Goal: Task Accomplishment & Management: Manage account settings

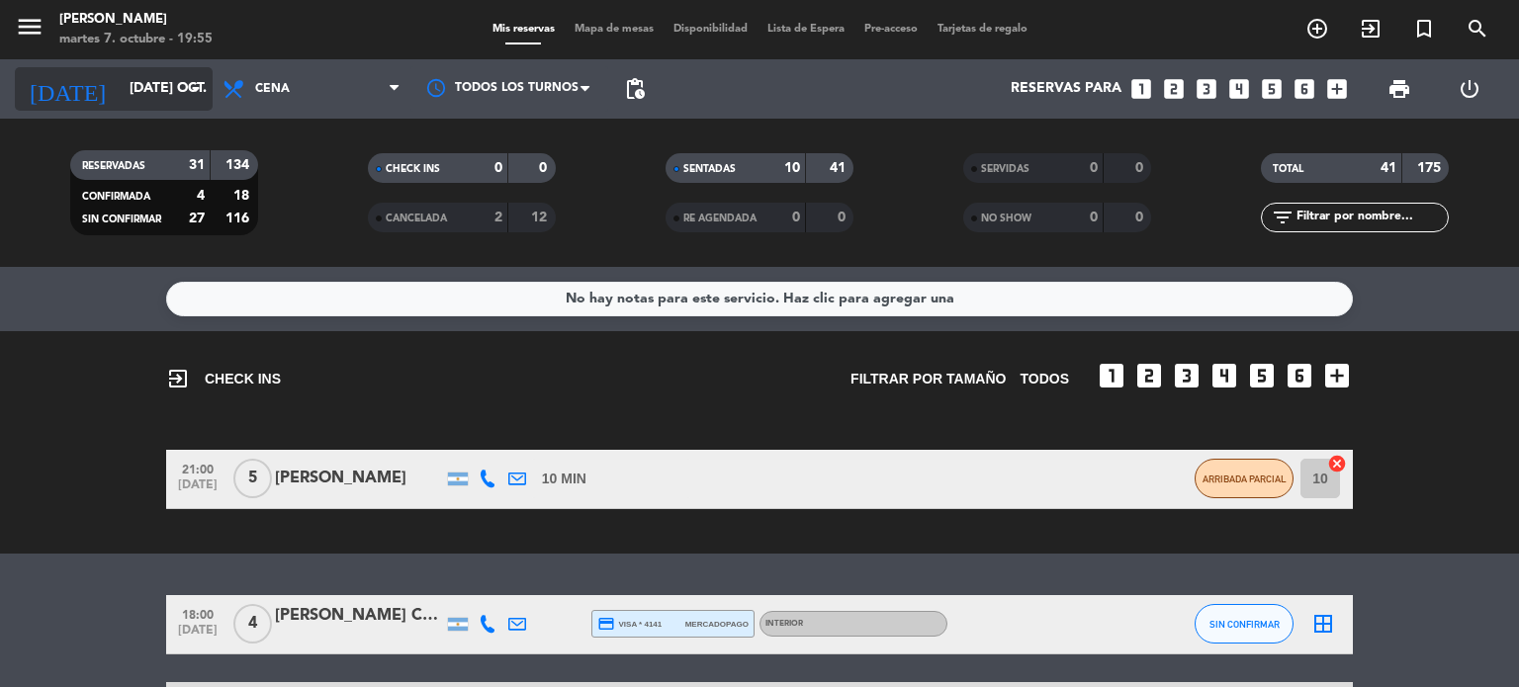
click at [92, 69] on div "[DATE] [DATE] oct. arrow_drop_down" at bounding box center [114, 89] width 198 height 44
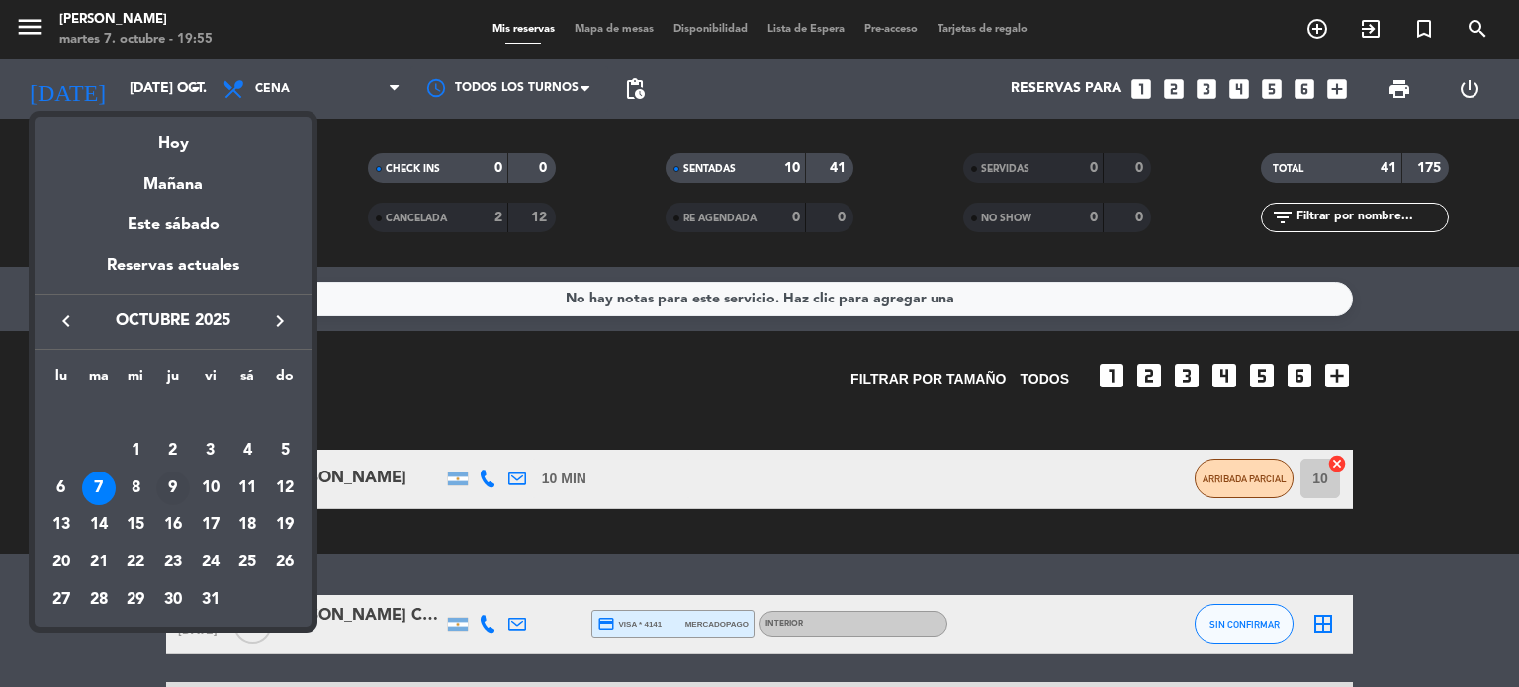
click at [164, 490] on div "9" at bounding box center [173, 489] width 34 height 34
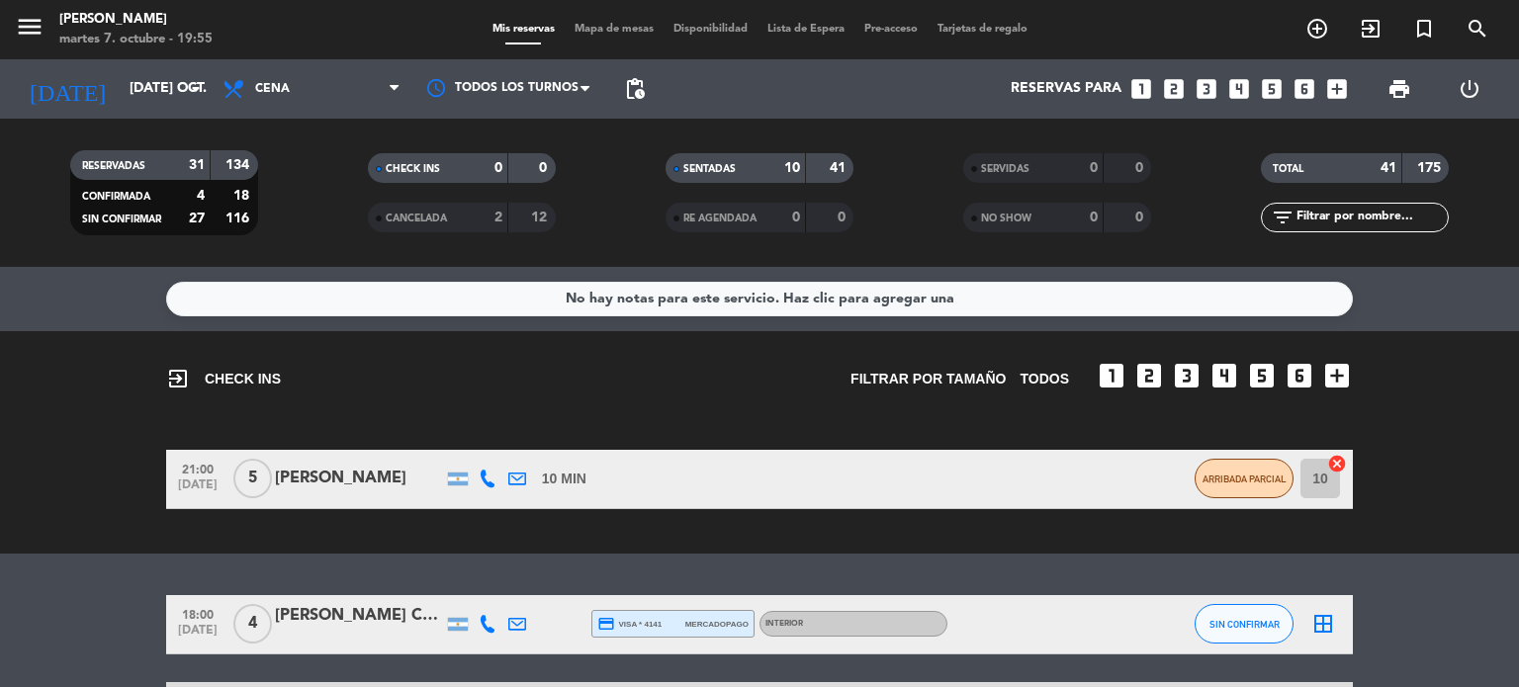
type input "[DEMOGRAPHIC_DATA] [DATE]"
click at [1370, 211] on input "text" at bounding box center [1371, 218] width 153 height 22
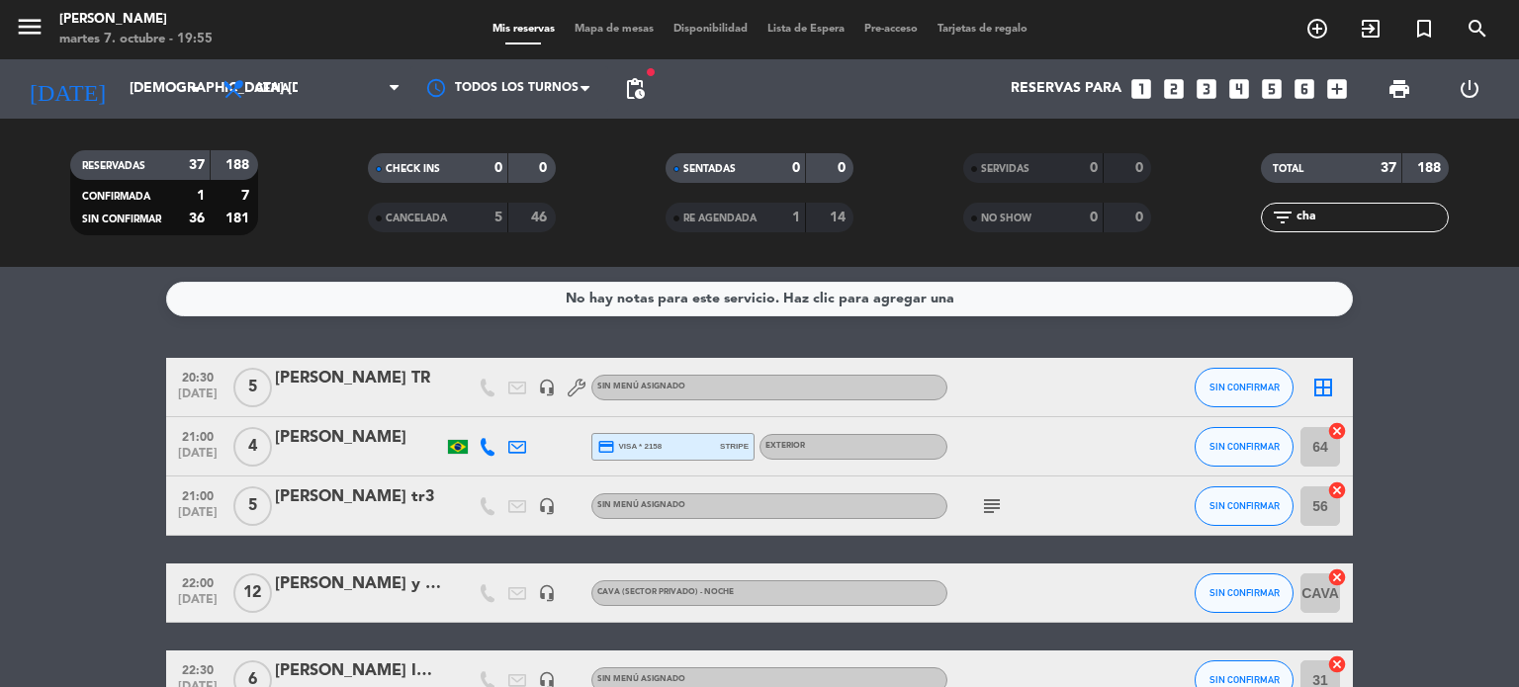
drag, startPoint x: 1341, startPoint y: 210, endPoint x: 1156, endPoint y: 219, distance: 185.2
click at [1156, 219] on div "RESERVADAS 37 188 CONFIRMADA 1 7 SIN CONFIRMAR 36 181 CHECK INS 0 0 CANCELADA 5…" at bounding box center [759, 192] width 1519 height 109
type input "cha"
click at [1323, 32] on icon "add_circle_outline" at bounding box center [1318, 29] width 24 height 24
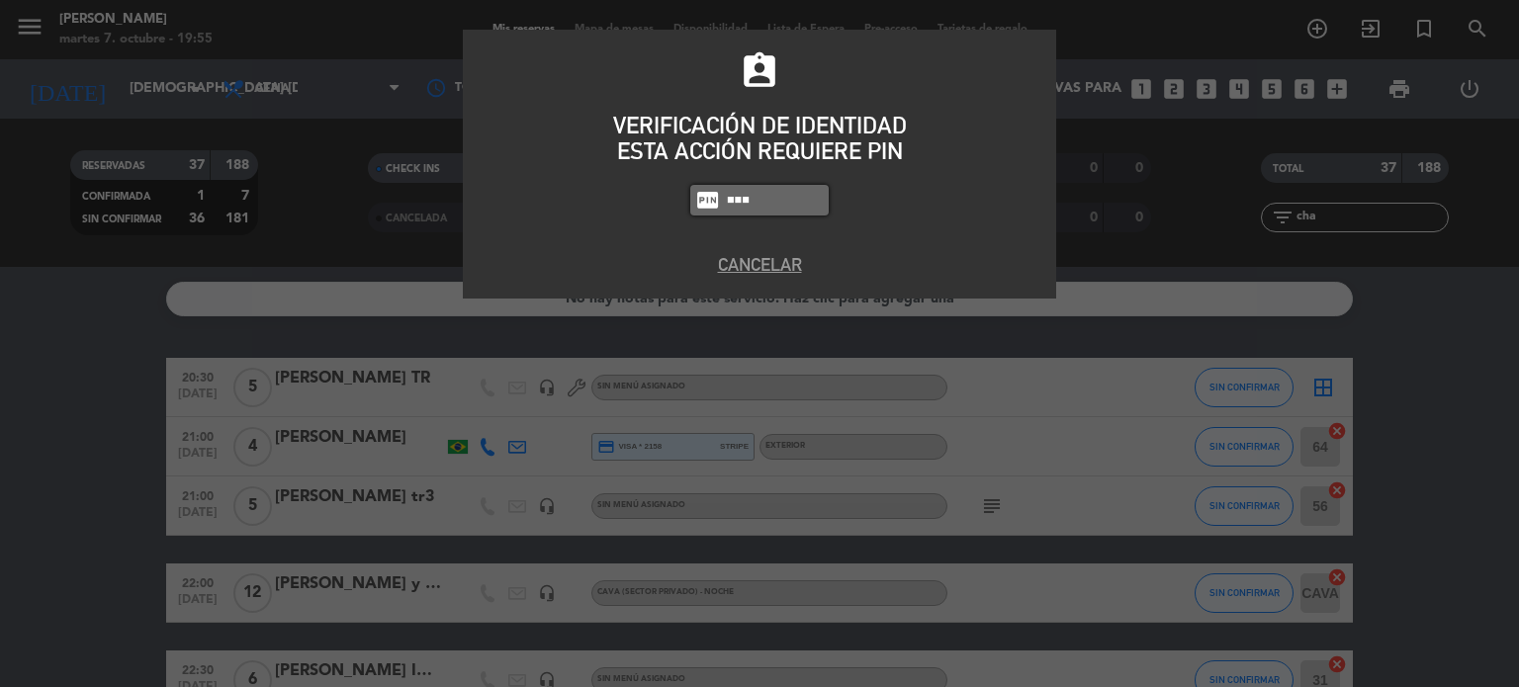
type input "3871"
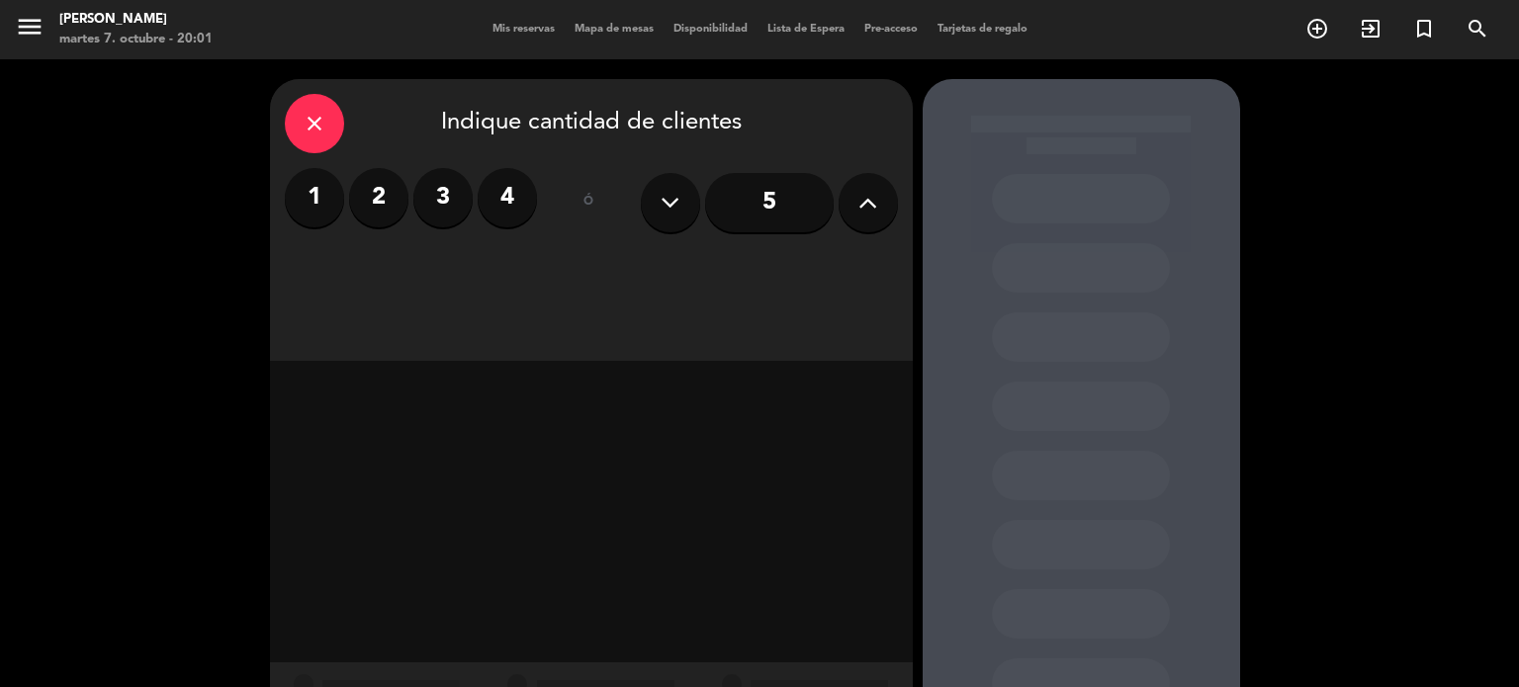
click at [517, 216] on label "4" at bounding box center [507, 197] width 59 height 59
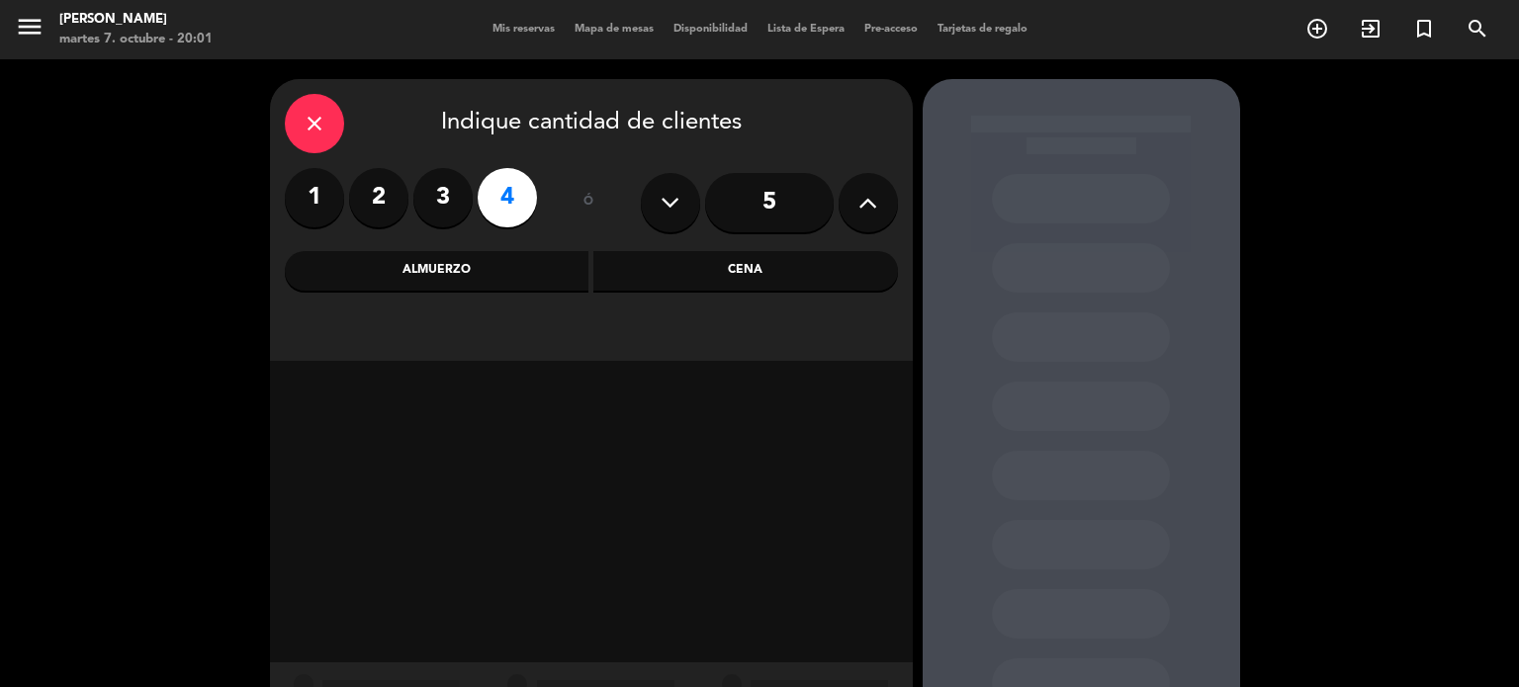
click at [768, 198] on input "5" at bounding box center [769, 202] width 129 height 59
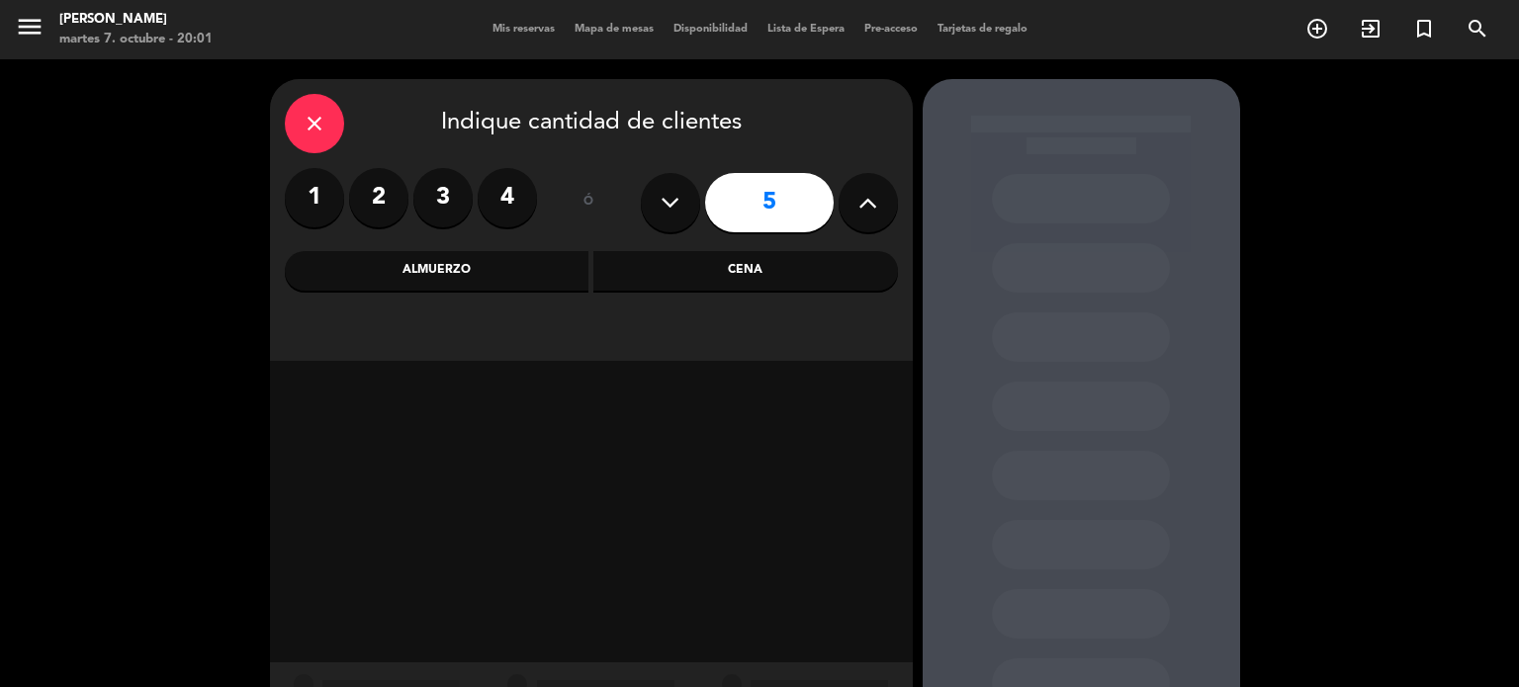
click at [788, 272] on div "Cena" at bounding box center [745, 271] width 305 height 40
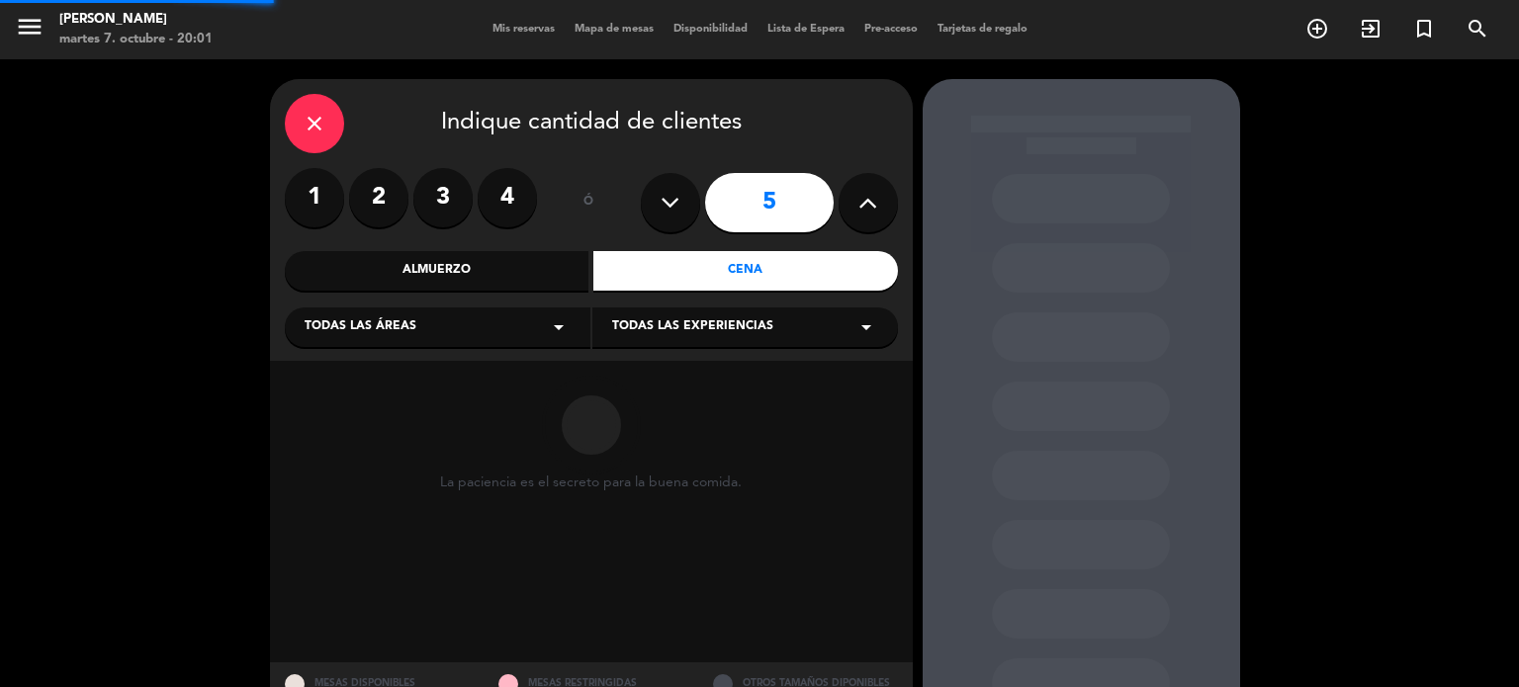
click at [480, 339] on div "Todas las áreas arrow_drop_down" at bounding box center [438, 328] width 306 height 40
click at [331, 410] on div "DECK" at bounding box center [438, 406] width 266 height 20
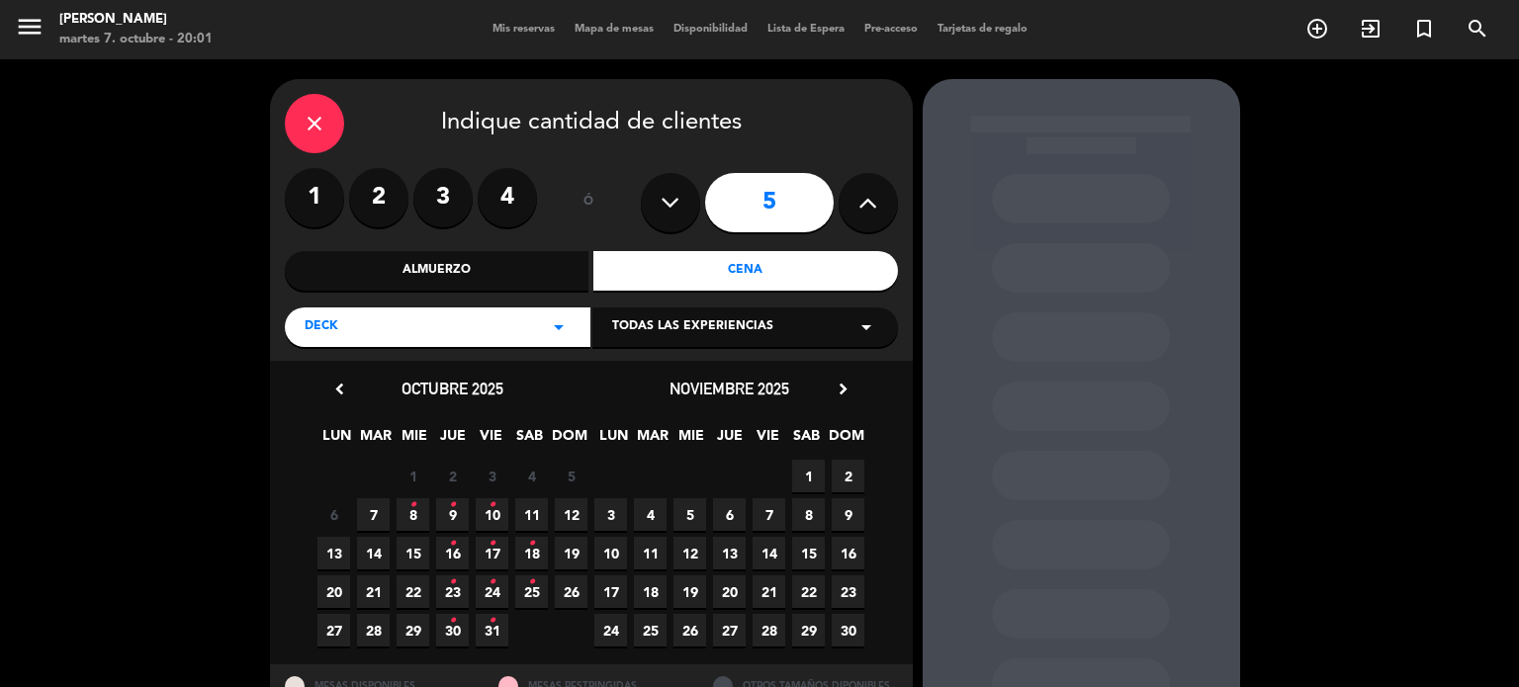
click at [459, 516] on span "9 •" at bounding box center [452, 515] width 33 height 33
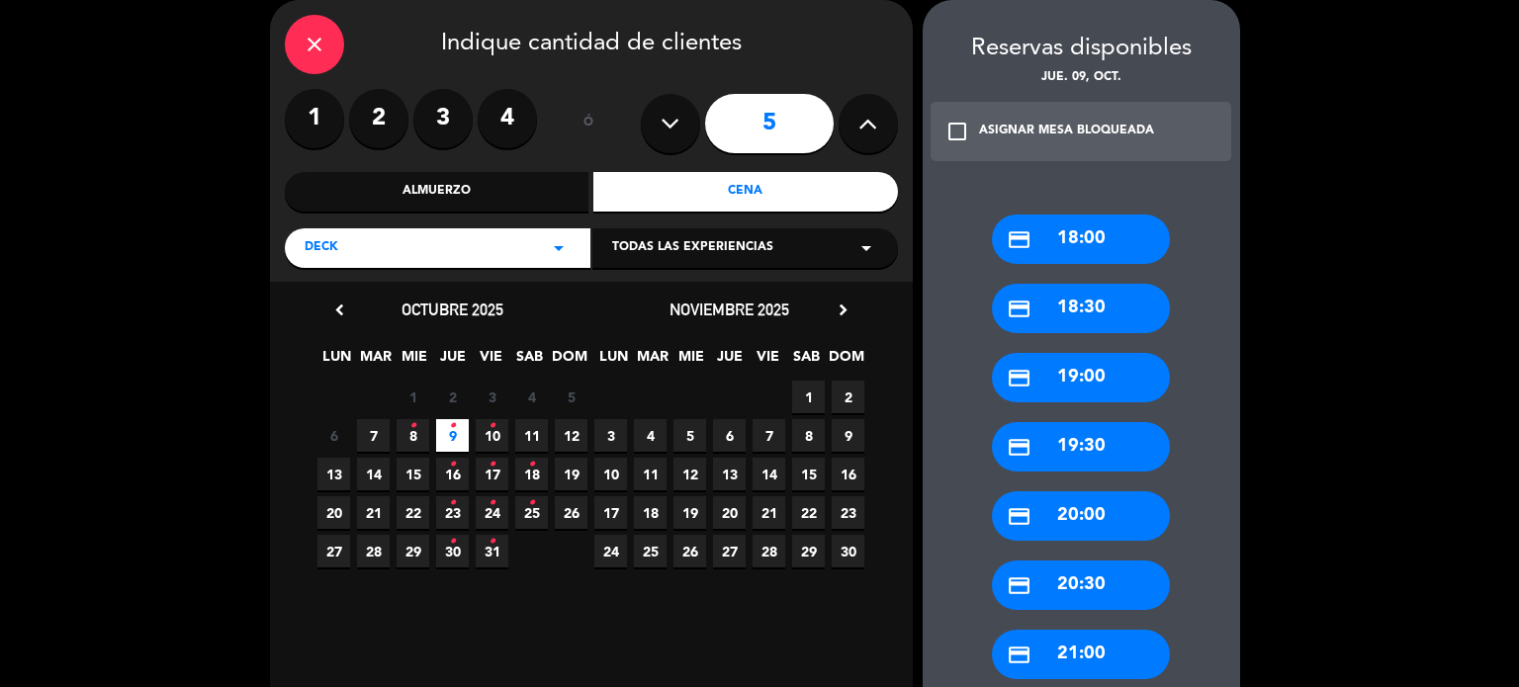
scroll to position [541, 0]
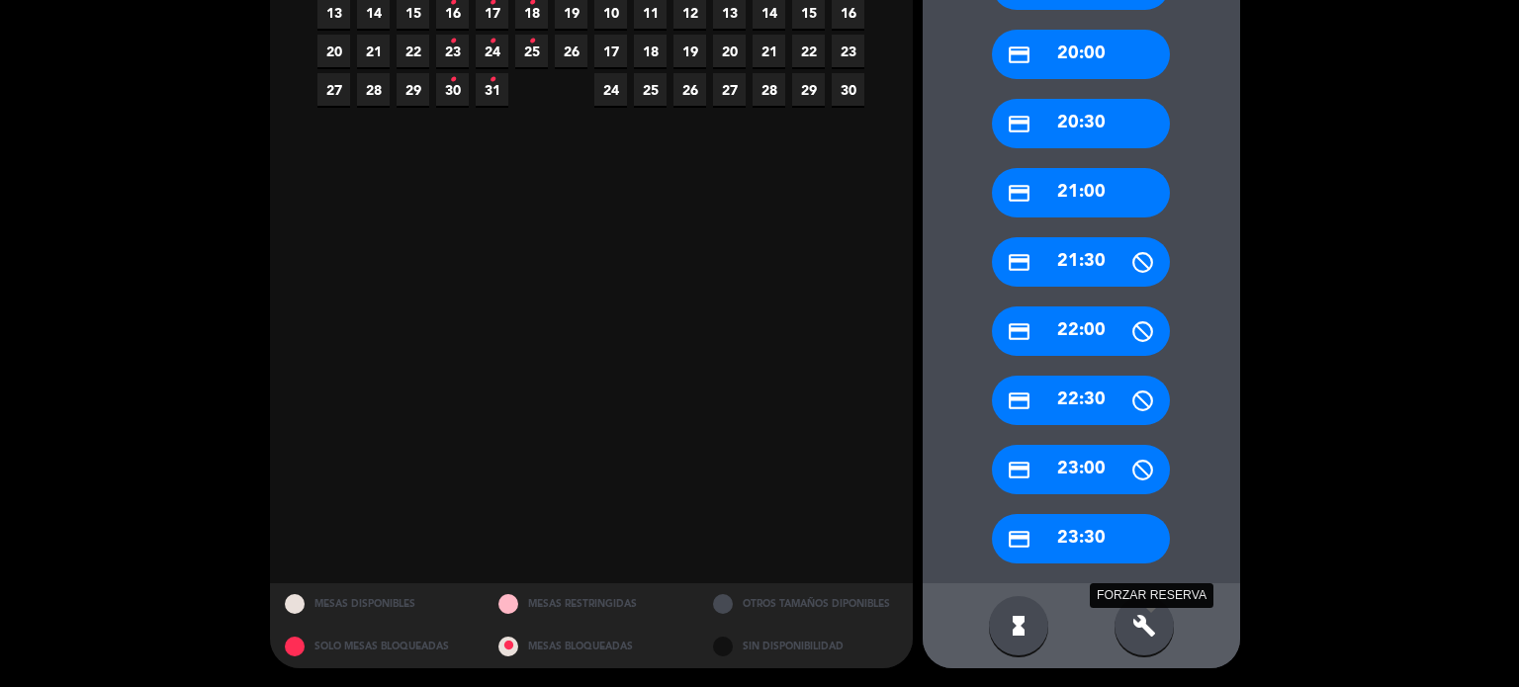
click at [1155, 630] on icon "build" at bounding box center [1145, 626] width 24 height 24
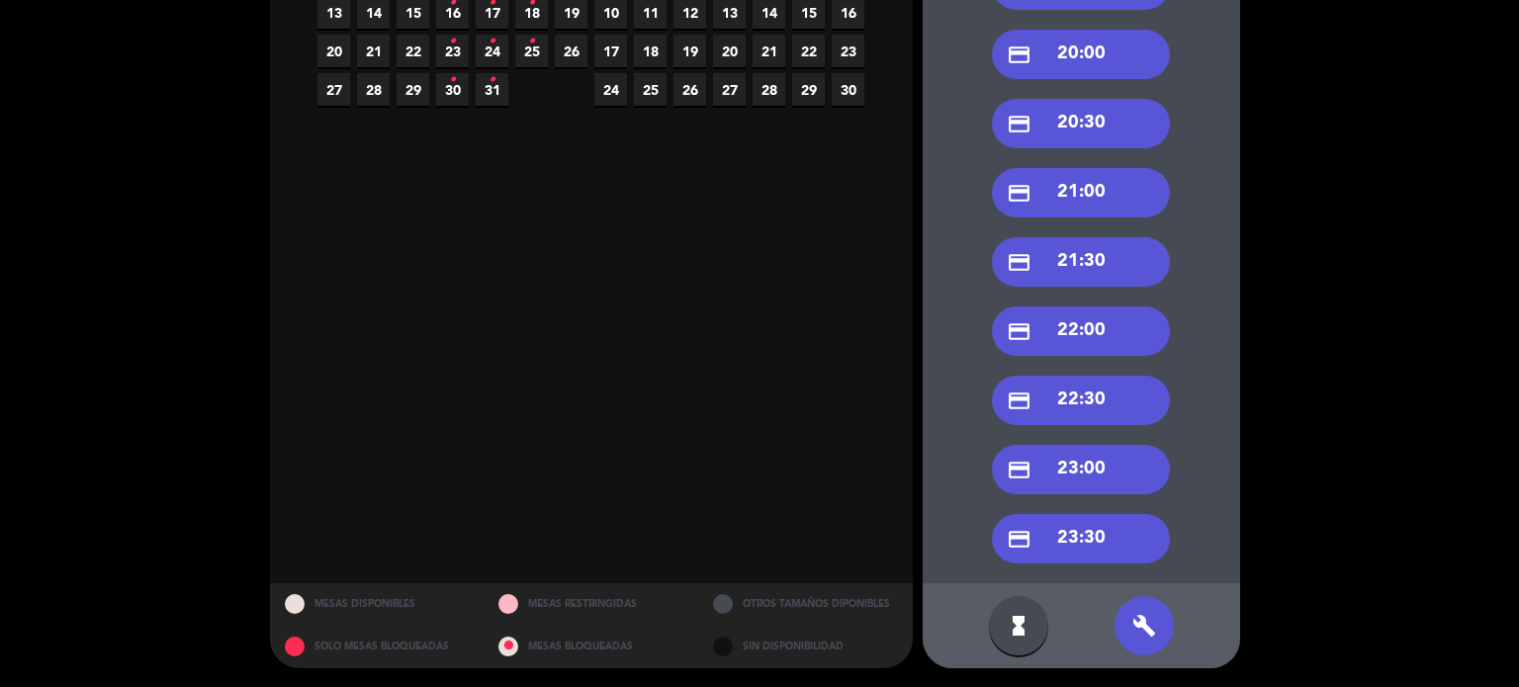
click at [1092, 122] on div "credit_card 20:30" at bounding box center [1081, 123] width 178 height 49
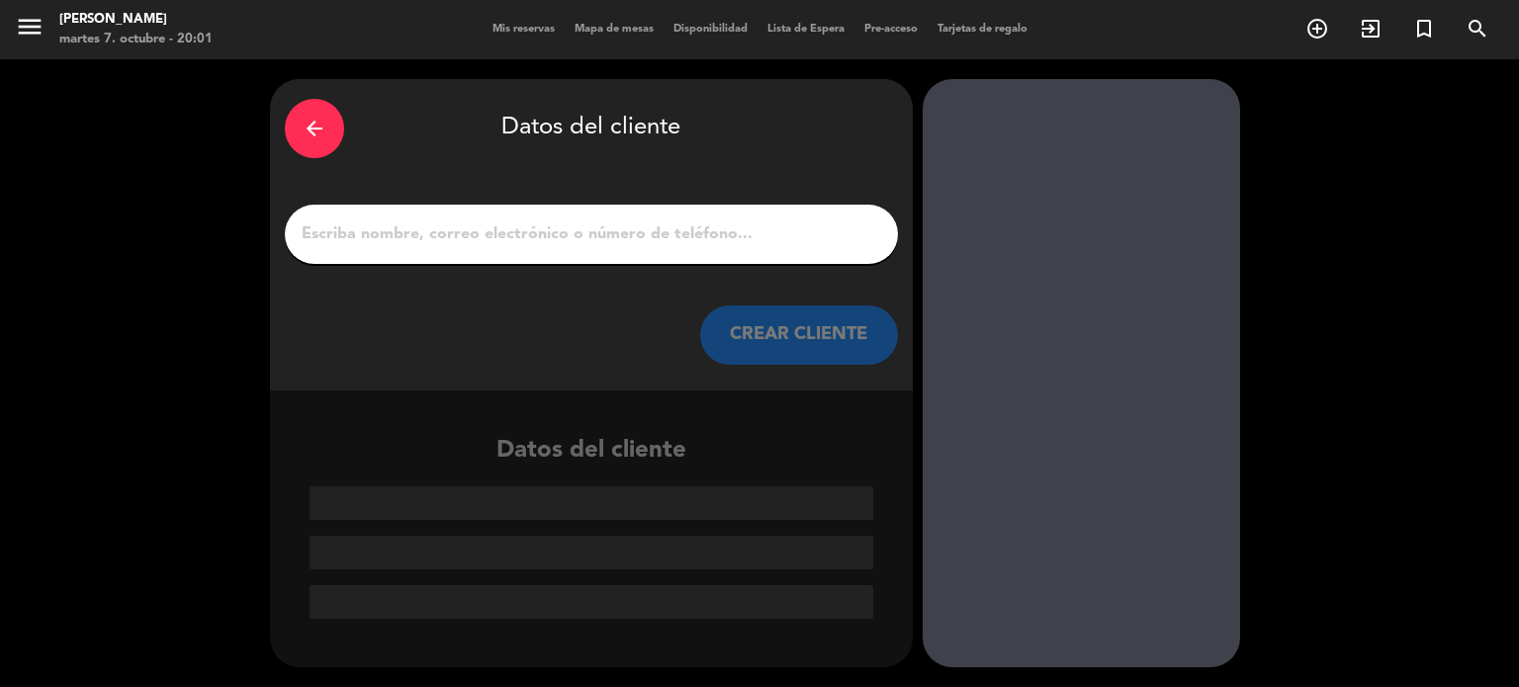
scroll to position [0, 0]
click at [487, 222] on input "1" at bounding box center [592, 235] width 584 height 28
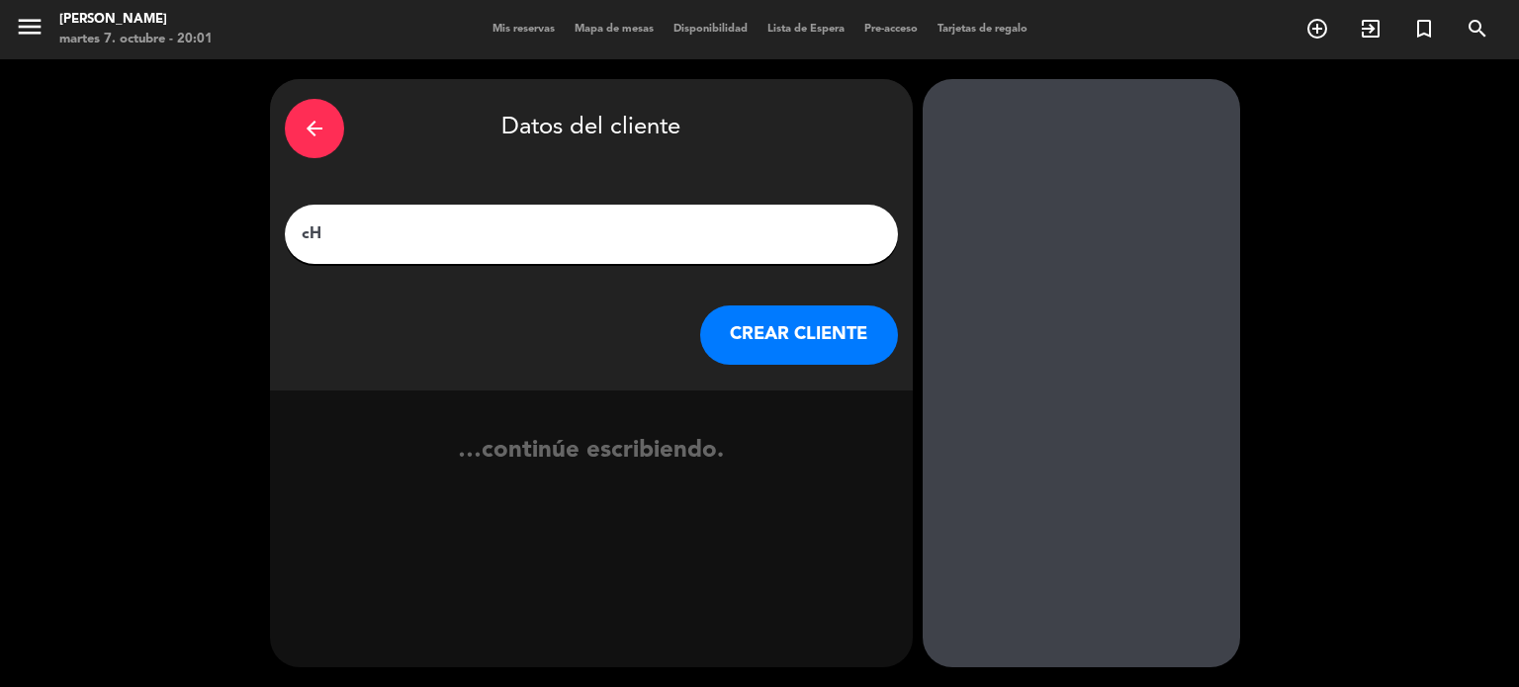
type input "c"
type input "Chiwi tempestini"
click at [847, 373] on div "arrow_back Datos del cliente Chiwi tempestini CREAR CLIENTE" at bounding box center [591, 235] width 643 height 312
click at [786, 362] on button "CREAR CLIENTE" at bounding box center [799, 335] width 198 height 59
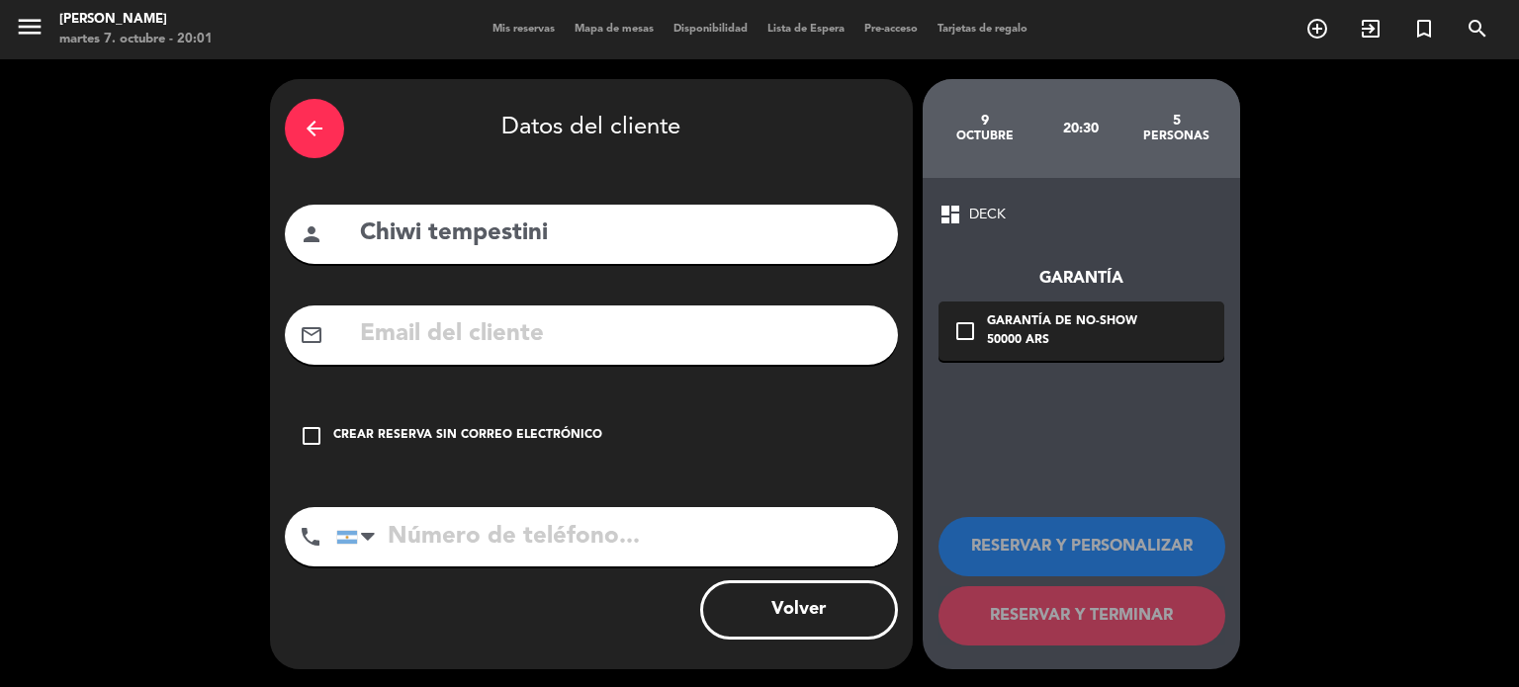
click at [651, 418] on div "check_box_outline_blank Crear reserva sin correo electrónico" at bounding box center [591, 436] width 613 height 59
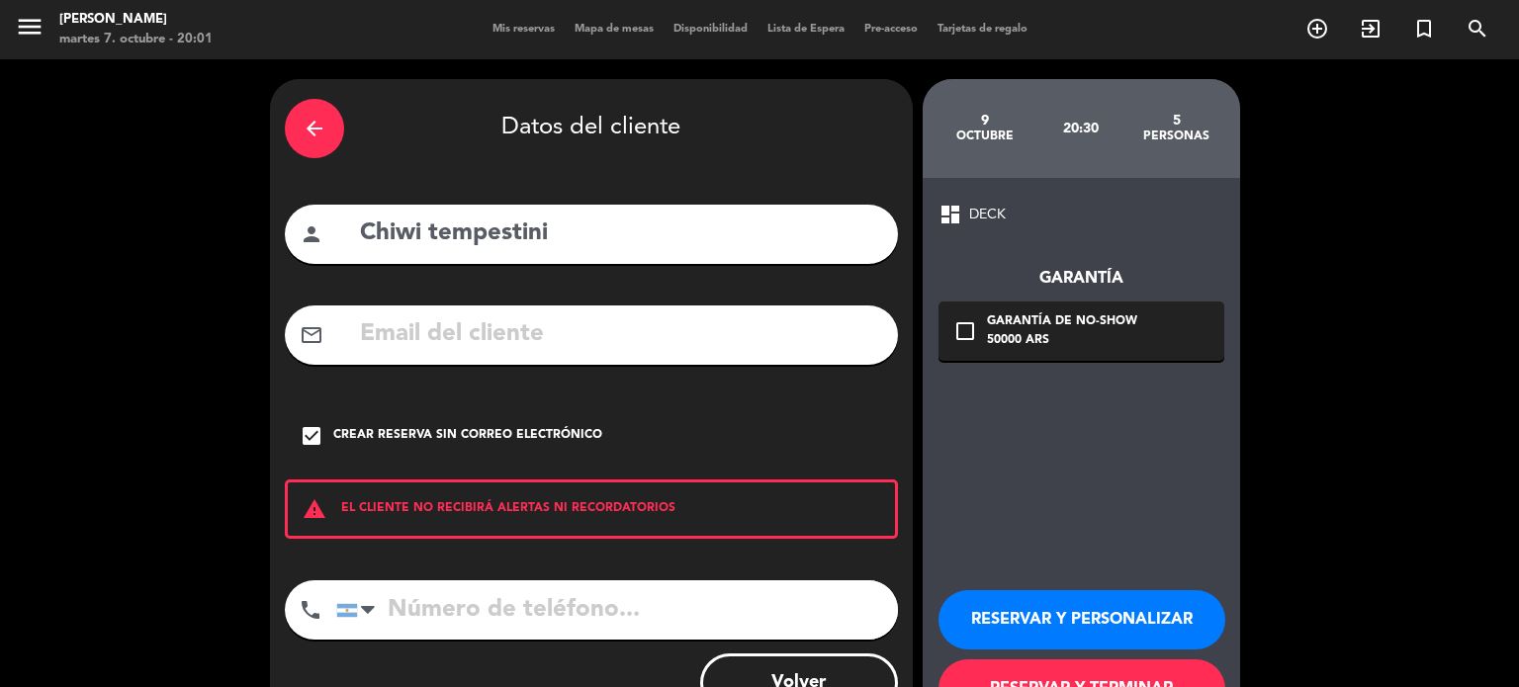
click at [1004, 616] on button "RESERVAR Y PERSONALIZAR" at bounding box center [1082, 619] width 287 height 59
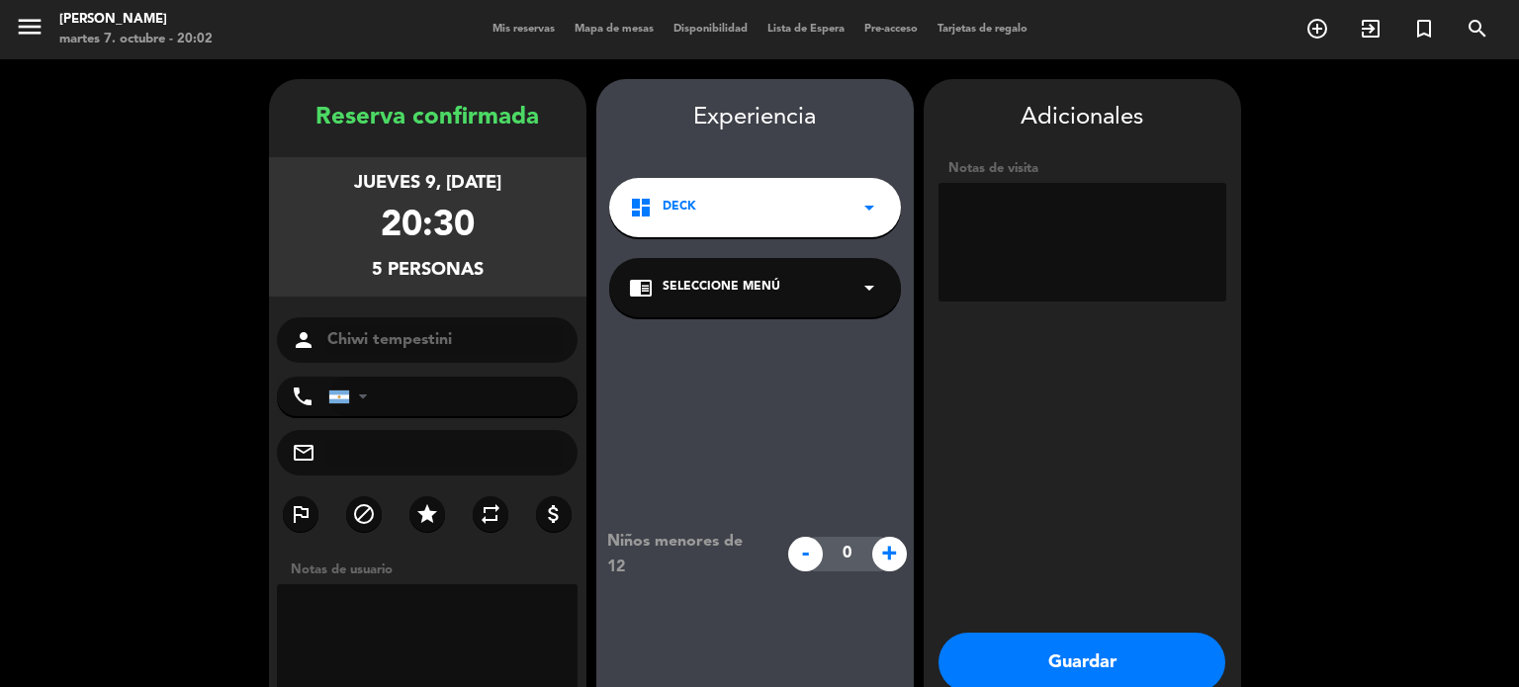
scroll to position [79, 0]
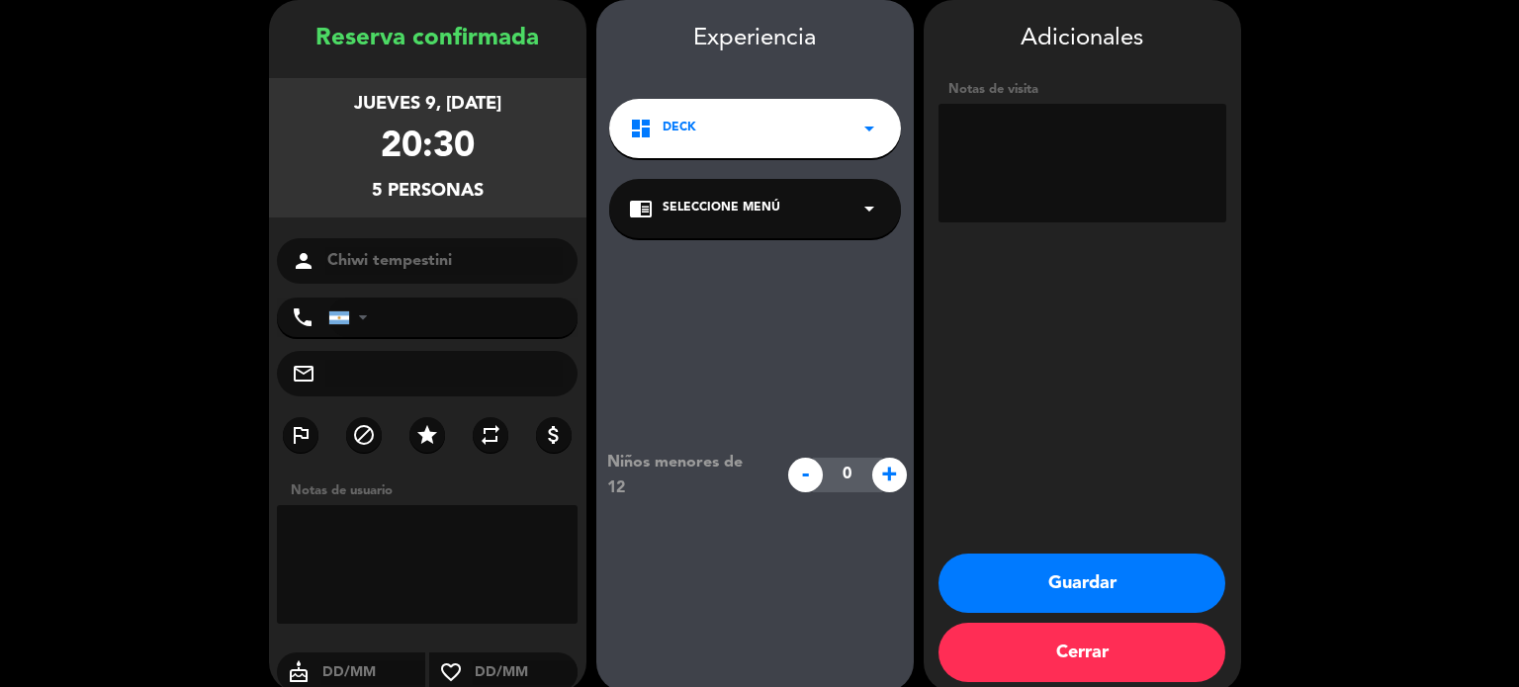
click at [1040, 147] on textarea at bounding box center [1083, 163] width 288 height 119
type textarea "MESA 56"
click at [1118, 586] on button "Guardar" at bounding box center [1082, 583] width 287 height 59
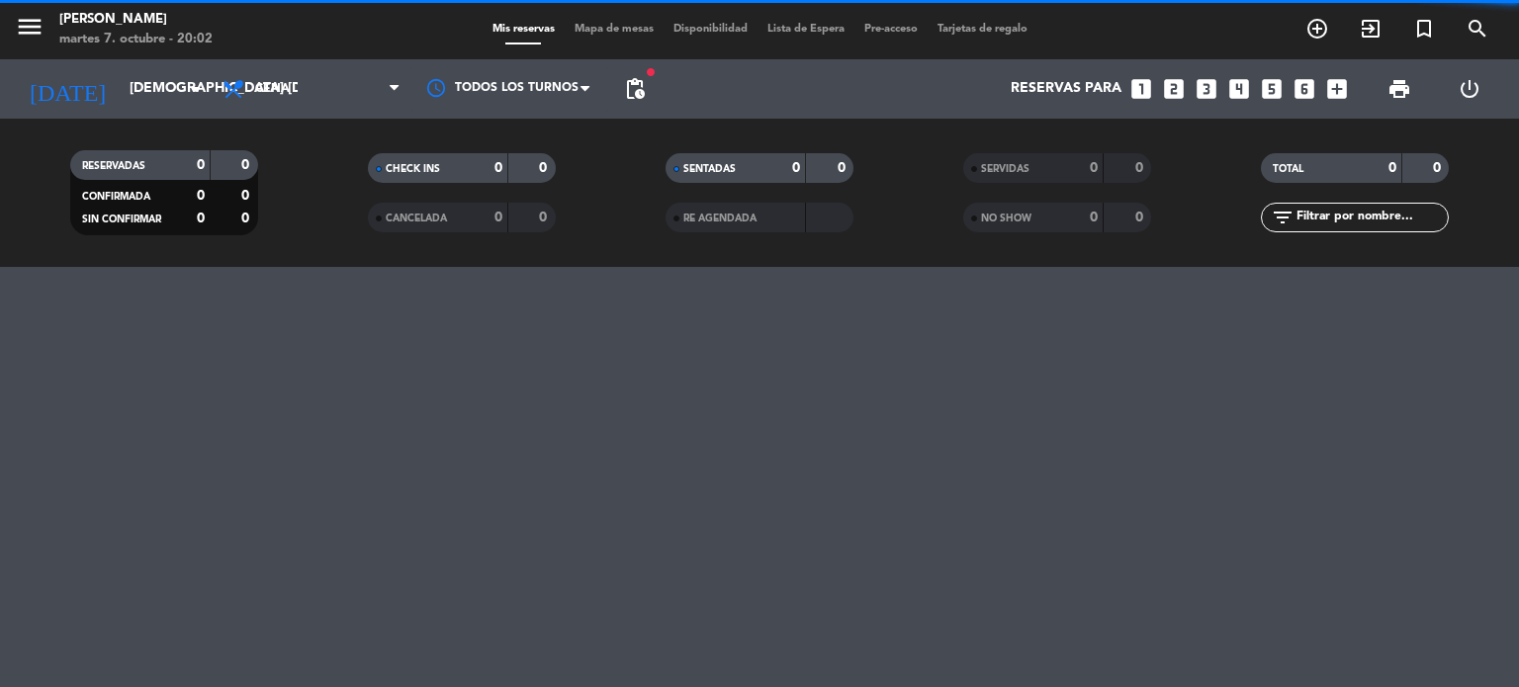
click at [1320, 23] on icon "add_circle_outline" at bounding box center [1318, 29] width 24 height 24
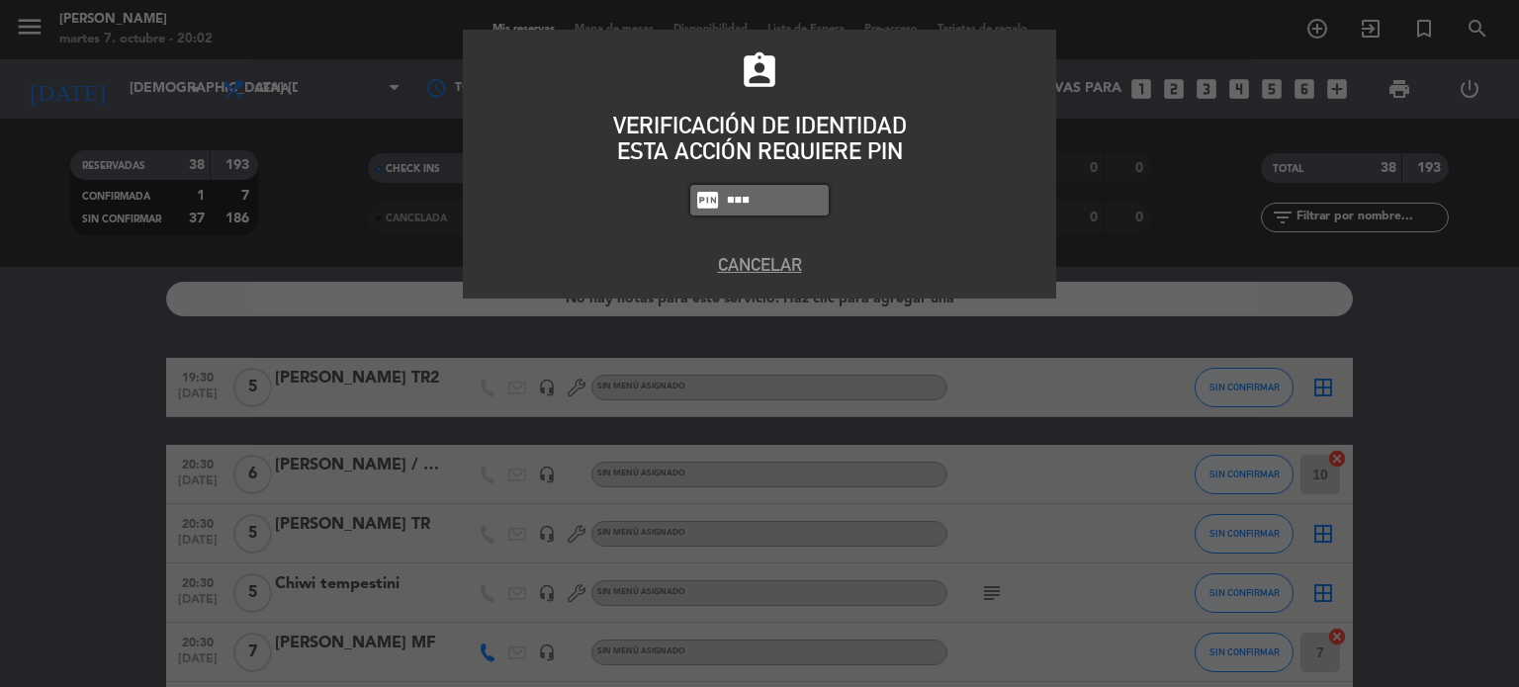
type input "3871"
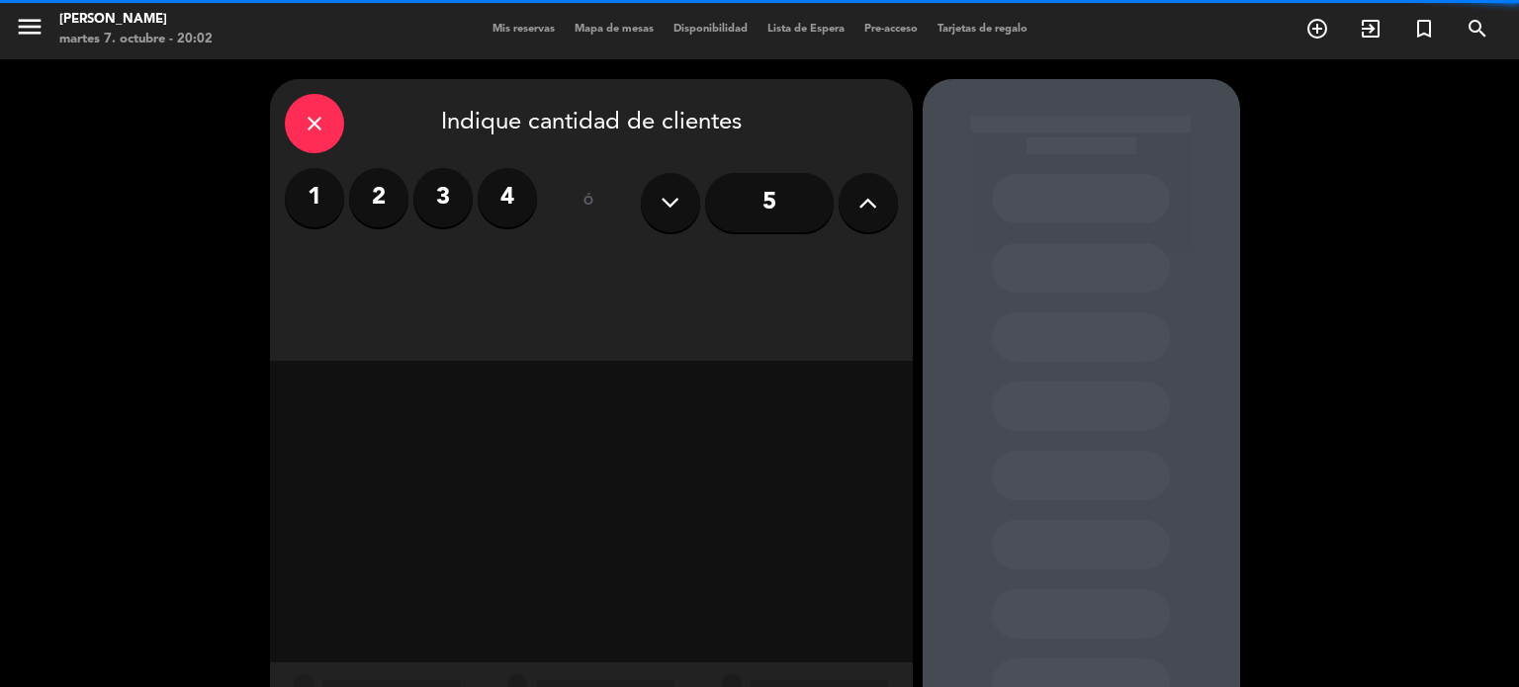
click at [877, 207] on button at bounding box center [868, 202] width 59 height 59
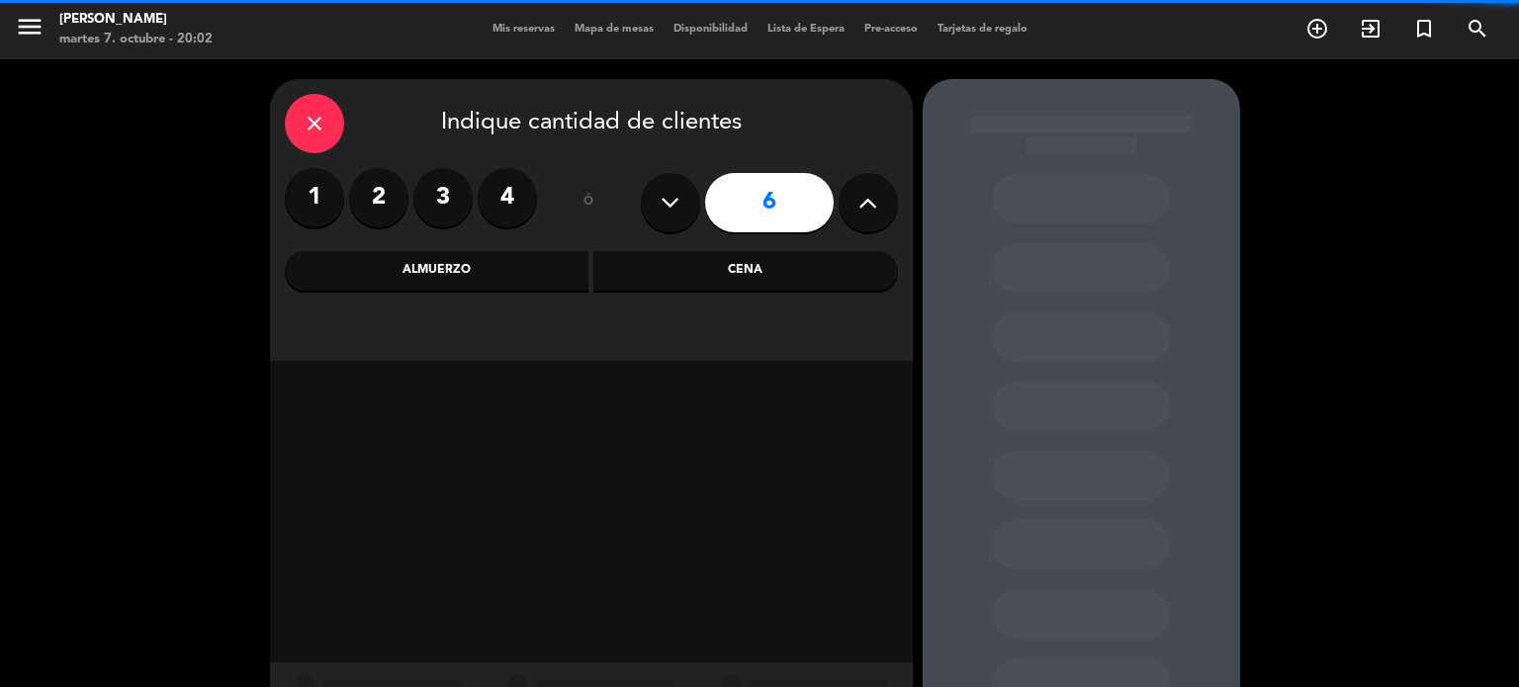
click at [877, 207] on button at bounding box center [868, 202] width 59 height 59
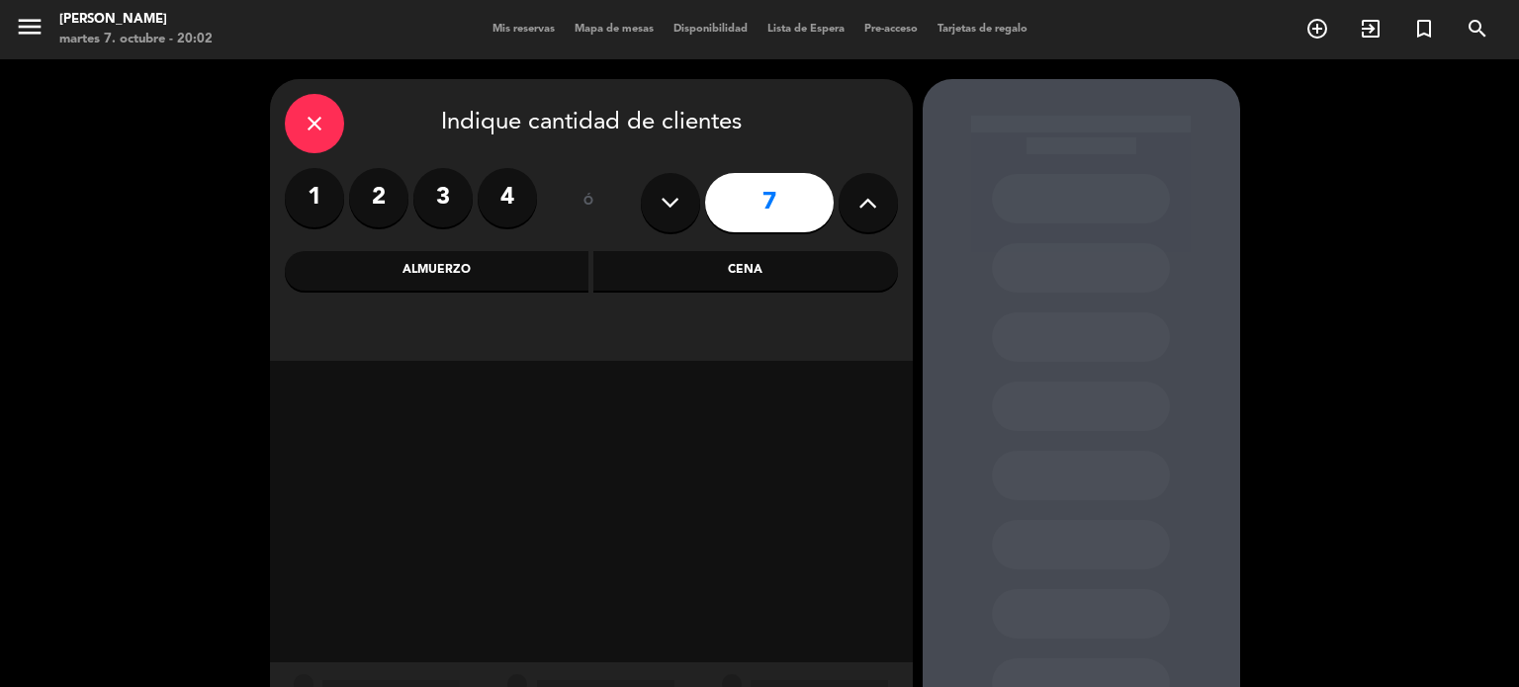
click at [877, 209] on button at bounding box center [868, 202] width 59 height 59
click at [657, 202] on button at bounding box center [670, 202] width 59 height 59
type input "7"
drag, startPoint x: 751, startPoint y: 251, endPoint x: 667, endPoint y: 288, distance: 91.7
click at [750, 252] on div "Cena" at bounding box center [745, 271] width 305 height 40
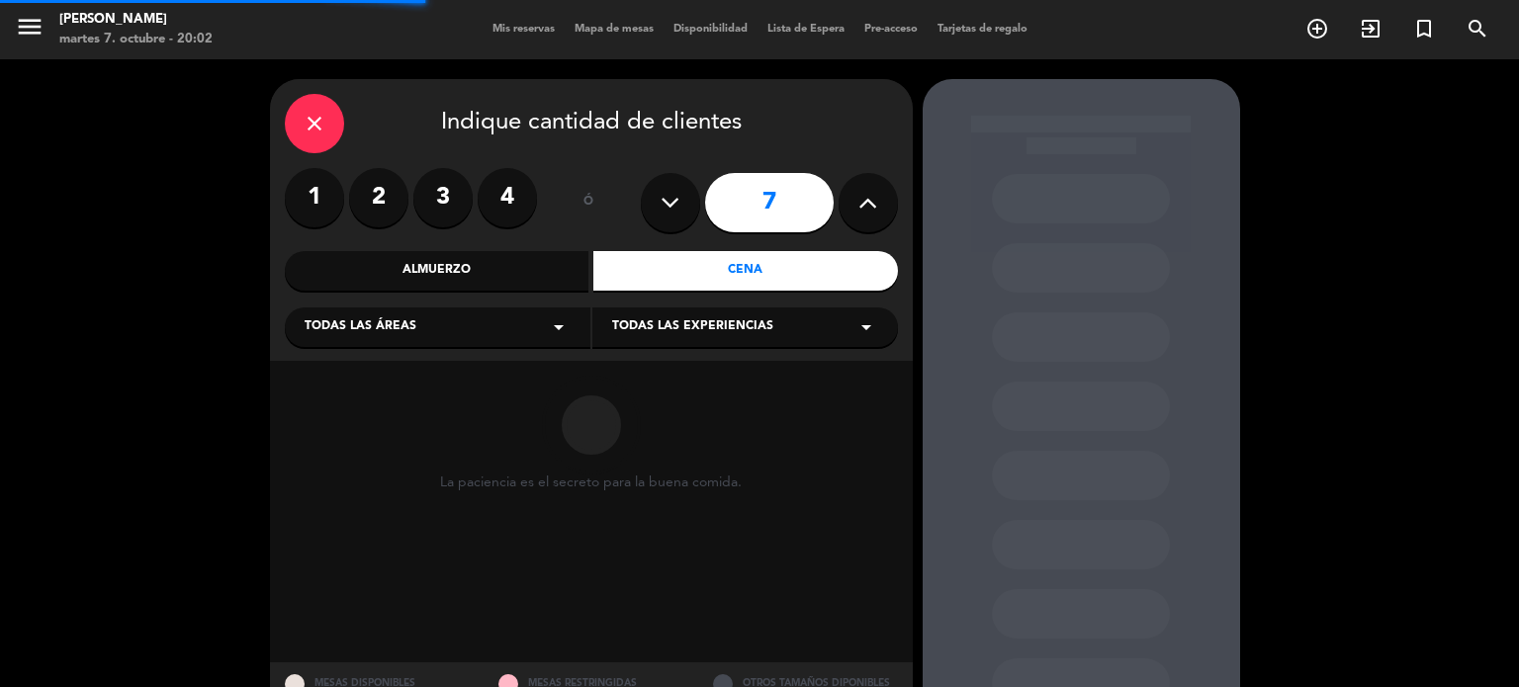
click at [506, 341] on div "Todas las áreas arrow_drop_down" at bounding box center [438, 328] width 306 height 40
click at [333, 427] on div "SALON" at bounding box center [438, 435] width 266 height 20
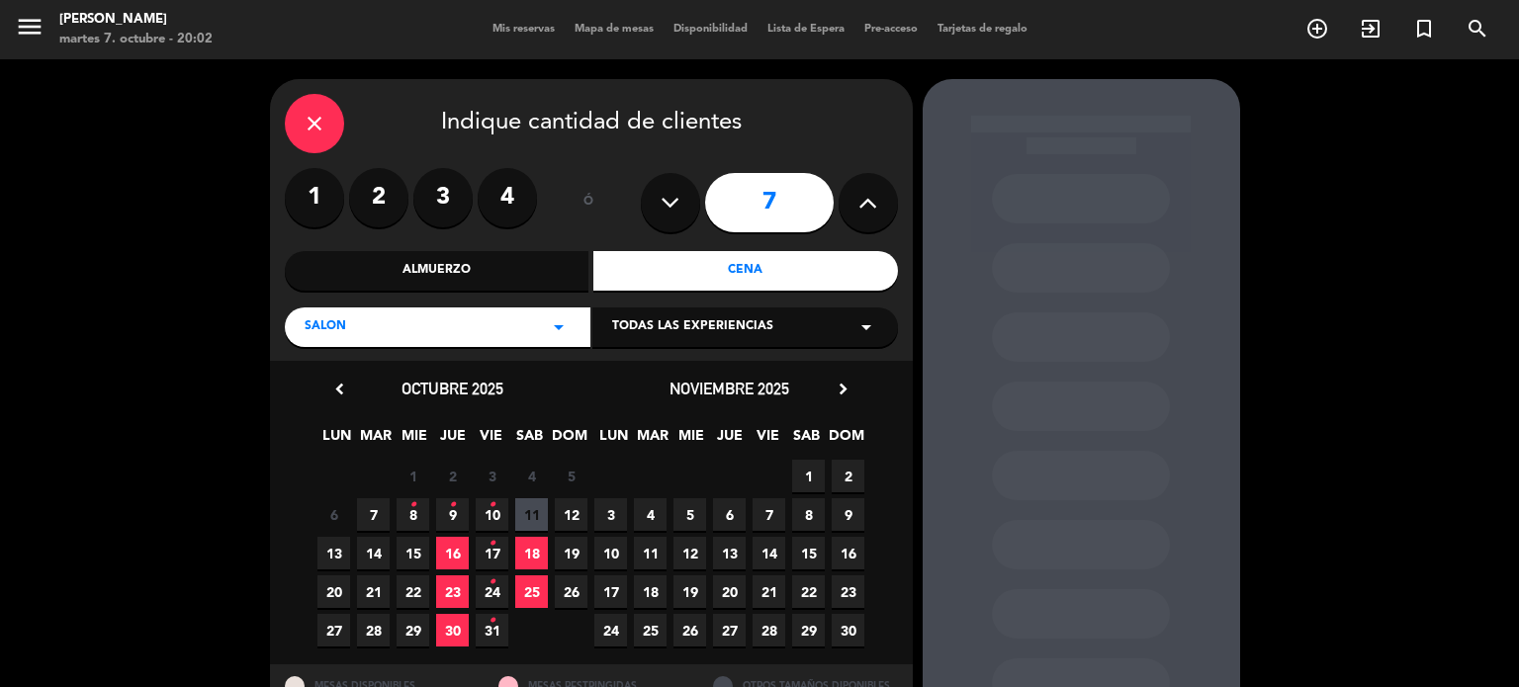
click at [451, 509] on icon "•" at bounding box center [452, 506] width 7 height 32
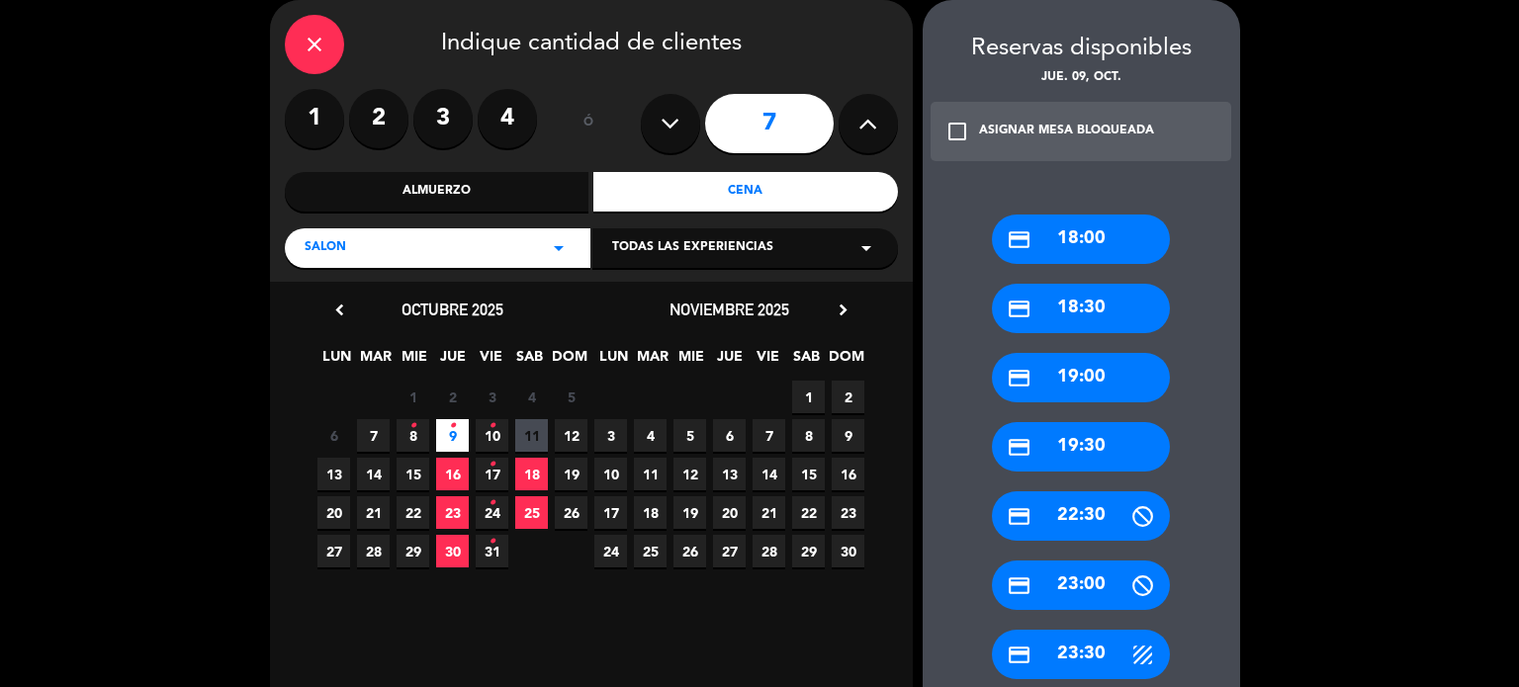
scroll to position [195, 0]
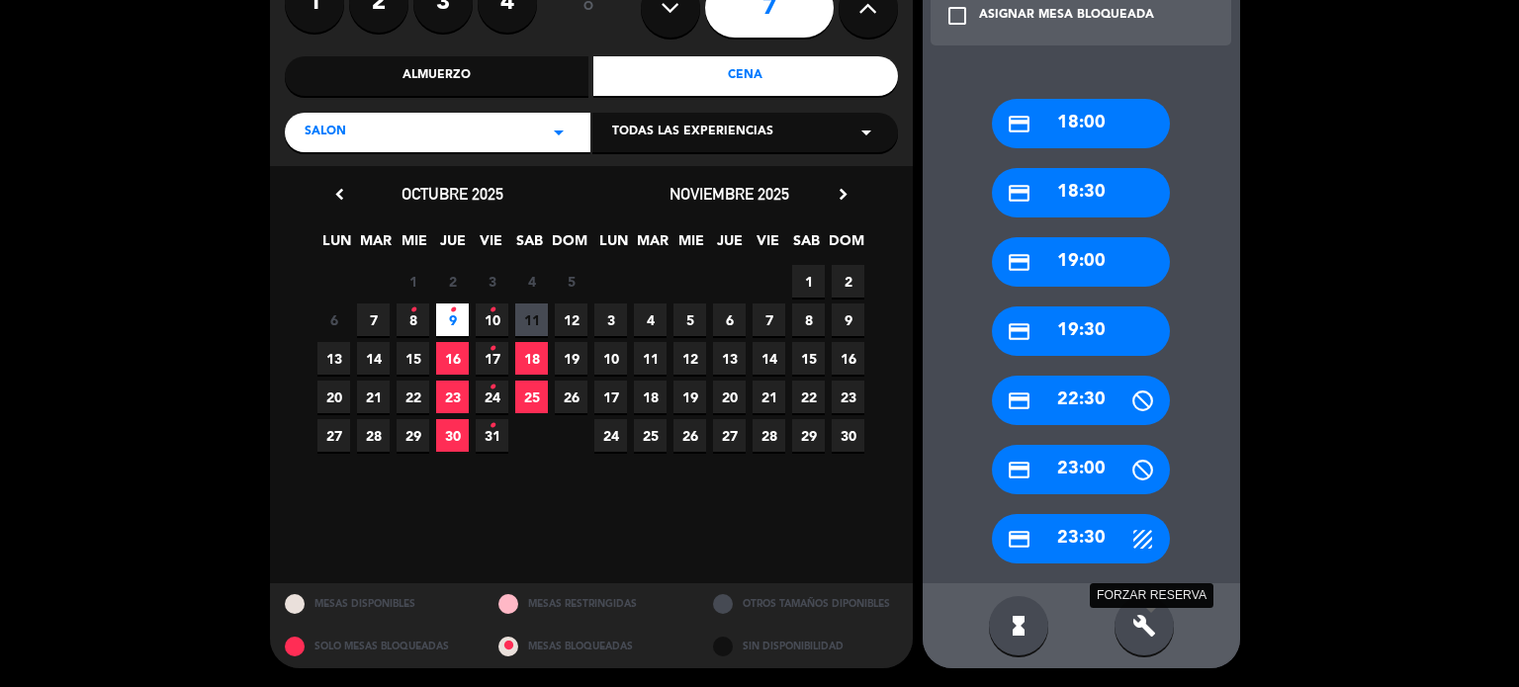
click at [1147, 624] on icon "build" at bounding box center [1145, 626] width 24 height 24
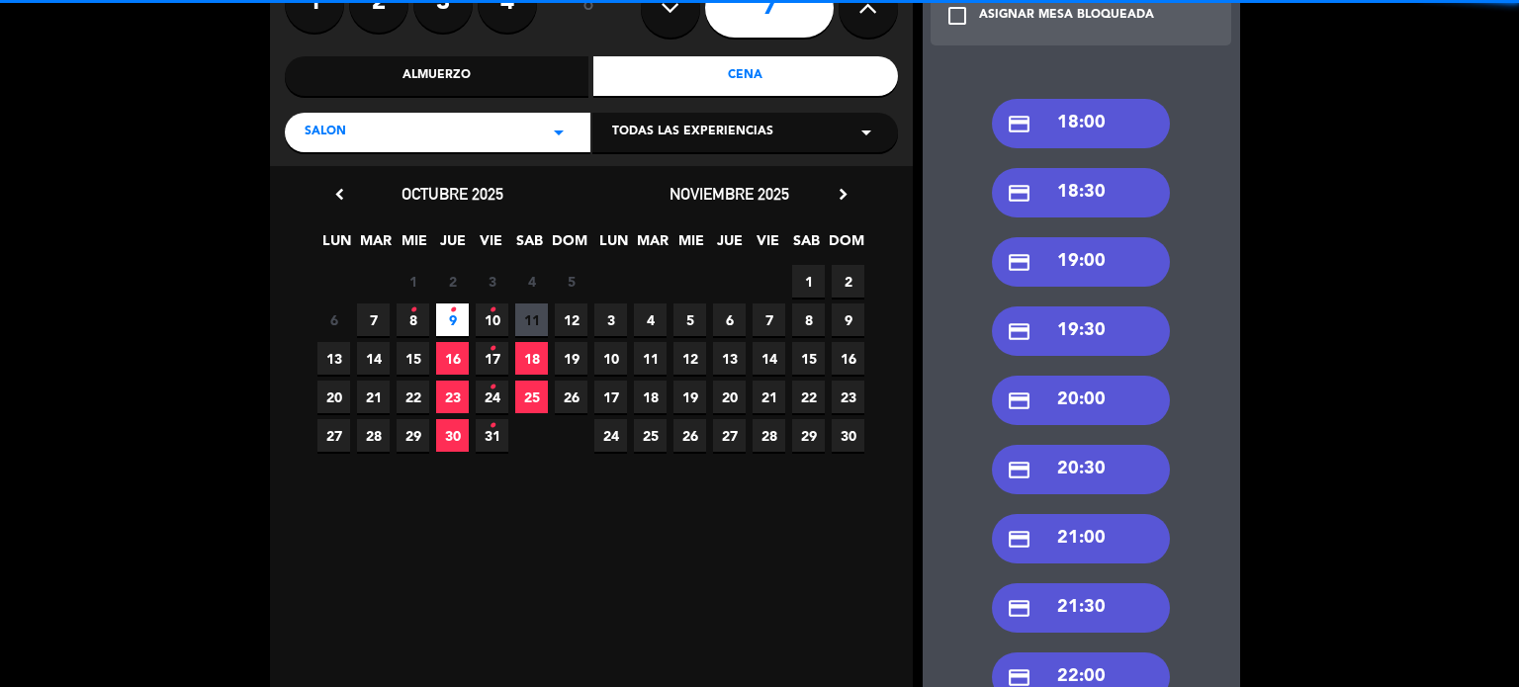
click at [1106, 536] on div "credit_card 21:00" at bounding box center [1081, 538] width 178 height 49
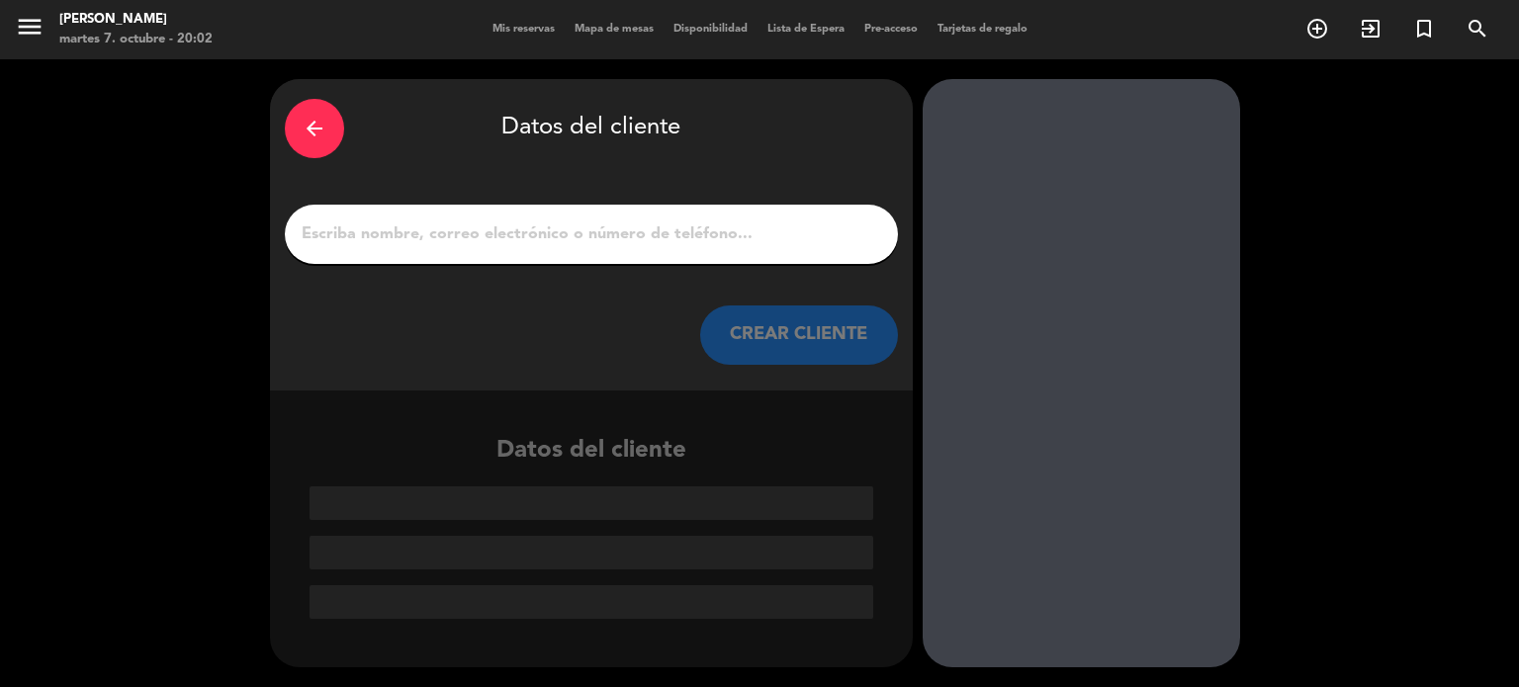
scroll to position [0, 0]
click at [569, 258] on div at bounding box center [591, 234] width 613 height 59
click at [560, 248] on div at bounding box center [591, 234] width 613 height 59
click at [550, 244] on input "1" at bounding box center [592, 235] width 584 height 28
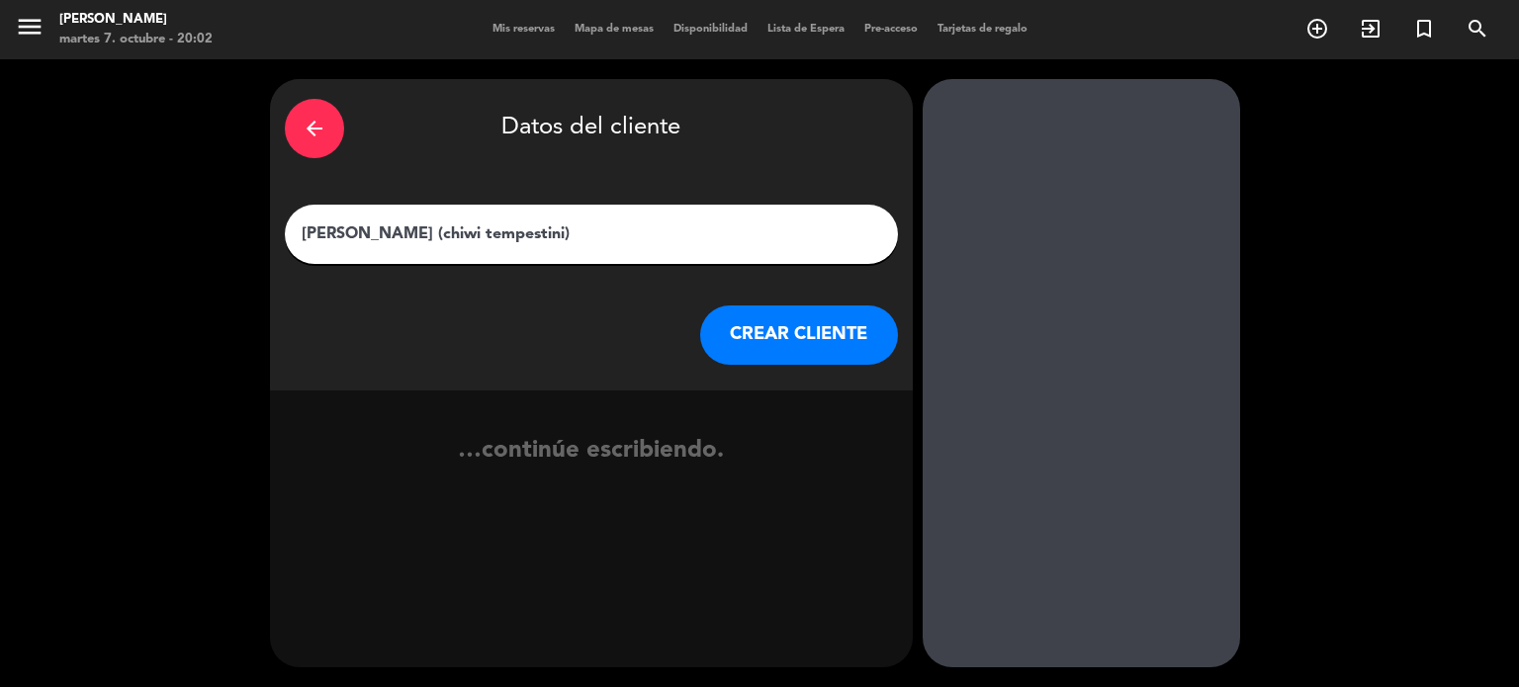
type input "[PERSON_NAME] (chiwi tempestini)"
click at [800, 323] on button "CREAR CLIENTE" at bounding box center [799, 335] width 198 height 59
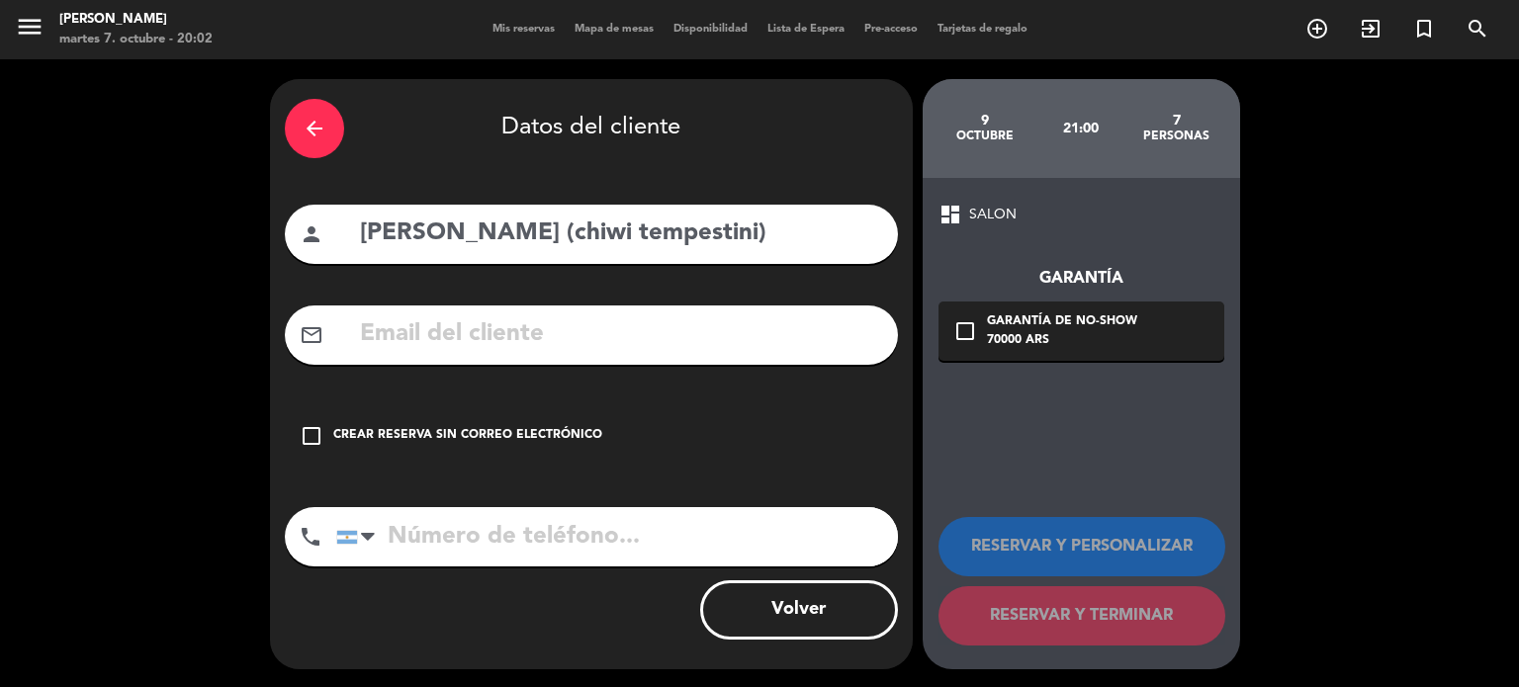
click at [676, 448] on div "check_box_outline_blank Crear reserva sin correo electrónico" at bounding box center [591, 436] width 613 height 59
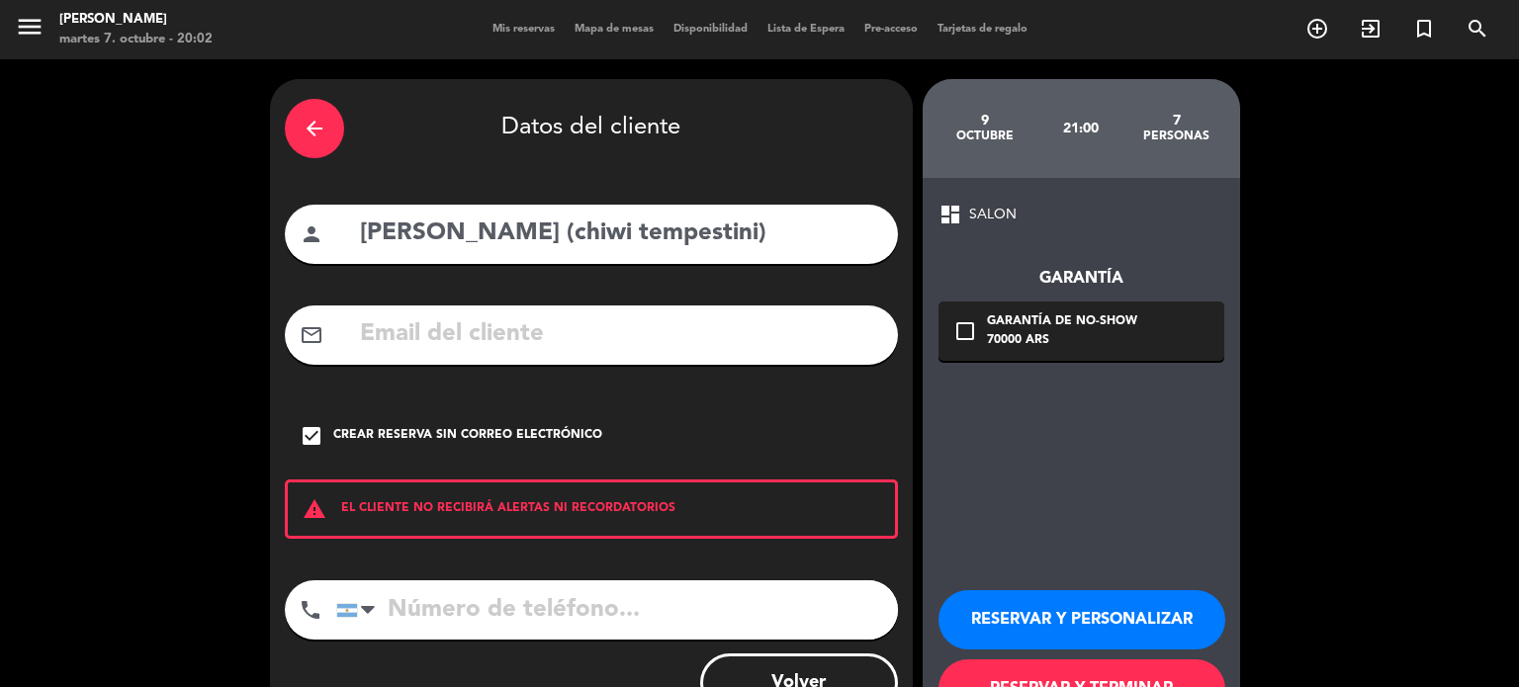
scroll to position [75, 0]
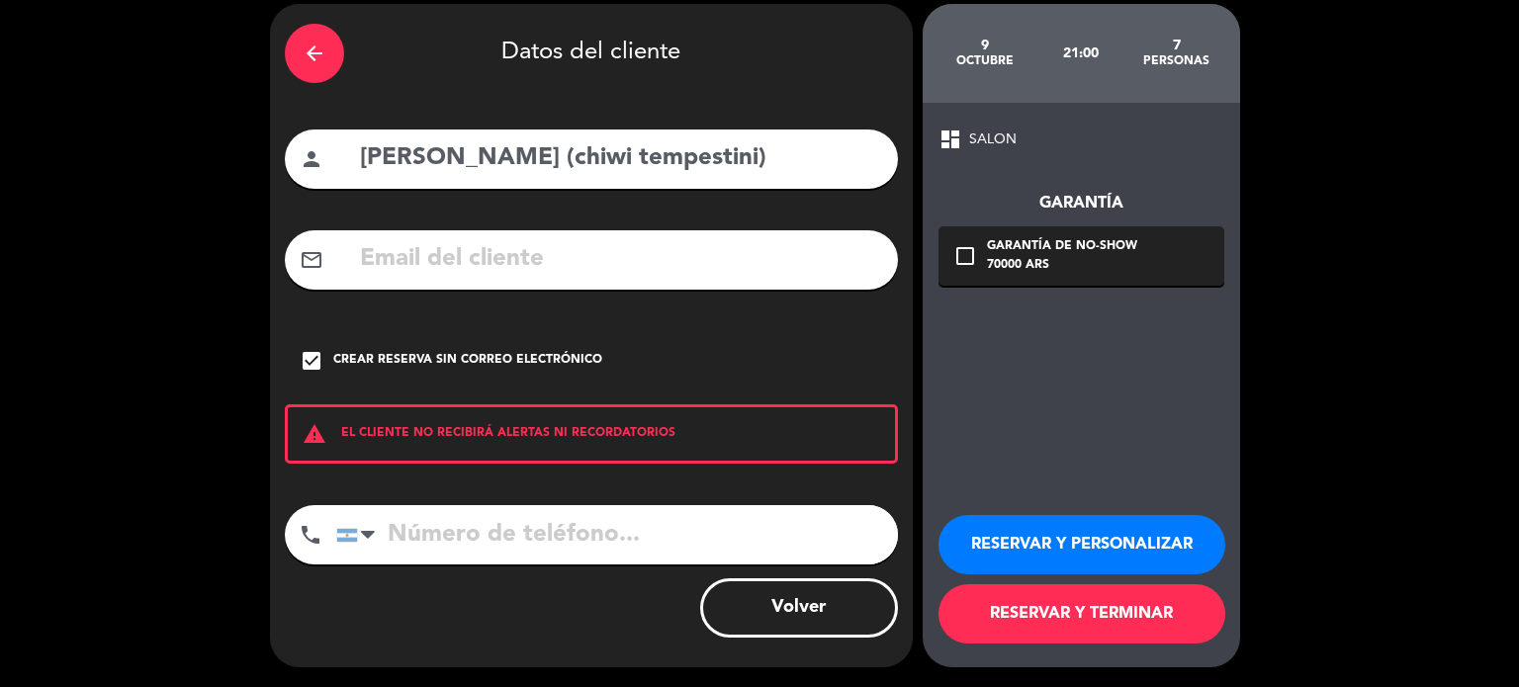
click at [1120, 620] on button "RESERVAR Y TERMINAR" at bounding box center [1082, 614] width 287 height 59
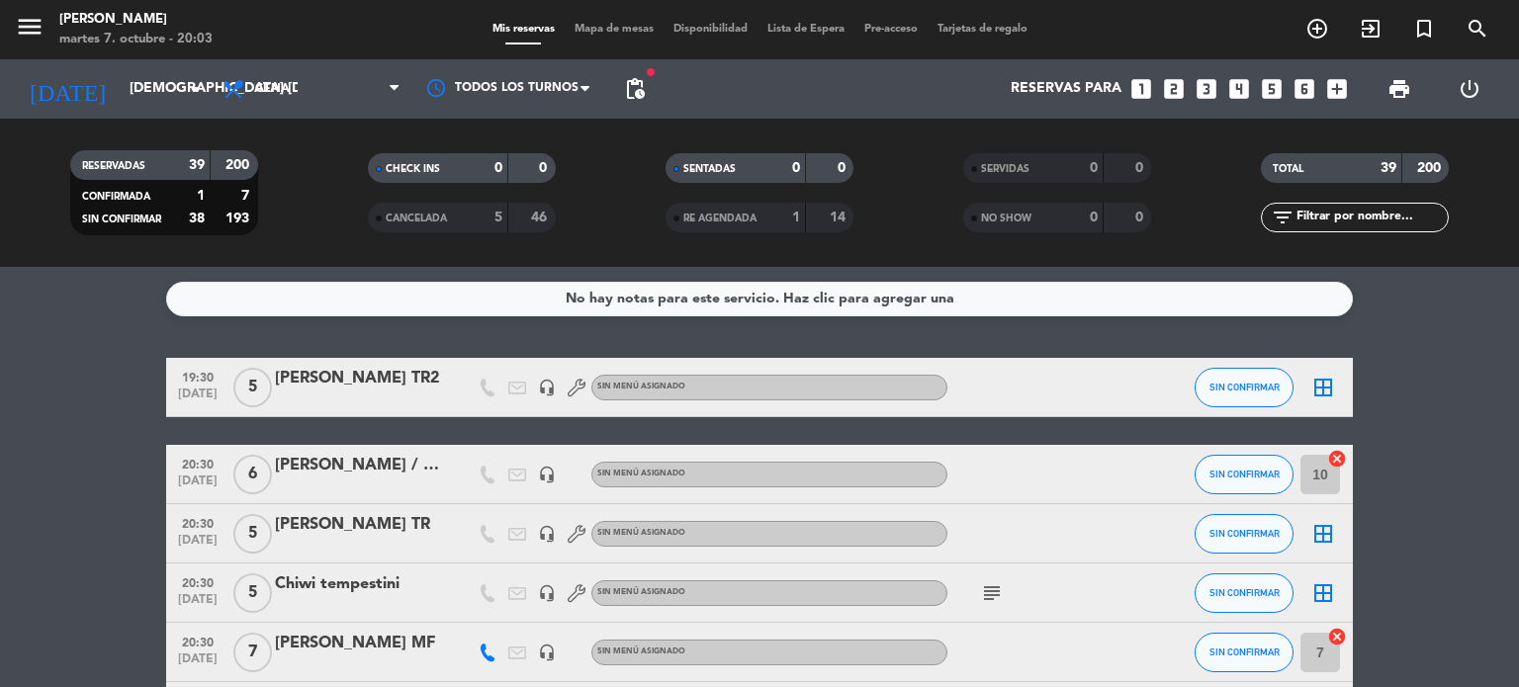
scroll to position [99, 0]
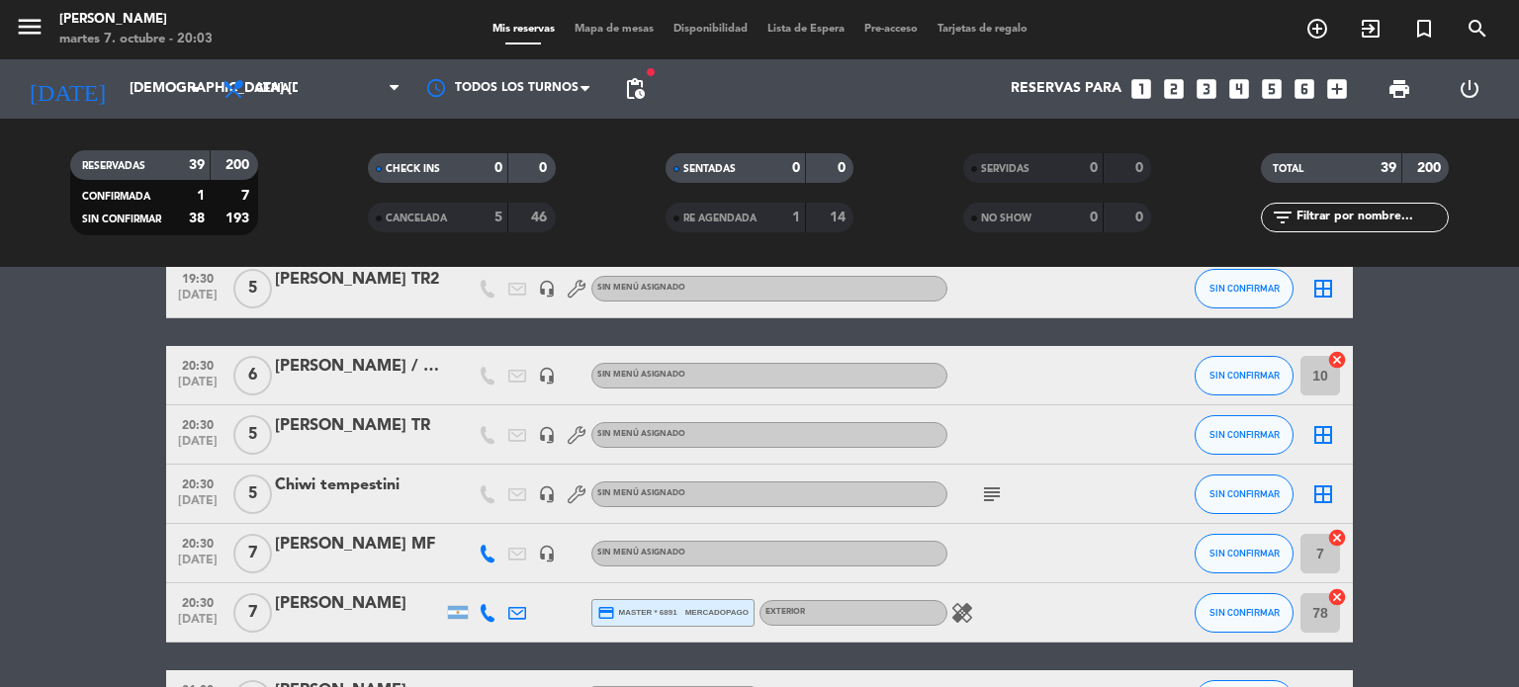
click at [369, 481] on div "Chiwi tempestini" at bounding box center [359, 486] width 168 height 26
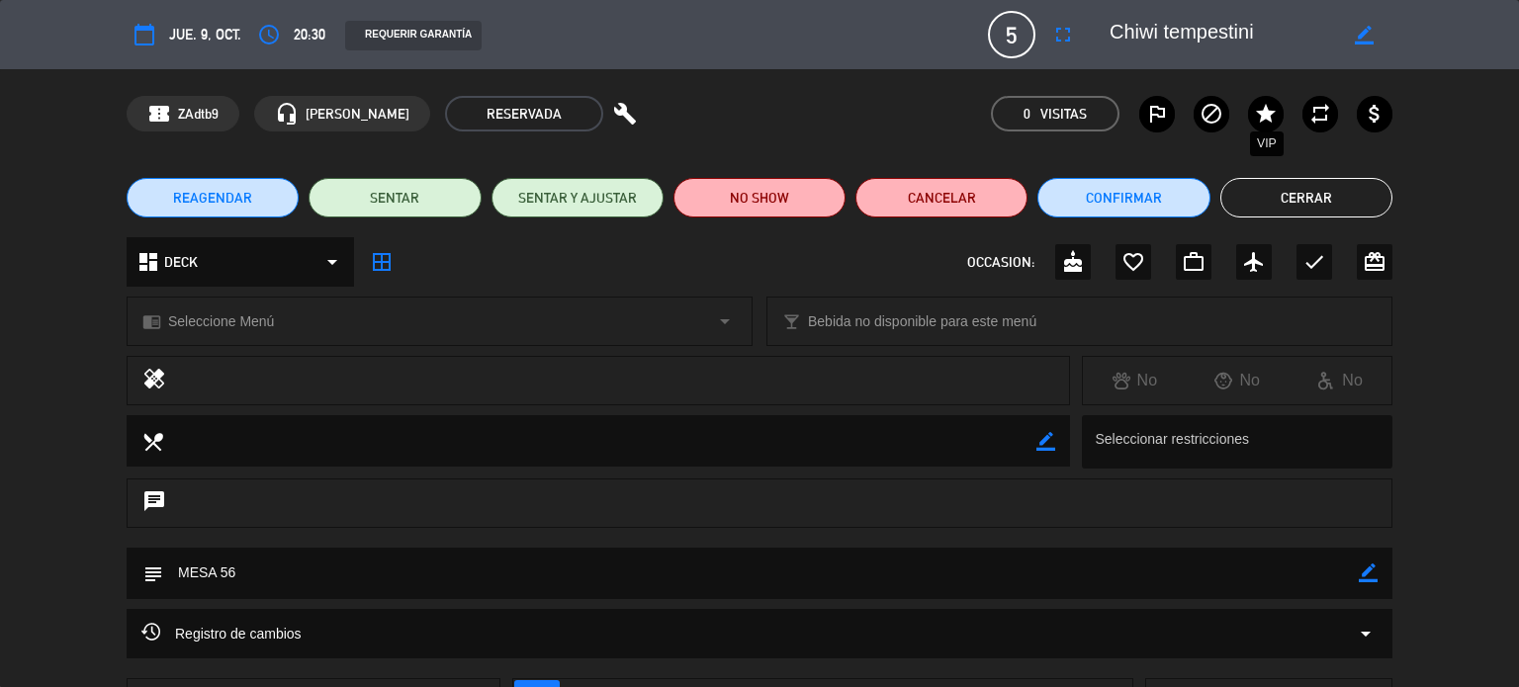
click at [1247, 111] on div "outlined_flag block star VIP repeat attach_money" at bounding box center [1265, 114] width 253 height 36
click at [1258, 98] on label "star" at bounding box center [1266, 114] width 36 height 36
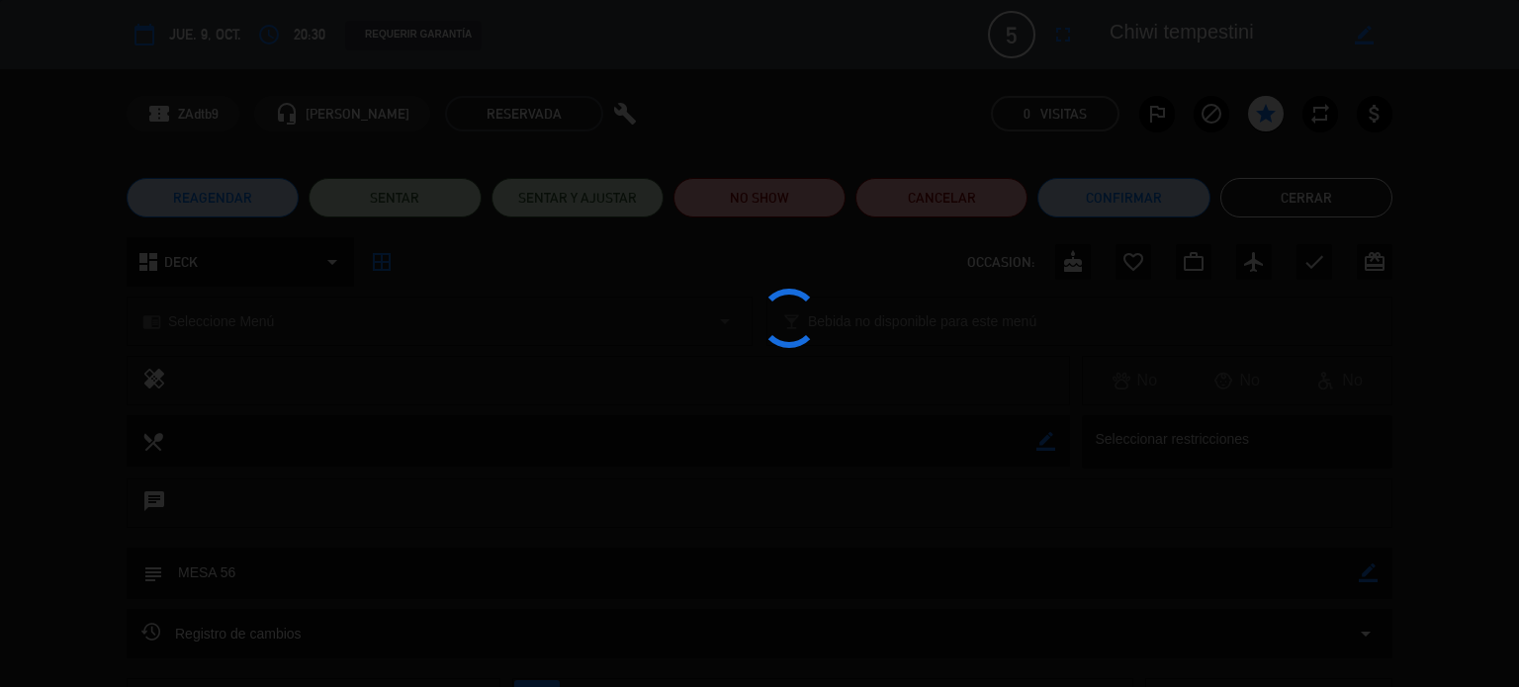
click at [1295, 193] on edit-booking-info-modal "calendar_today [DEMOGRAPHIC_DATA] 9, oct. access_time 20:30 REQUERIR GARANTÍA 5…" at bounding box center [759, 343] width 1519 height 687
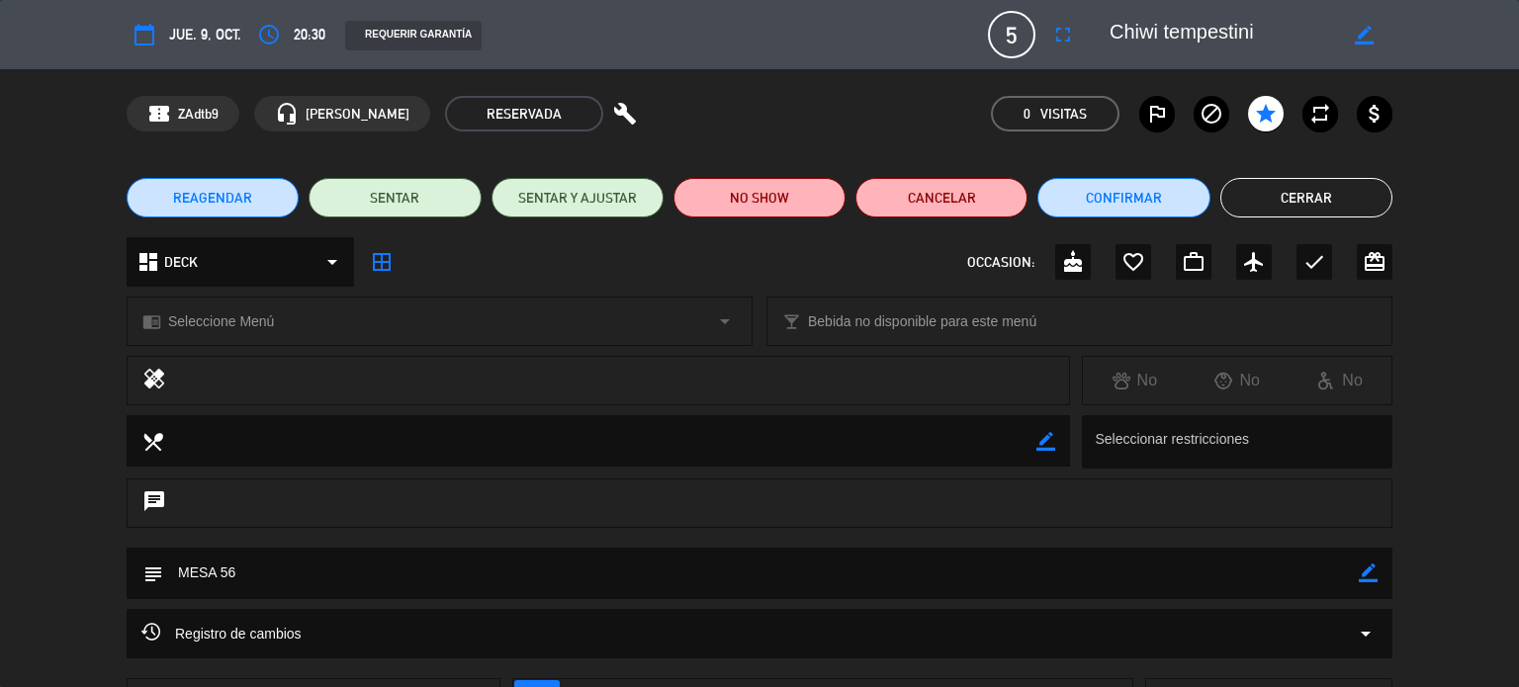
click at [1313, 201] on button "Cerrar" at bounding box center [1307, 198] width 172 height 40
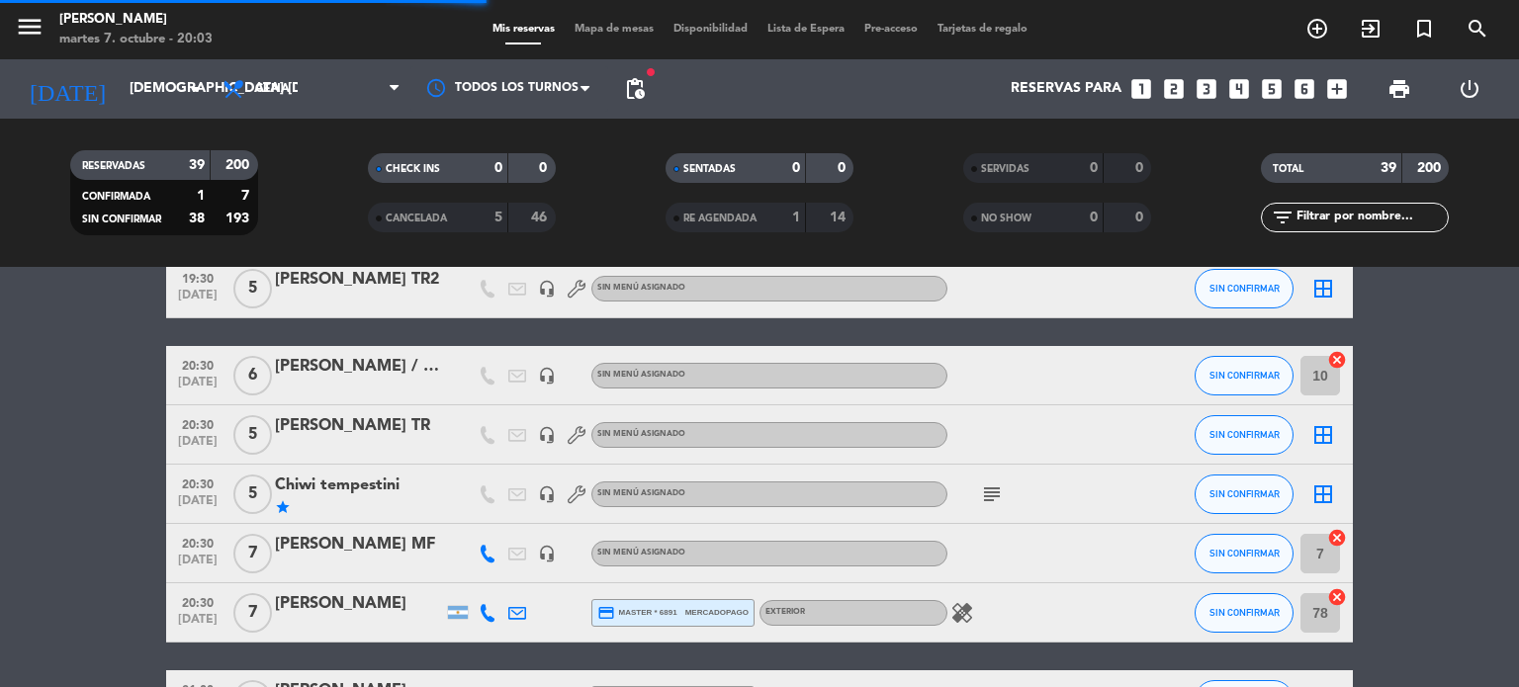
click at [1468, 88] on icon "power_settings_new" at bounding box center [1470, 89] width 24 height 24
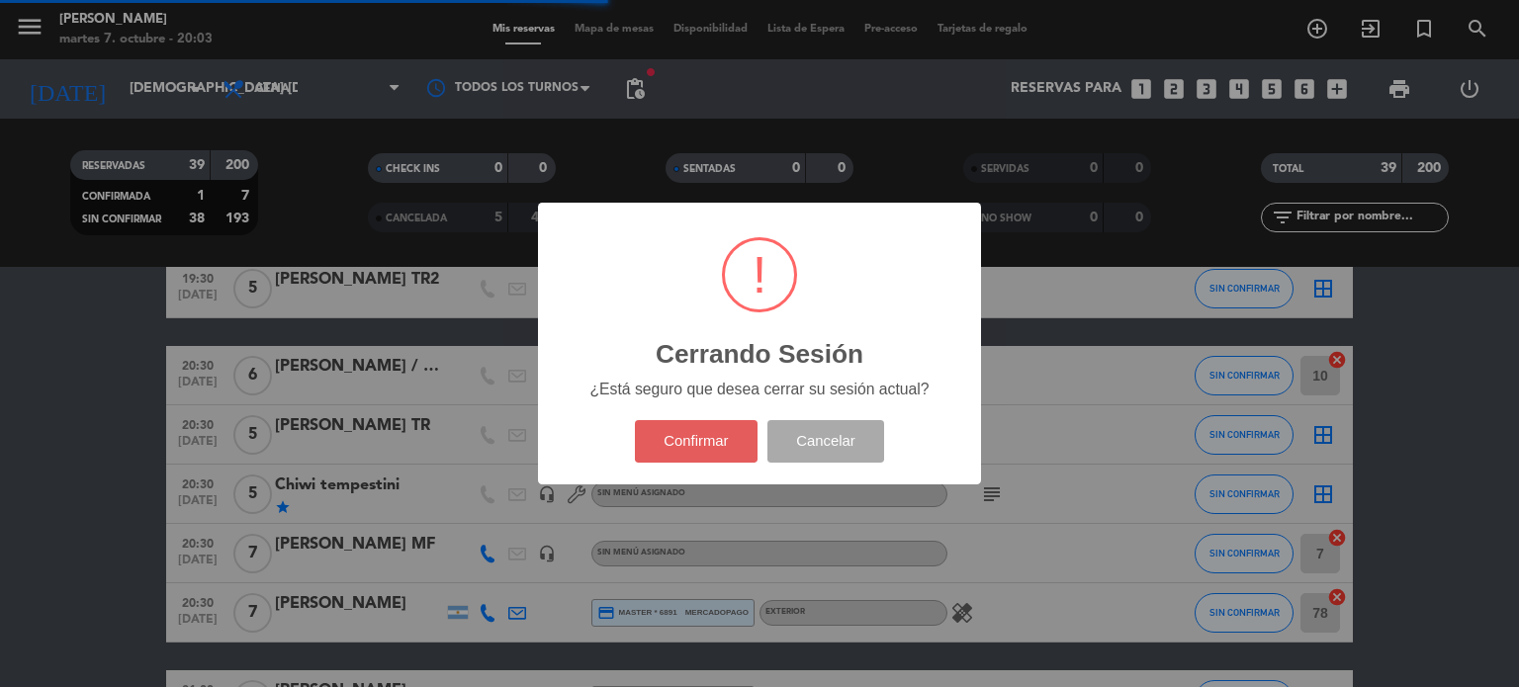
click at [727, 442] on button "Confirmar" at bounding box center [697, 441] width 124 height 43
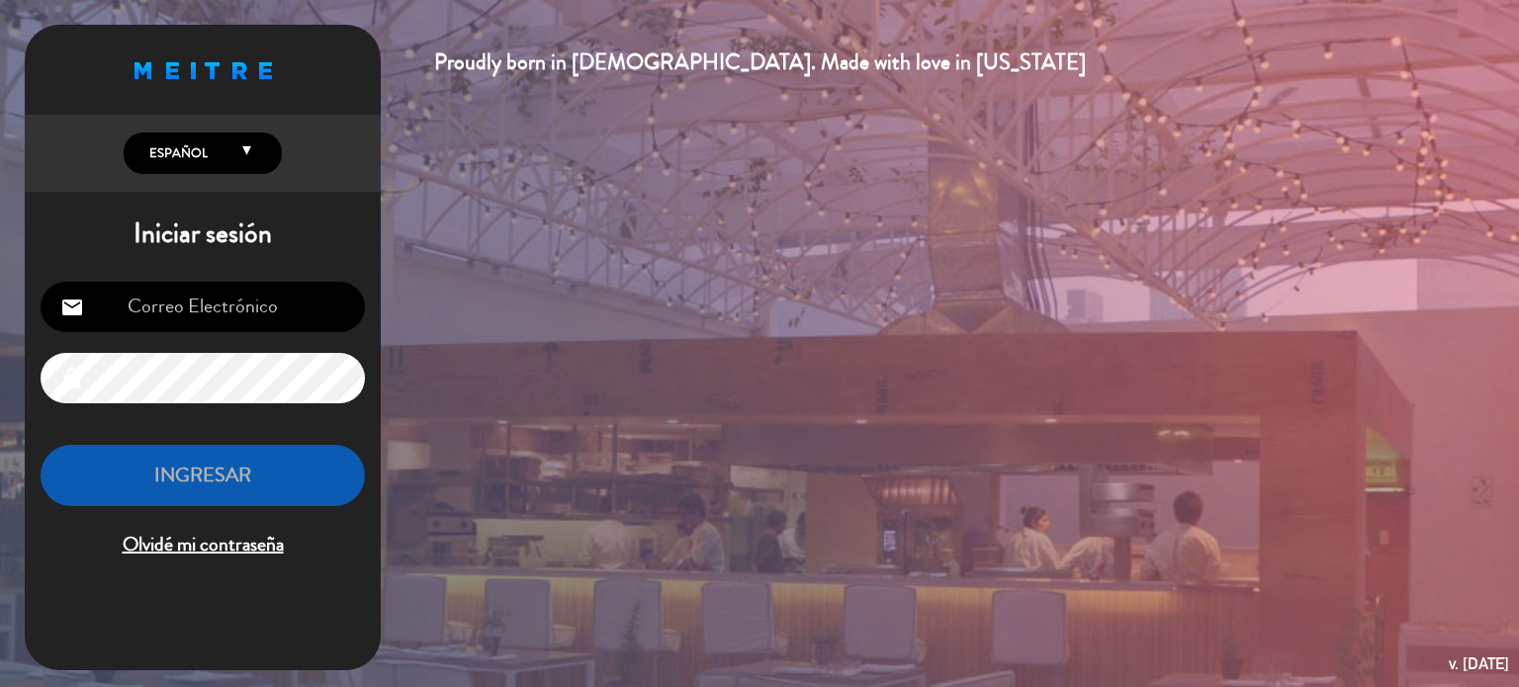
click at [284, 294] on input "email" at bounding box center [203, 307] width 324 height 50
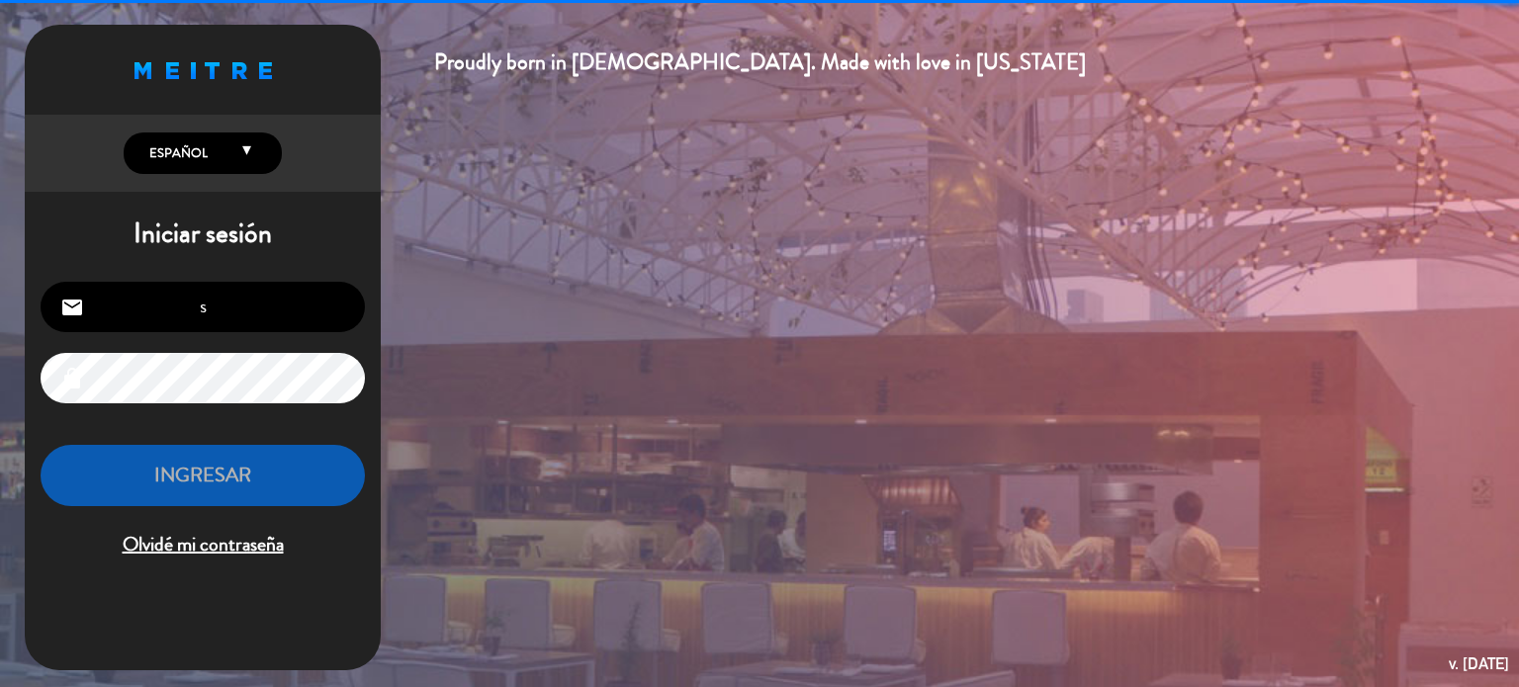
type input "[EMAIL_ADDRESS][DOMAIN_NAME]"
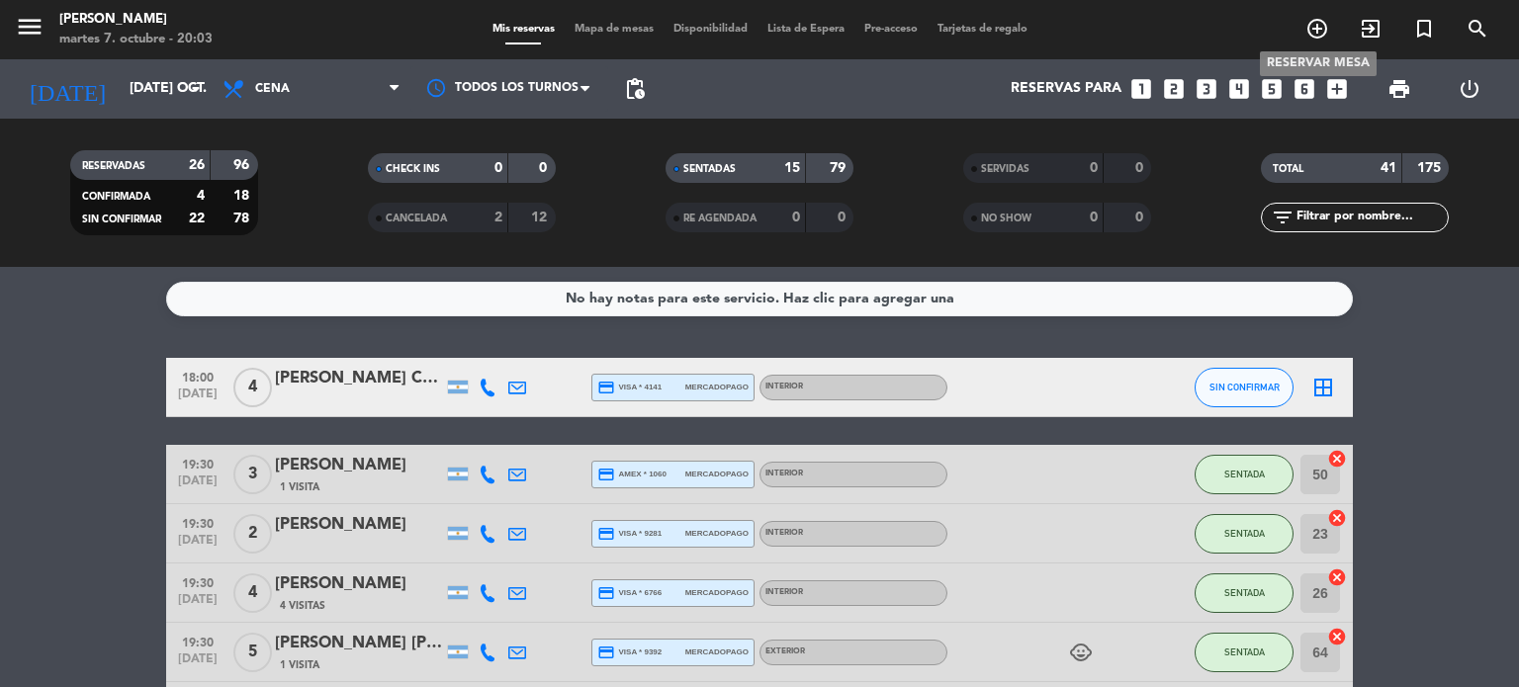
click at [1330, 33] on span "add_circle_outline" at bounding box center [1317, 29] width 53 height 34
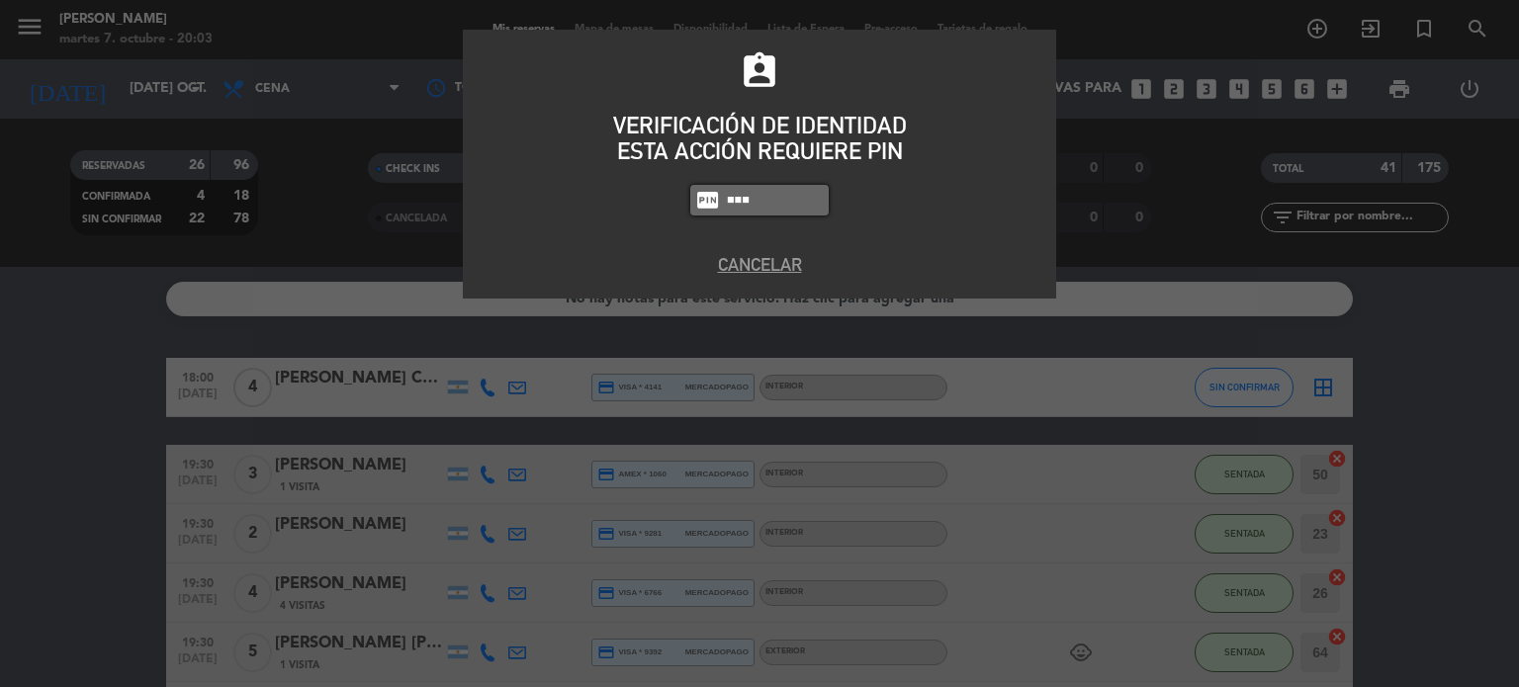
type input "3871"
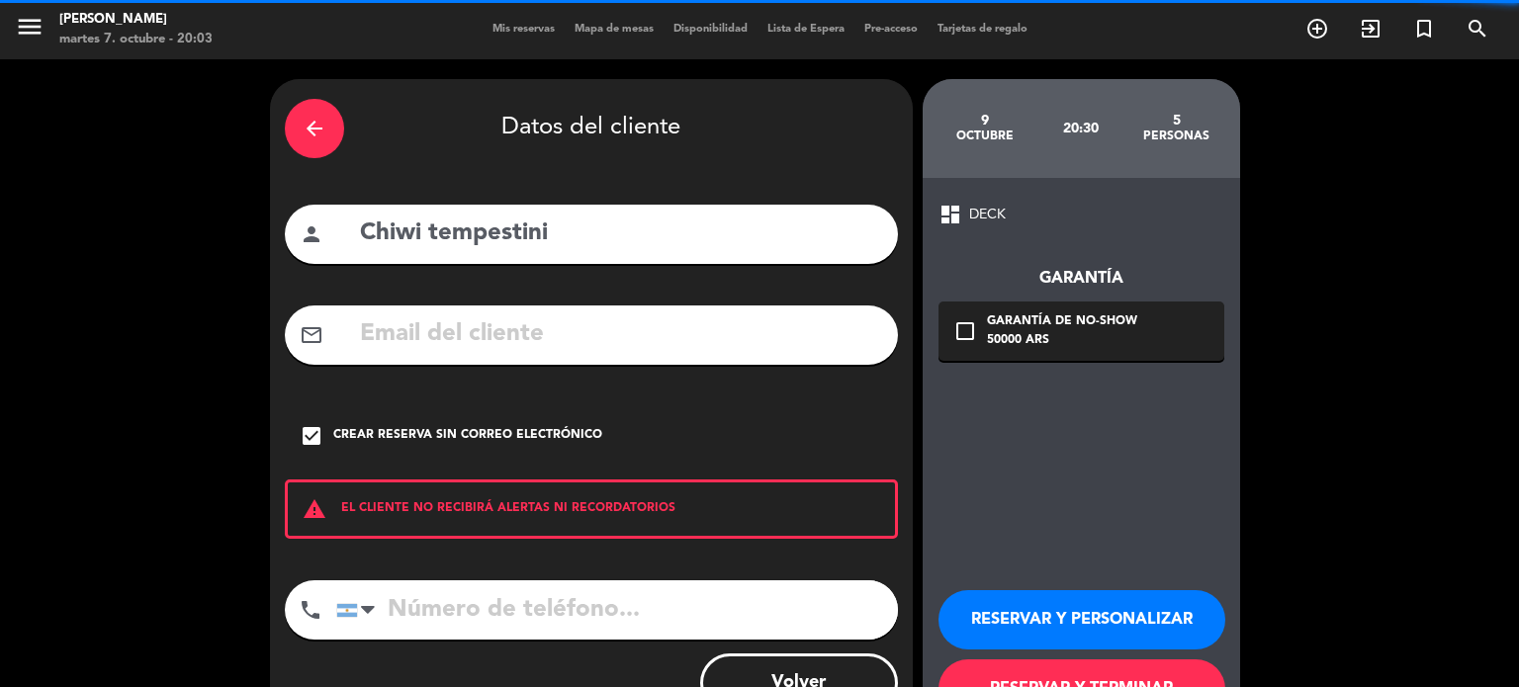
click at [305, 127] on icon "arrow_back" at bounding box center [315, 129] width 24 height 24
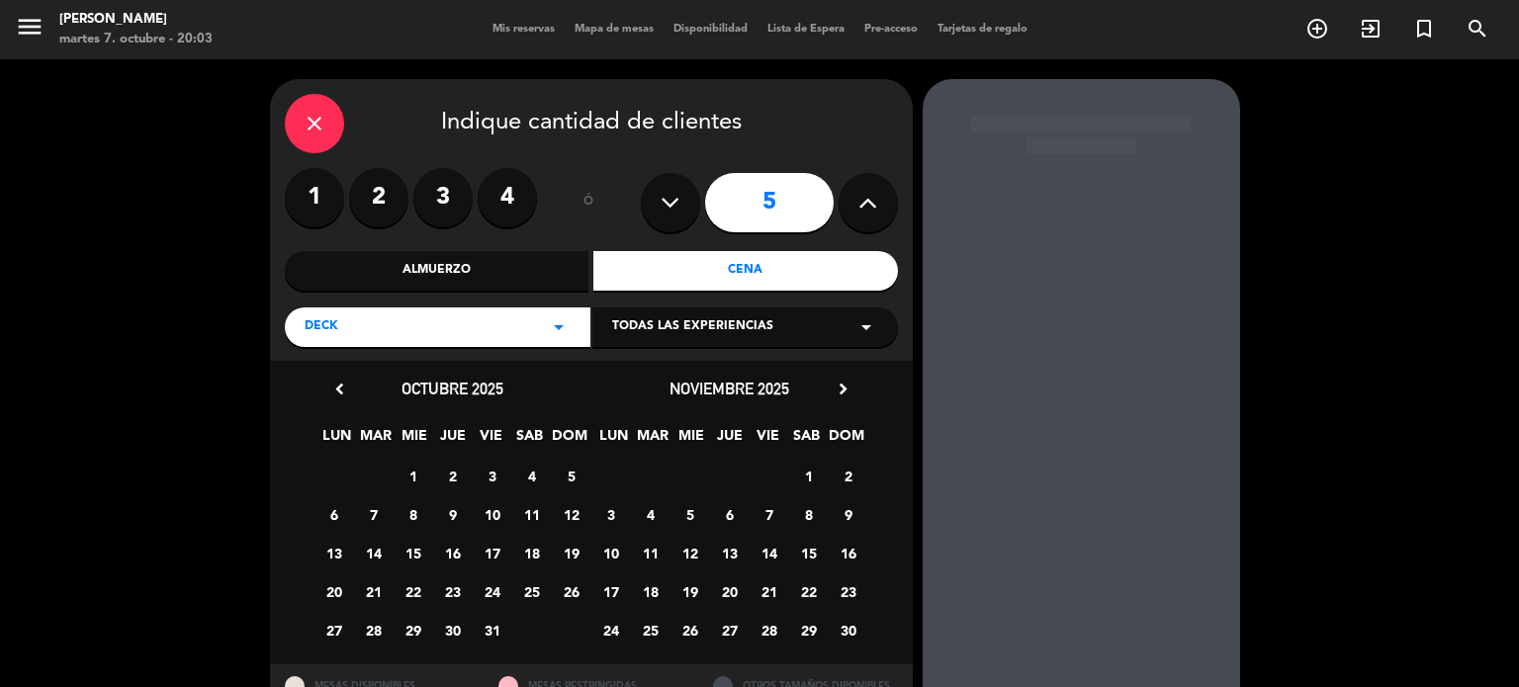
click at [305, 128] on icon "close" at bounding box center [315, 124] width 24 height 24
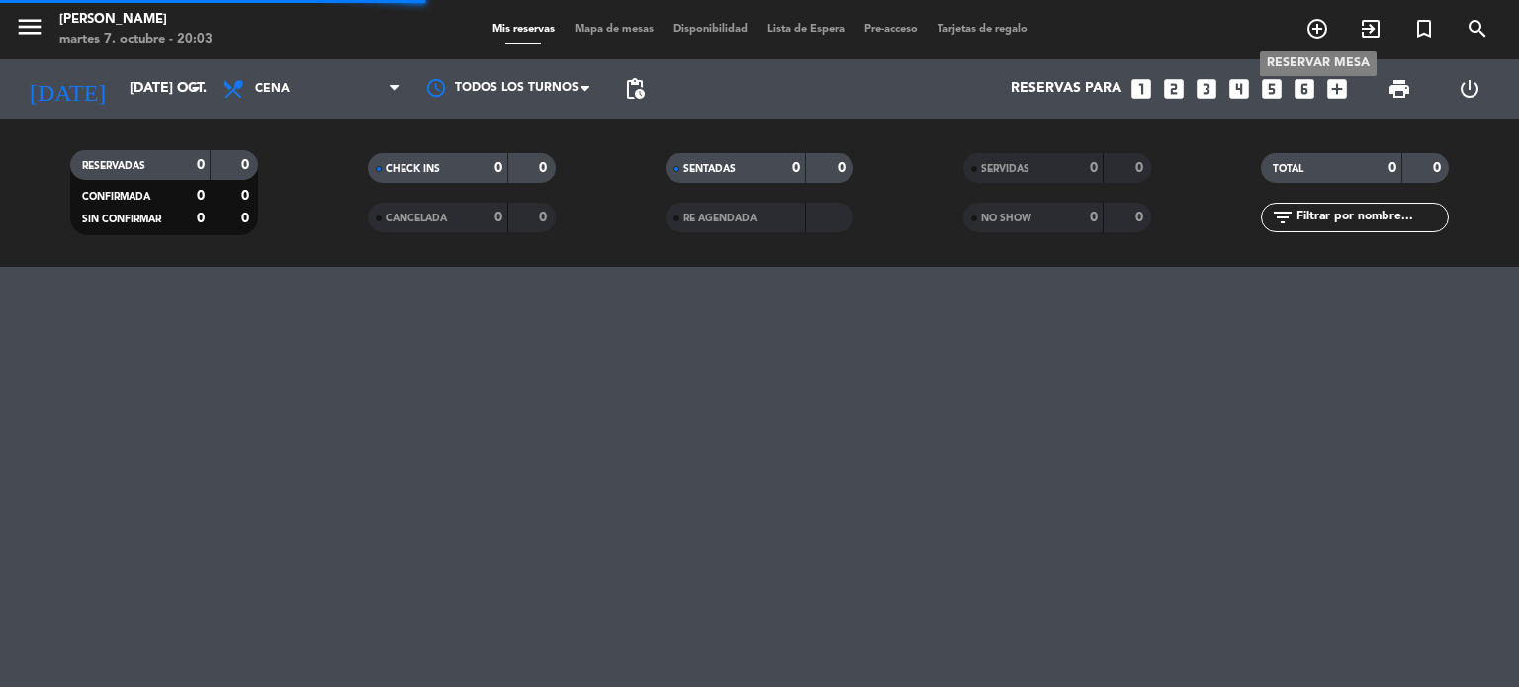
click at [1315, 25] on icon "add_circle_outline" at bounding box center [1318, 29] width 24 height 24
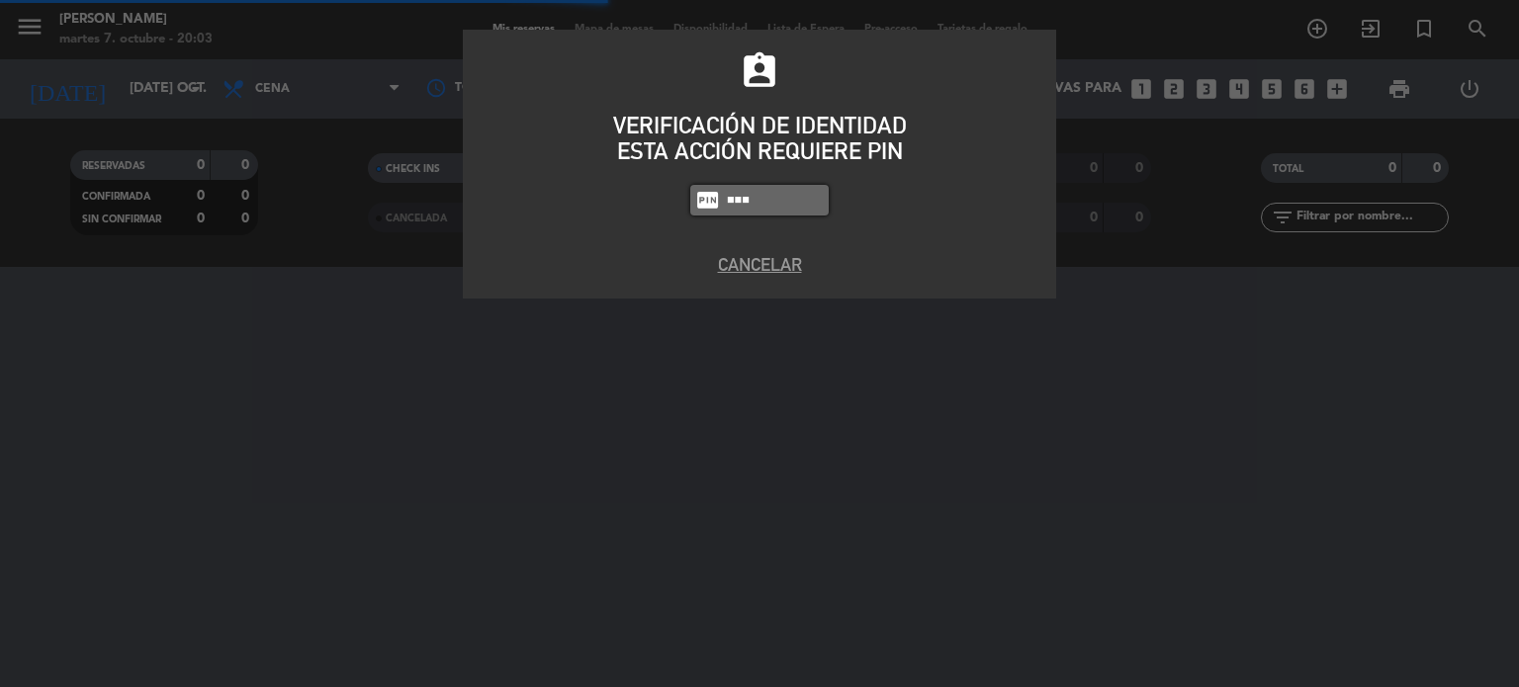
type input "3871"
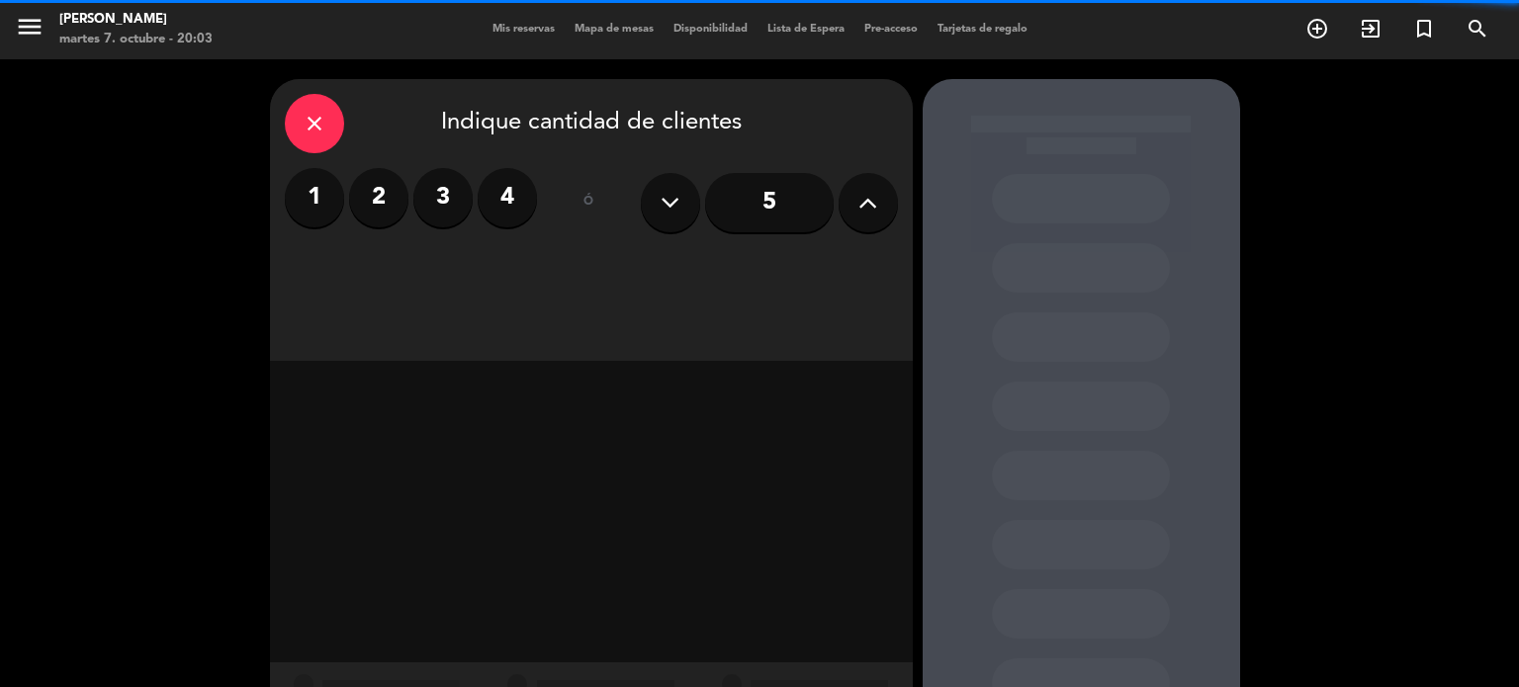
click at [316, 126] on icon "close" at bounding box center [315, 124] width 24 height 24
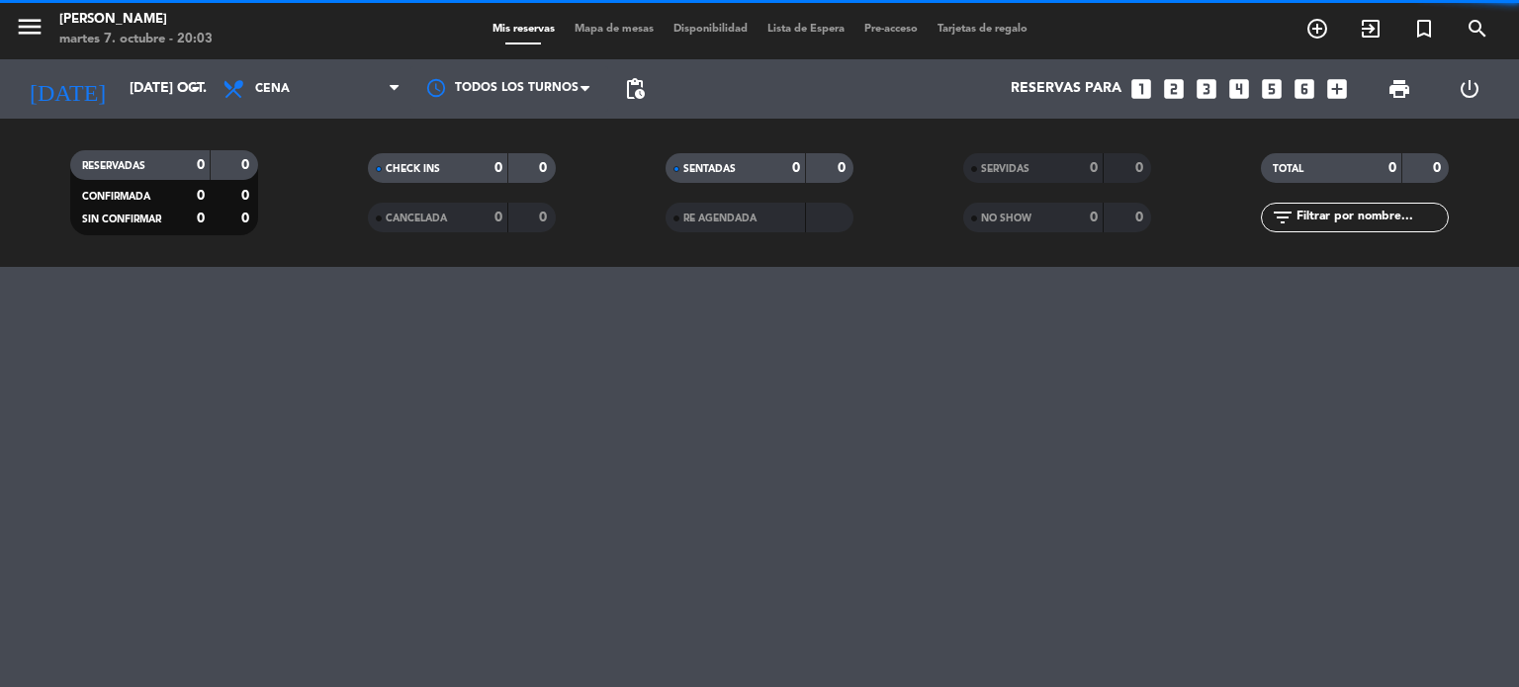
click at [1333, 214] on input "text" at bounding box center [1371, 218] width 153 height 22
click at [148, 77] on input "[DATE] oct." at bounding box center [214, 89] width 188 height 36
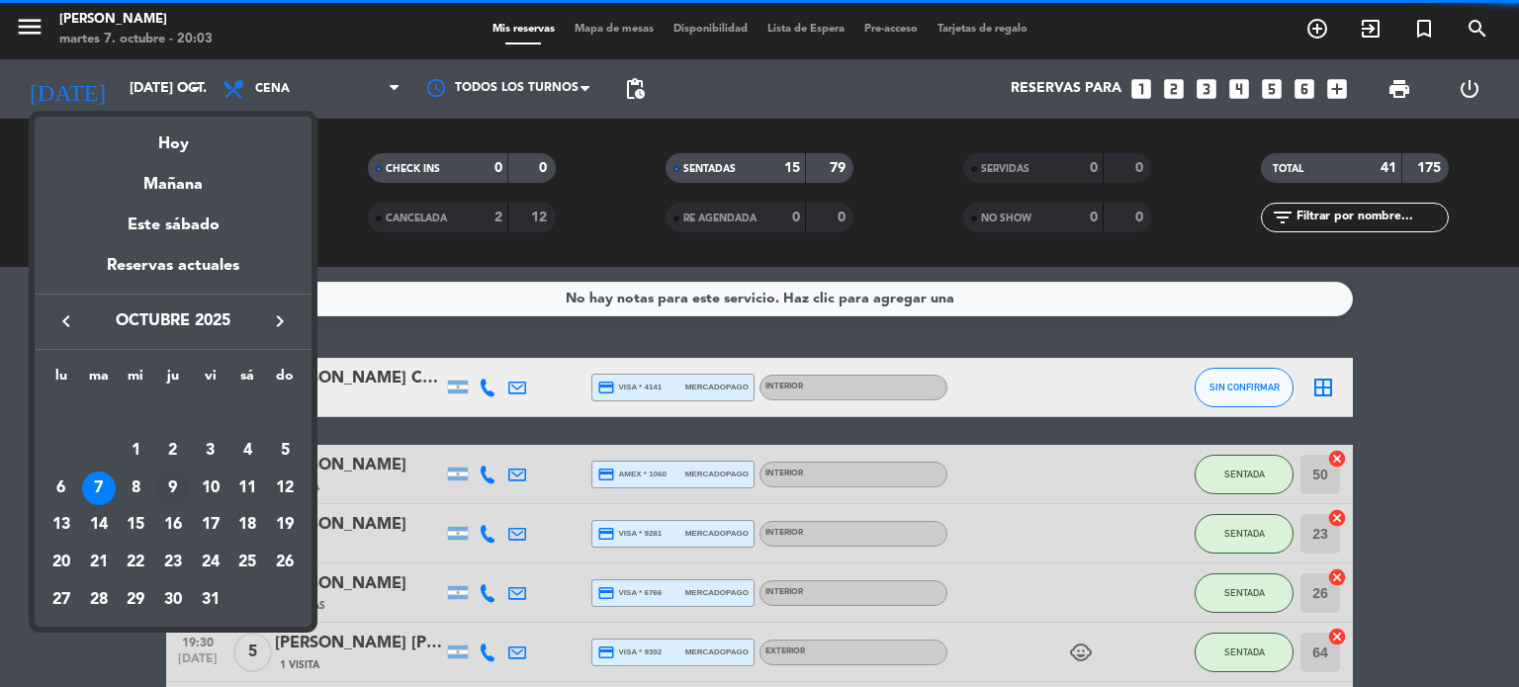
click at [174, 497] on div "9" at bounding box center [173, 489] width 34 height 34
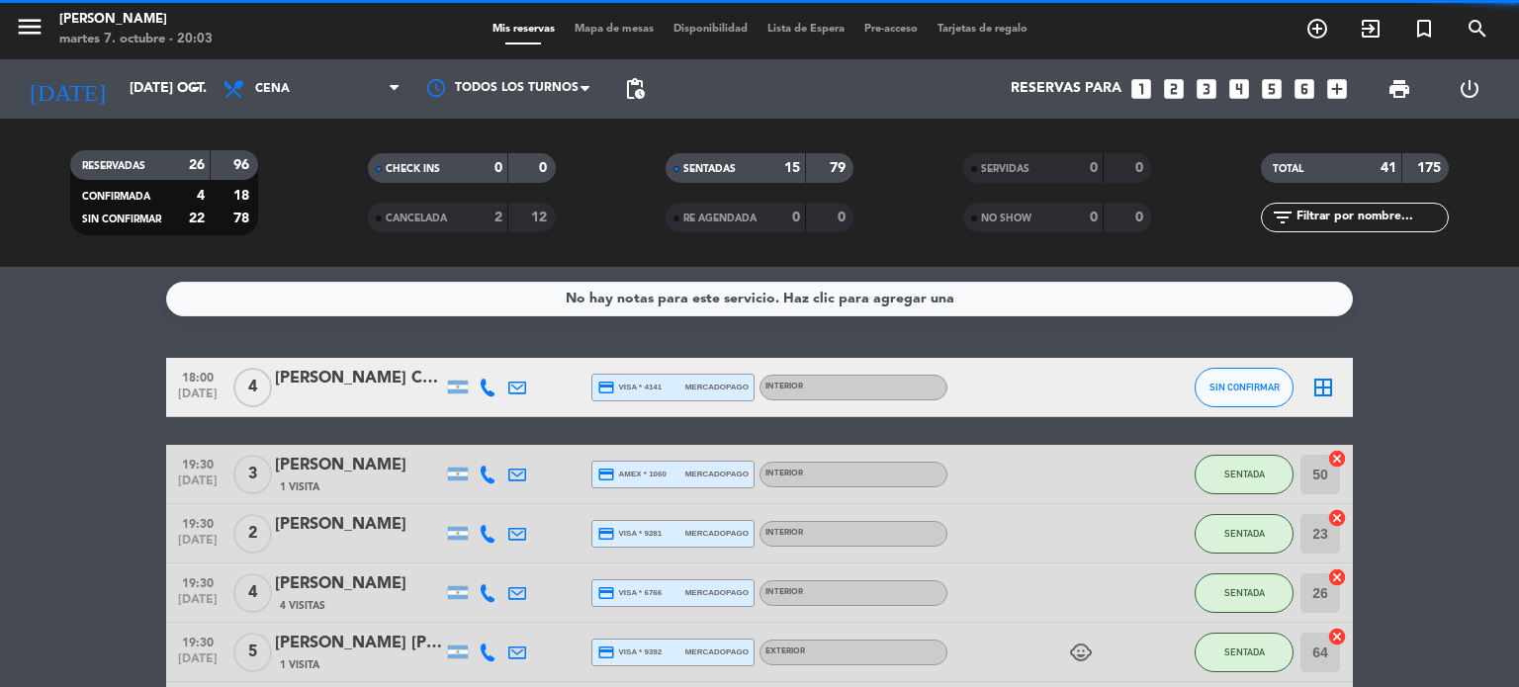
type input "[DEMOGRAPHIC_DATA] [DATE]"
click at [1378, 225] on input "text" at bounding box center [1371, 218] width 153 height 22
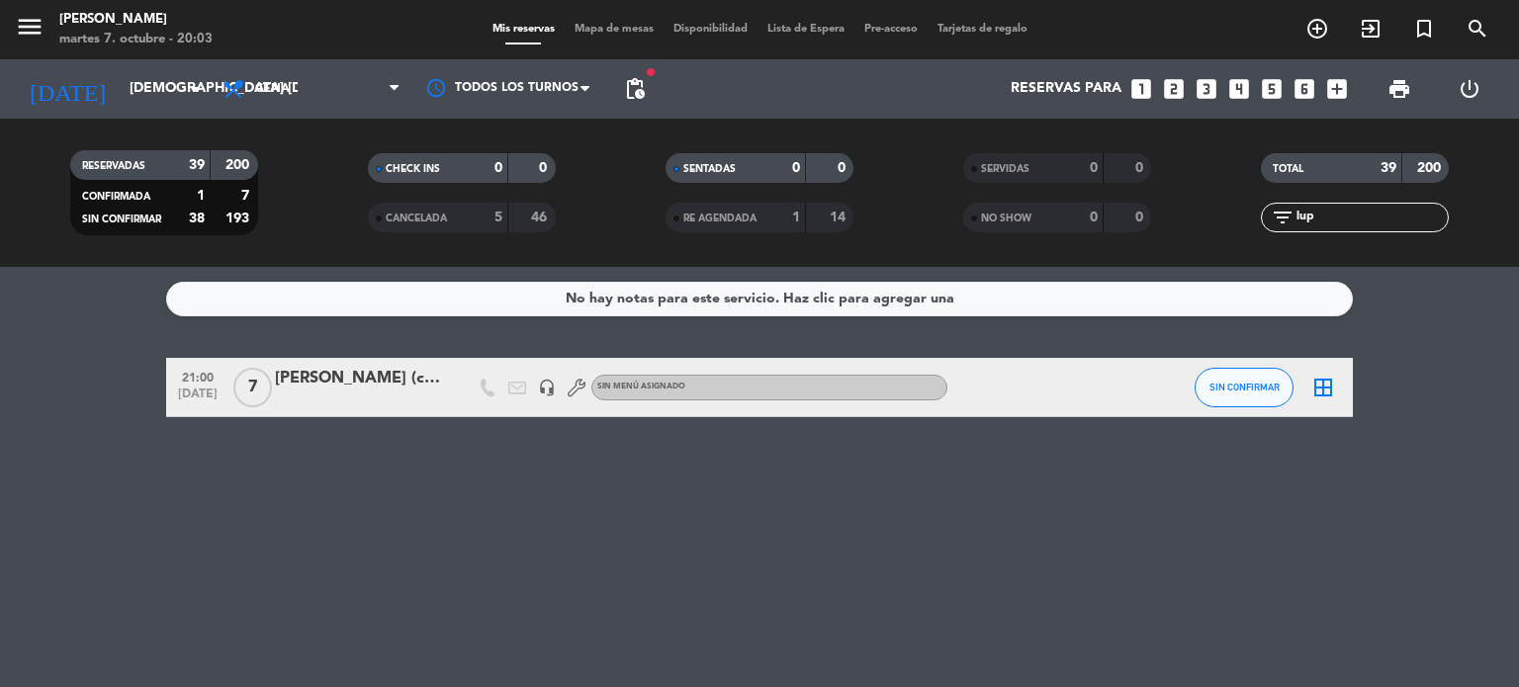
type input "lup"
click at [324, 403] on div at bounding box center [359, 401] width 168 height 16
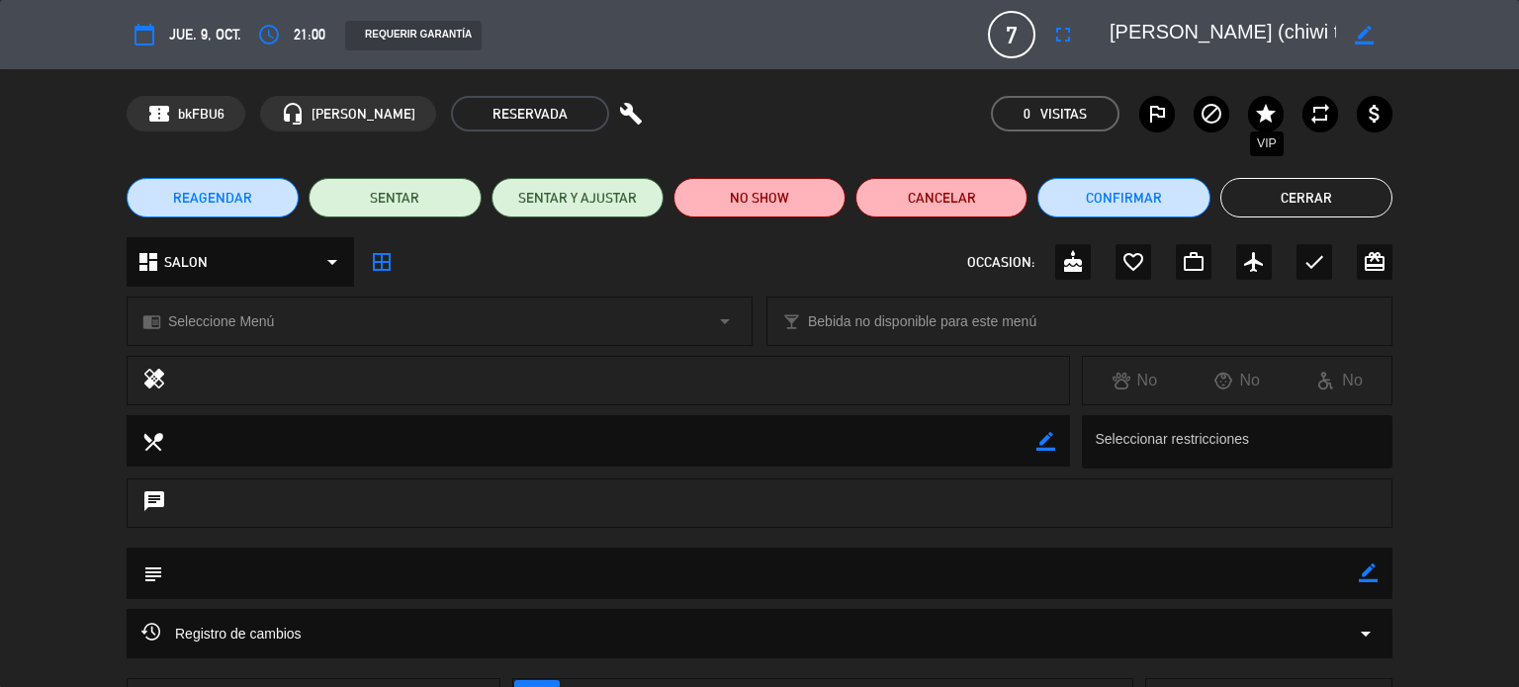
click at [1263, 119] on icon "star" at bounding box center [1266, 114] width 24 height 24
click at [1365, 561] on div "border_color" at bounding box center [1368, 573] width 19 height 51
click at [1359, 572] on icon "border_color" at bounding box center [1368, 573] width 19 height 19
click at [1274, 574] on textarea at bounding box center [761, 573] width 1196 height 50
type textarea "t"
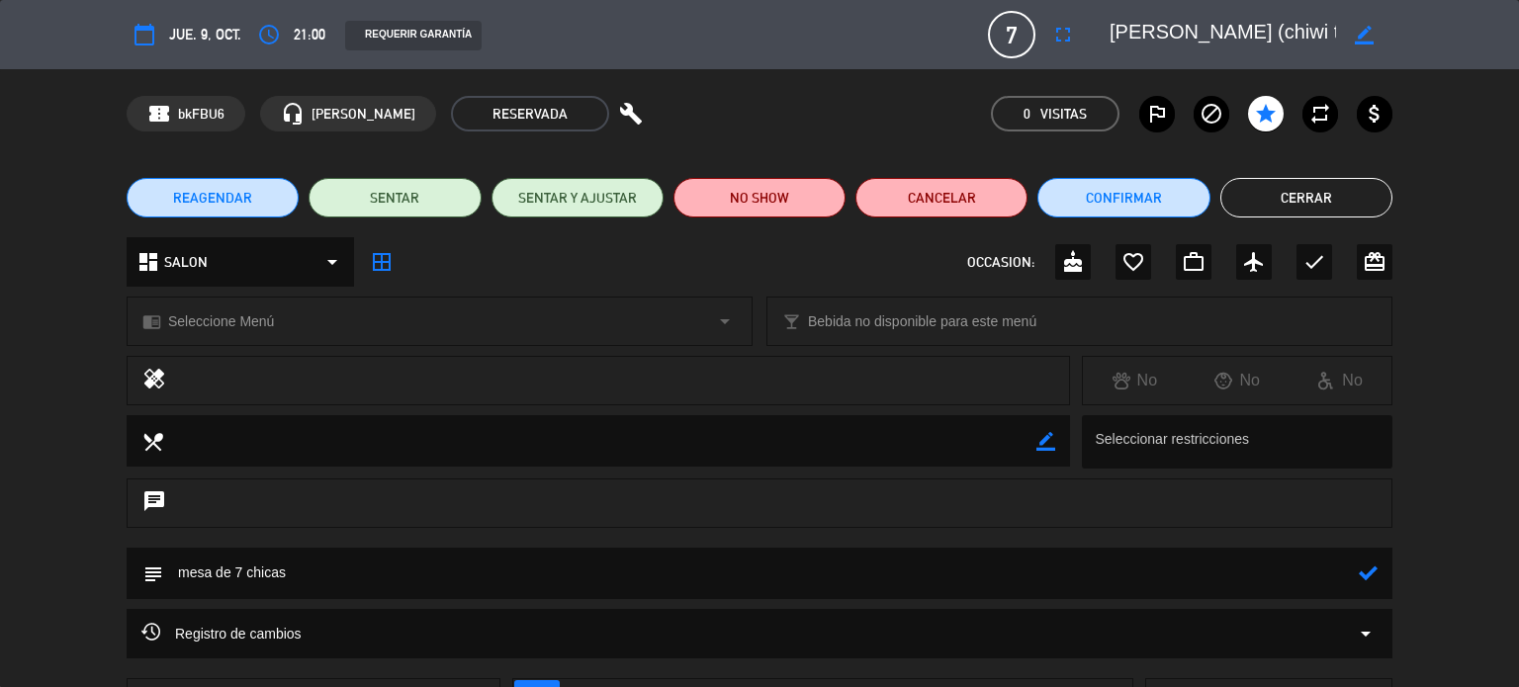
click at [1367, 572] on icon at bounding box center [1368, 573] width 19 height 19
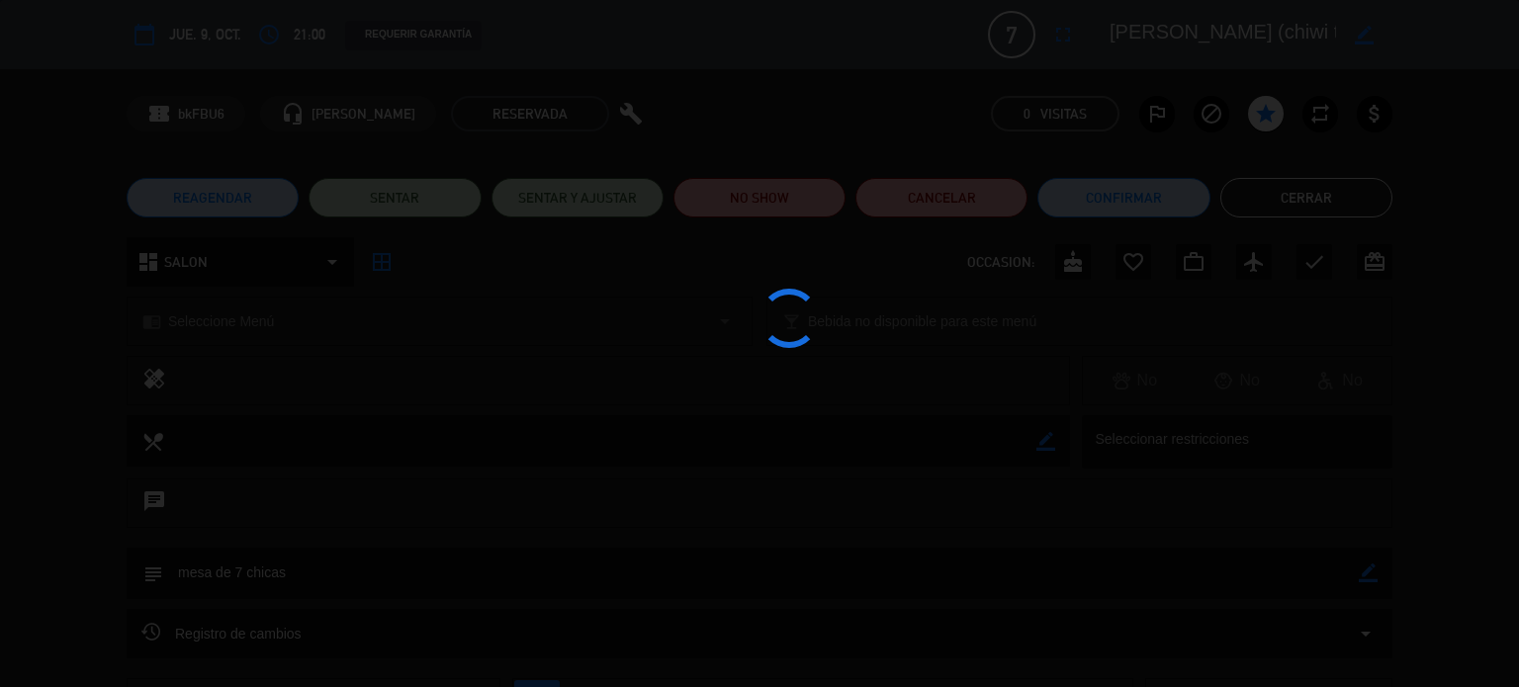
type textarea "mesa de 7 chicas"
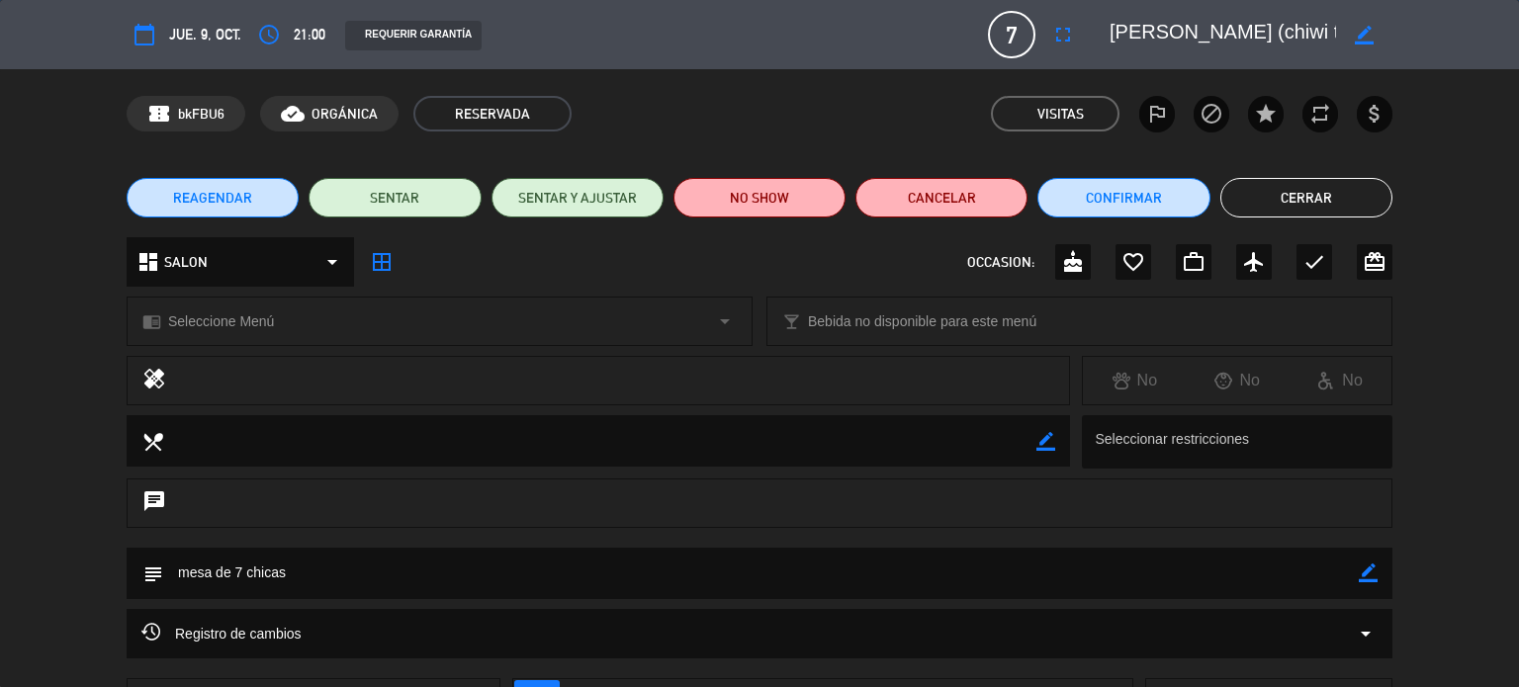
click at [1282, 197] on button "Cerrar" at bounding box center [1307, 198] width 172 height 40
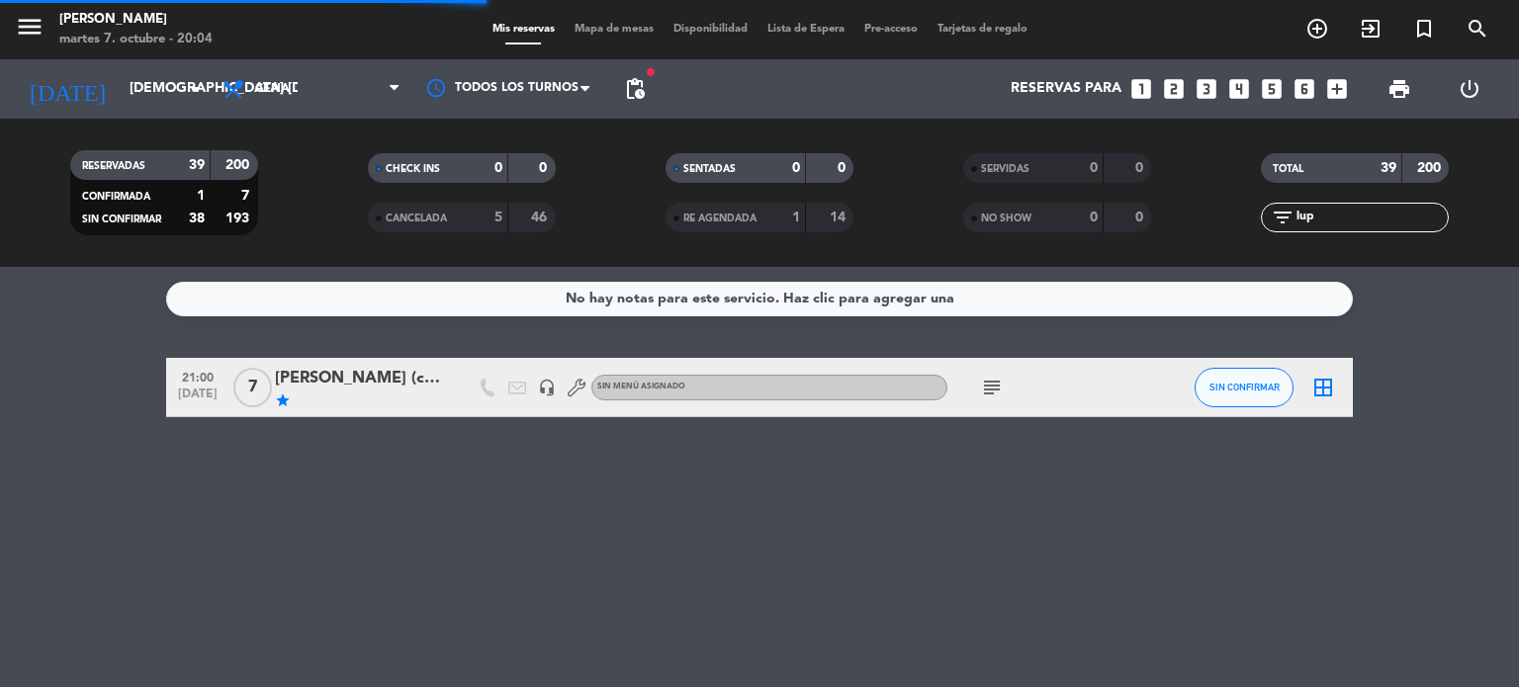
click at [717, 478] on div "No hay notas para este servicio. Haz clic para agregar una 21:00 [DATE] 7 [PERS…" at bounding box center [759, 477] width 1519 height 420
drag, startPoint x: 1344, startPoint y: 213, endPoint x: 1003, endPoint y: 231, distance: 341.8
click at [1030, 244] on div "RESERVADAS 39 200 CONFIRMADA 1 7 SIN CONFIRMAR 38 193 CHECK INS 0 0 CANCELADA 5…" at bounding box center [759, 192] width 1519 height 109
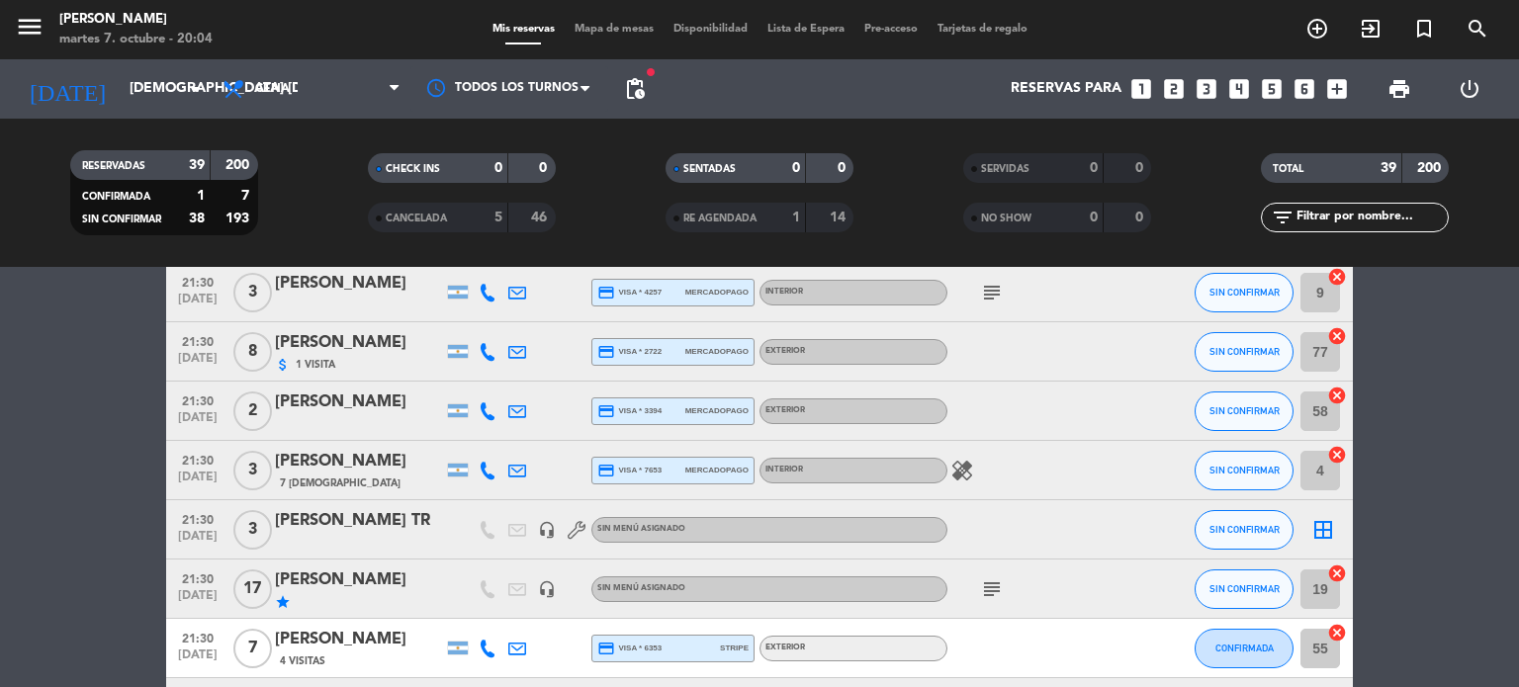
scroll to position [1681, 0]
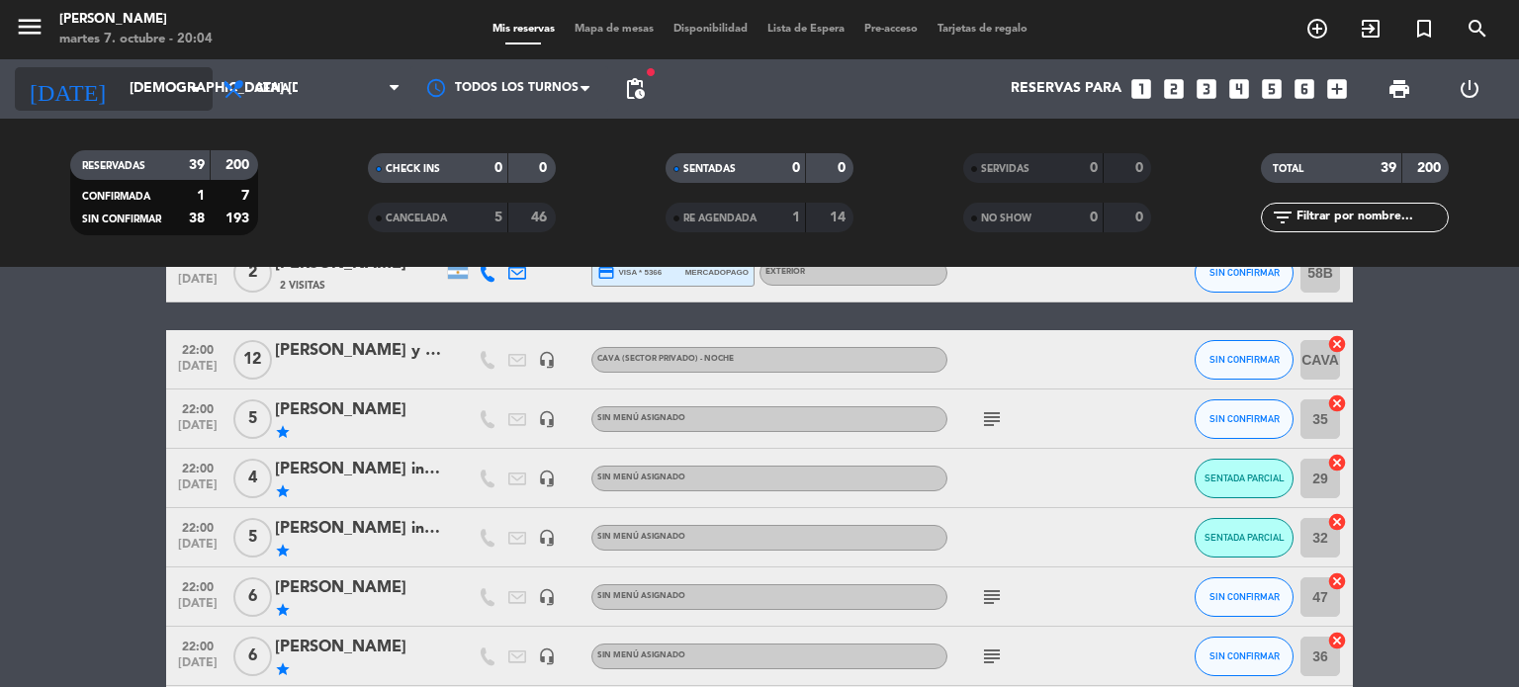
click at [151, 84] on input "[DEMOGRAPHIC_DATA] [DATE]" at bounding box center [214, 89] width 188 height 36
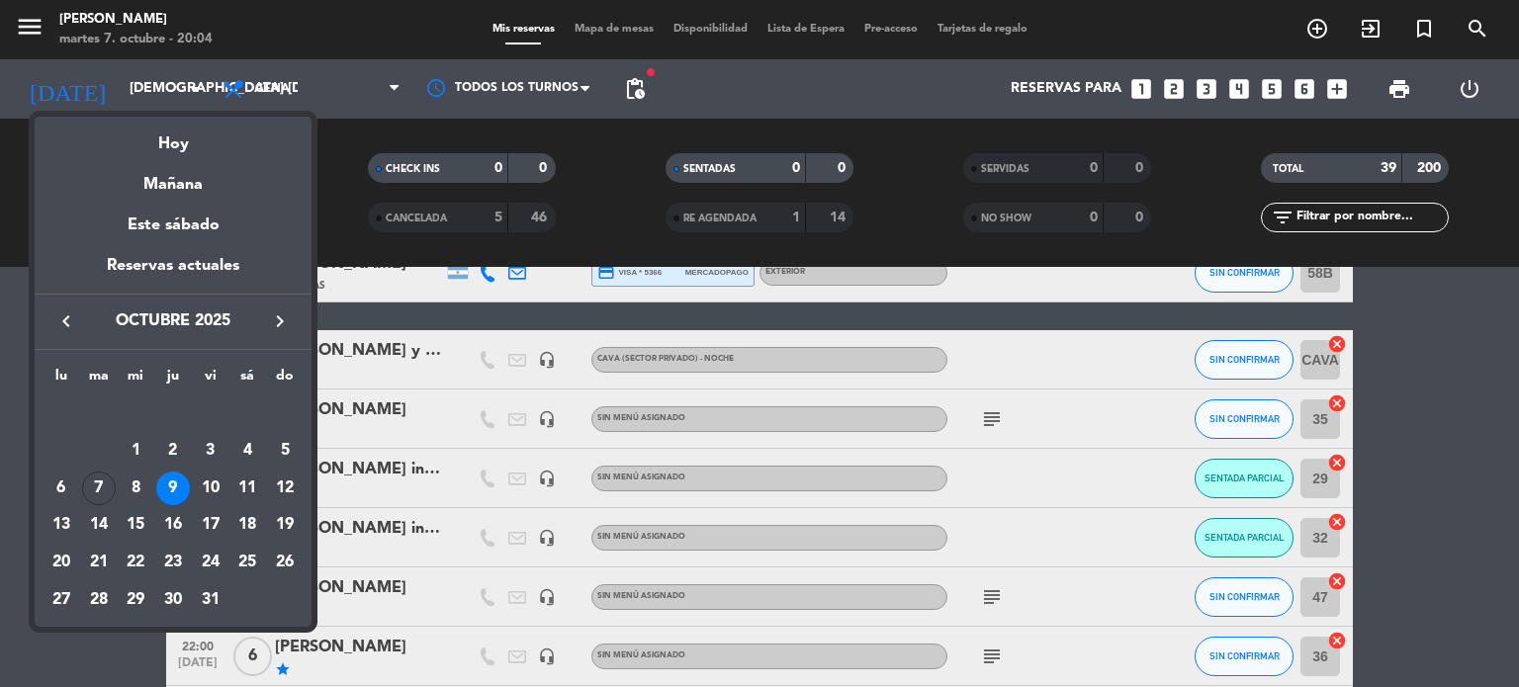
click at [257, 479] on div "11" at bounding box center [247, 489] width 34 height 34
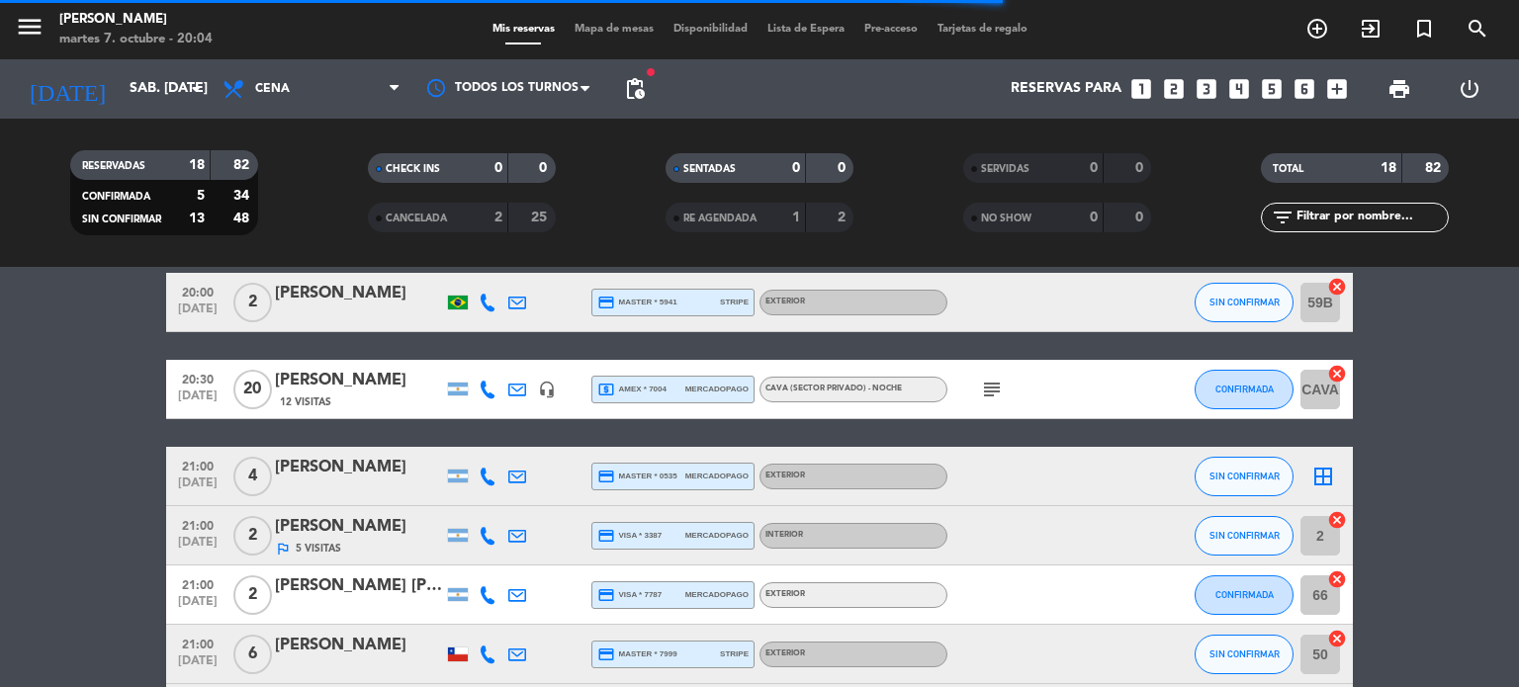
scroll to position [0, 0]
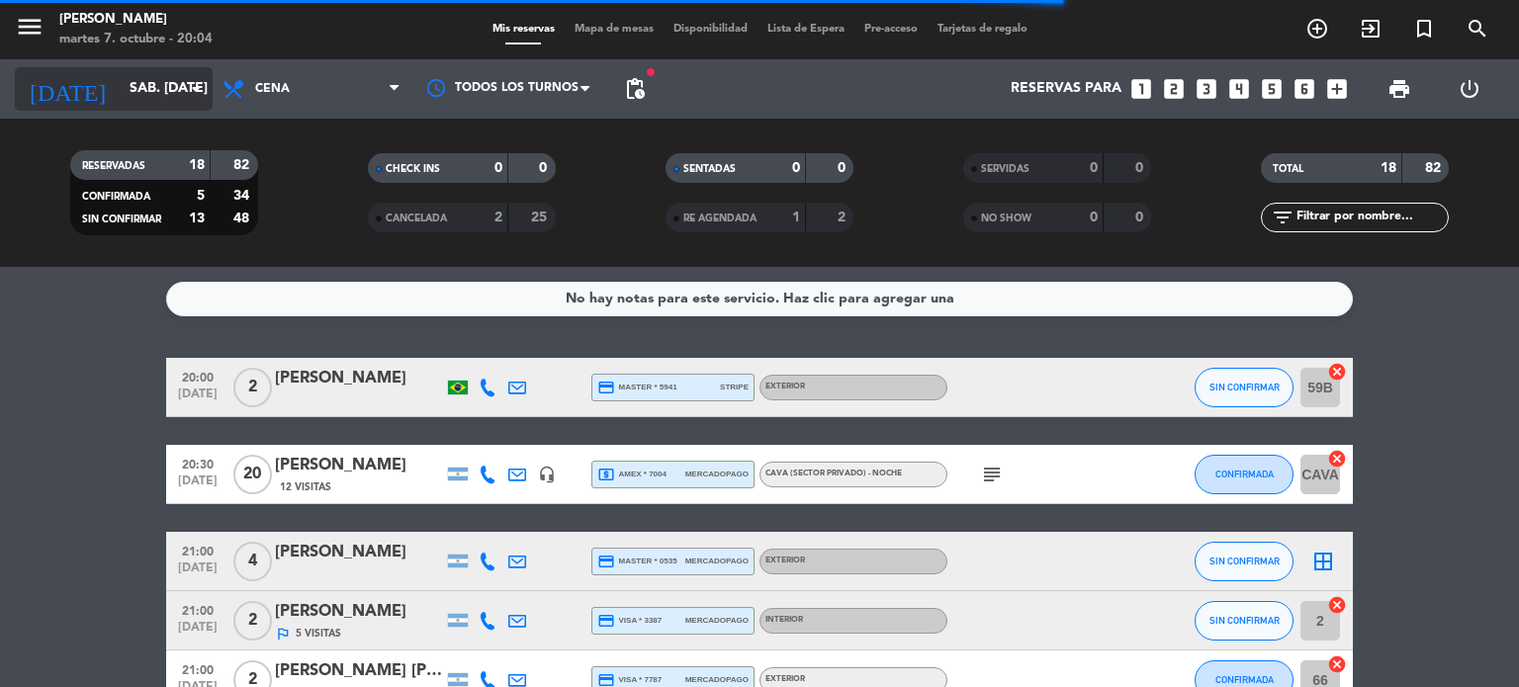
click at [138, 100] on input "sáb. [DATE]" at bounding box center [214, 89] width 188 height 36
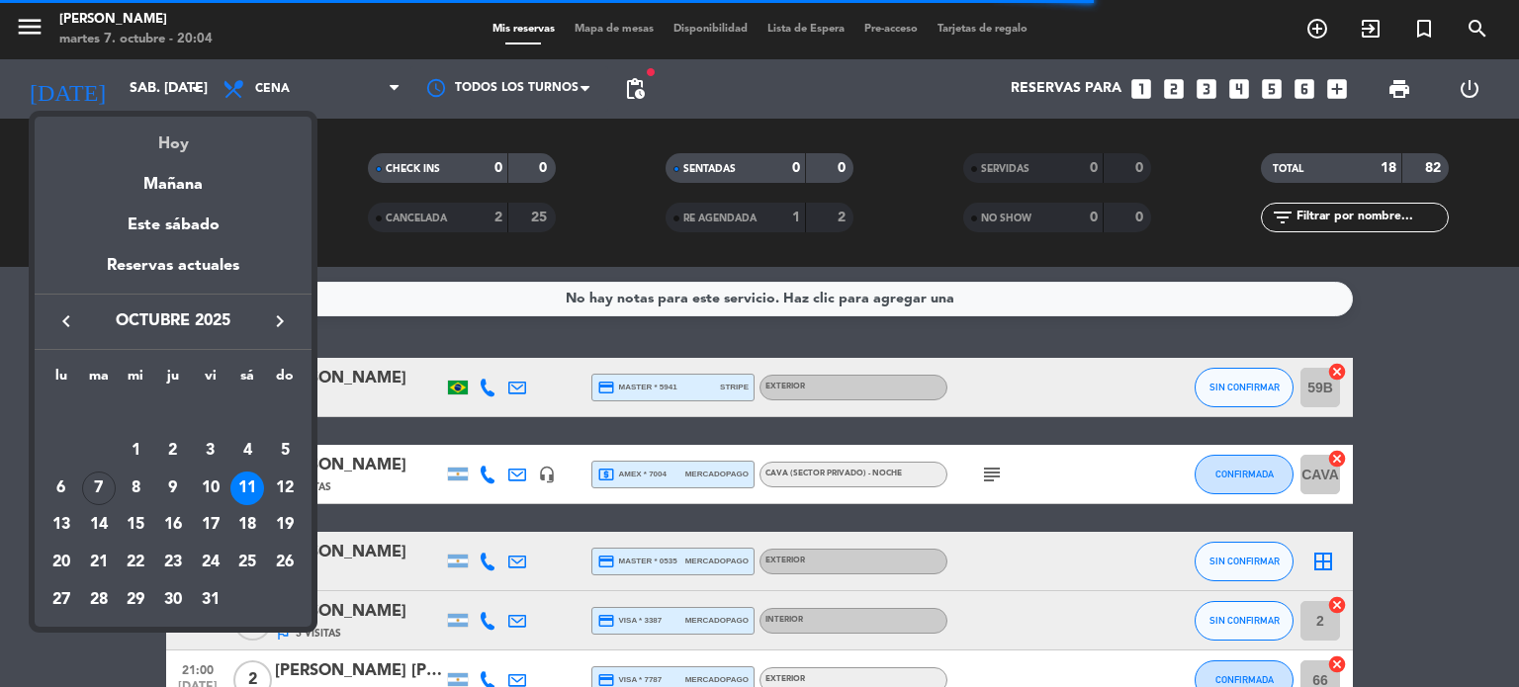
click at [180, 153] on div "Hoy" at bounding box center [173, 137] width 277 height 41
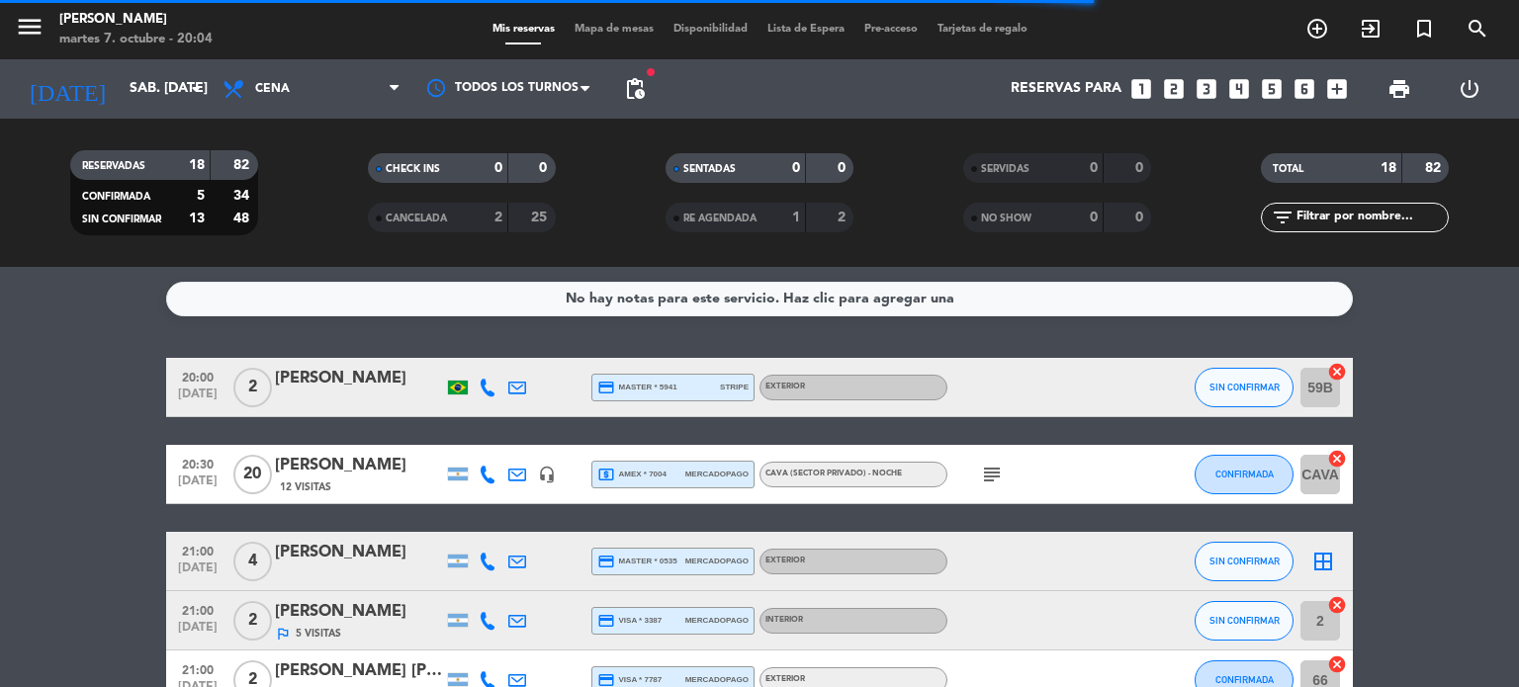
type input "[DATE] oct."
